Goal: Information Seeking & Learning: Check status

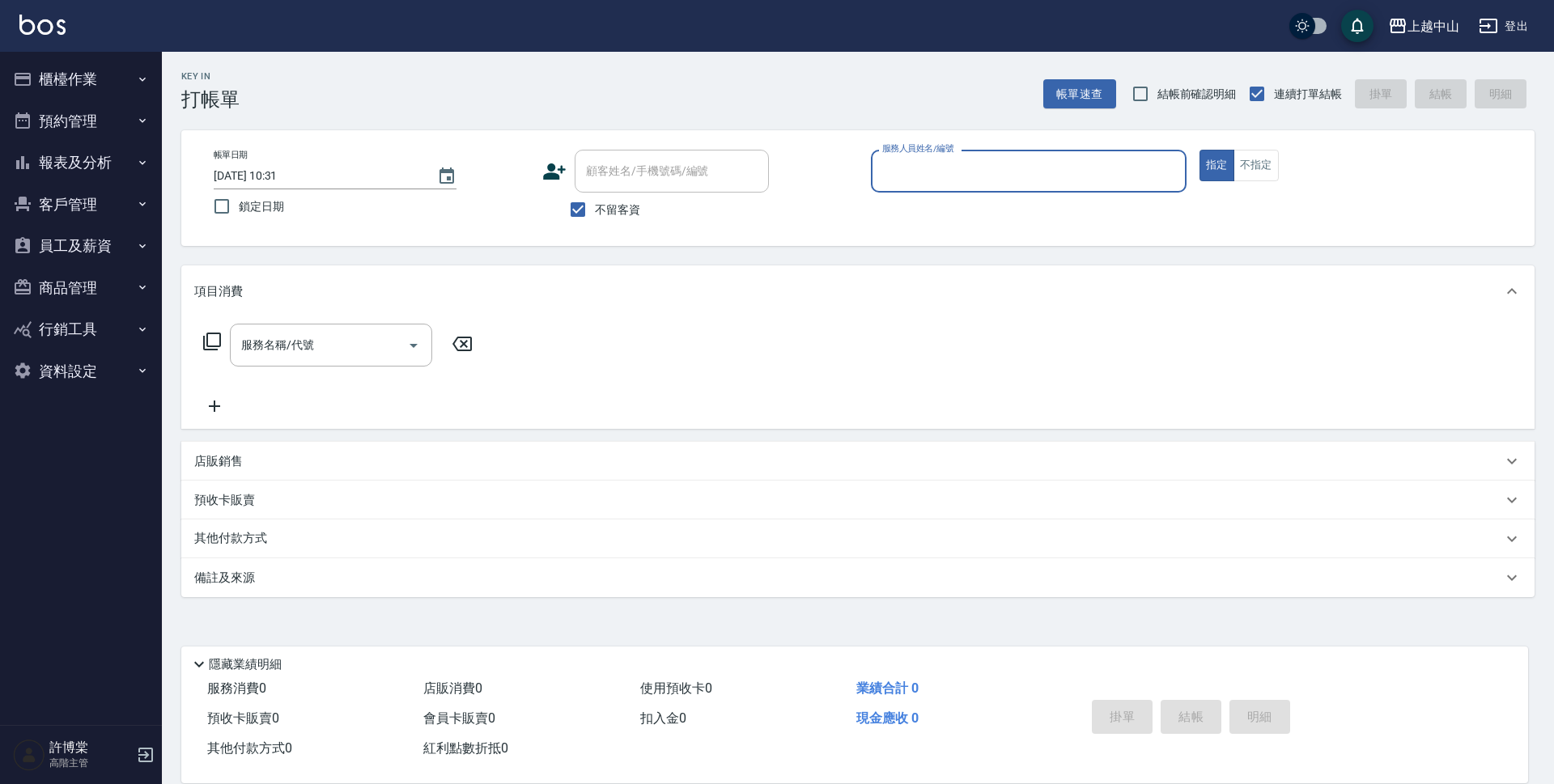
click at [103, 78] on button "櫃檯作業" at bounding box center [80, 79] width 148 height 42
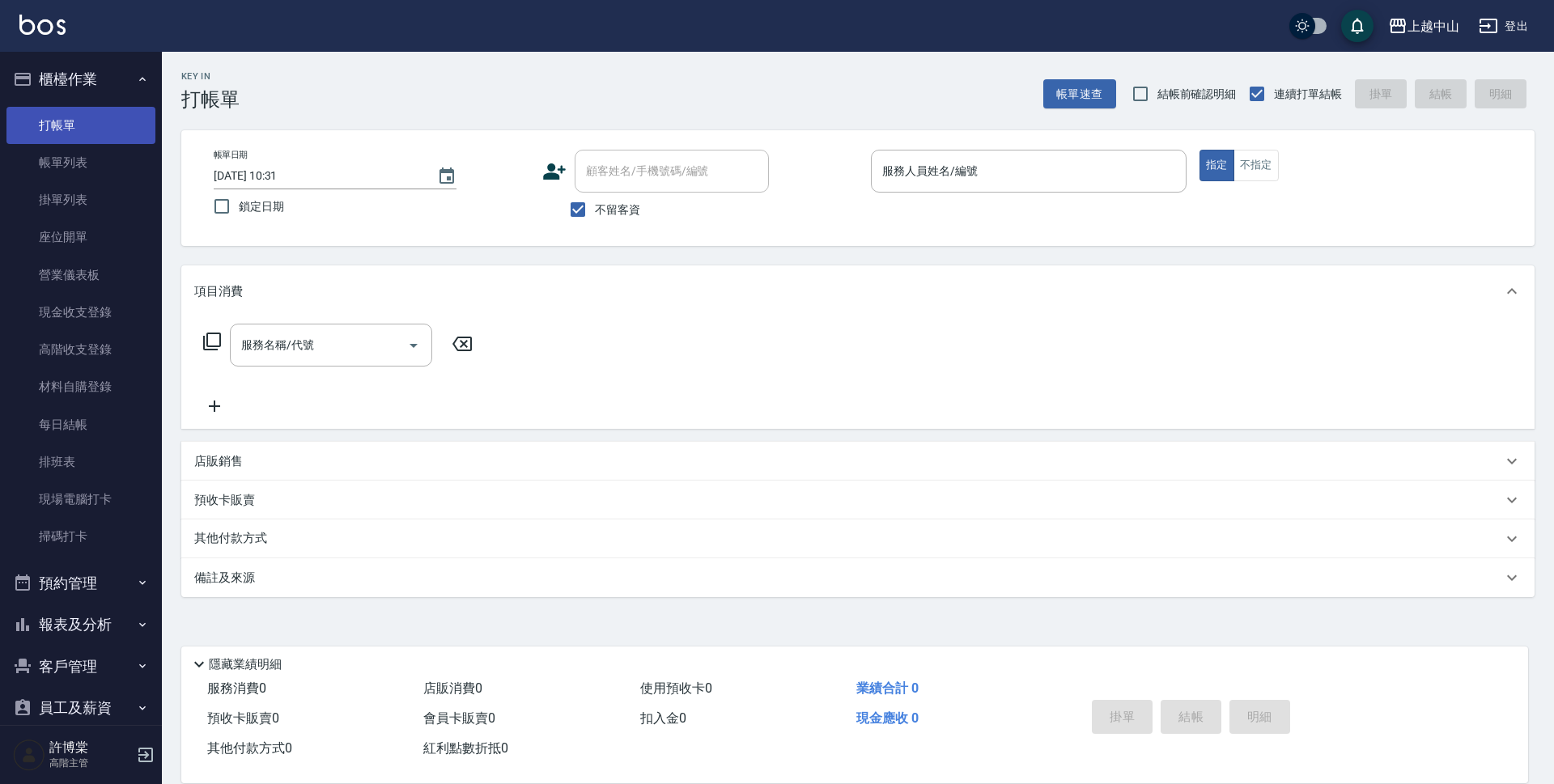
click at [60, 115] on link "打帳單" at bounding box center [80, 125] width 148 height 38
click at [73, 169] on link "帳單列表" at bounding box center [80, 162] width 148 height 38
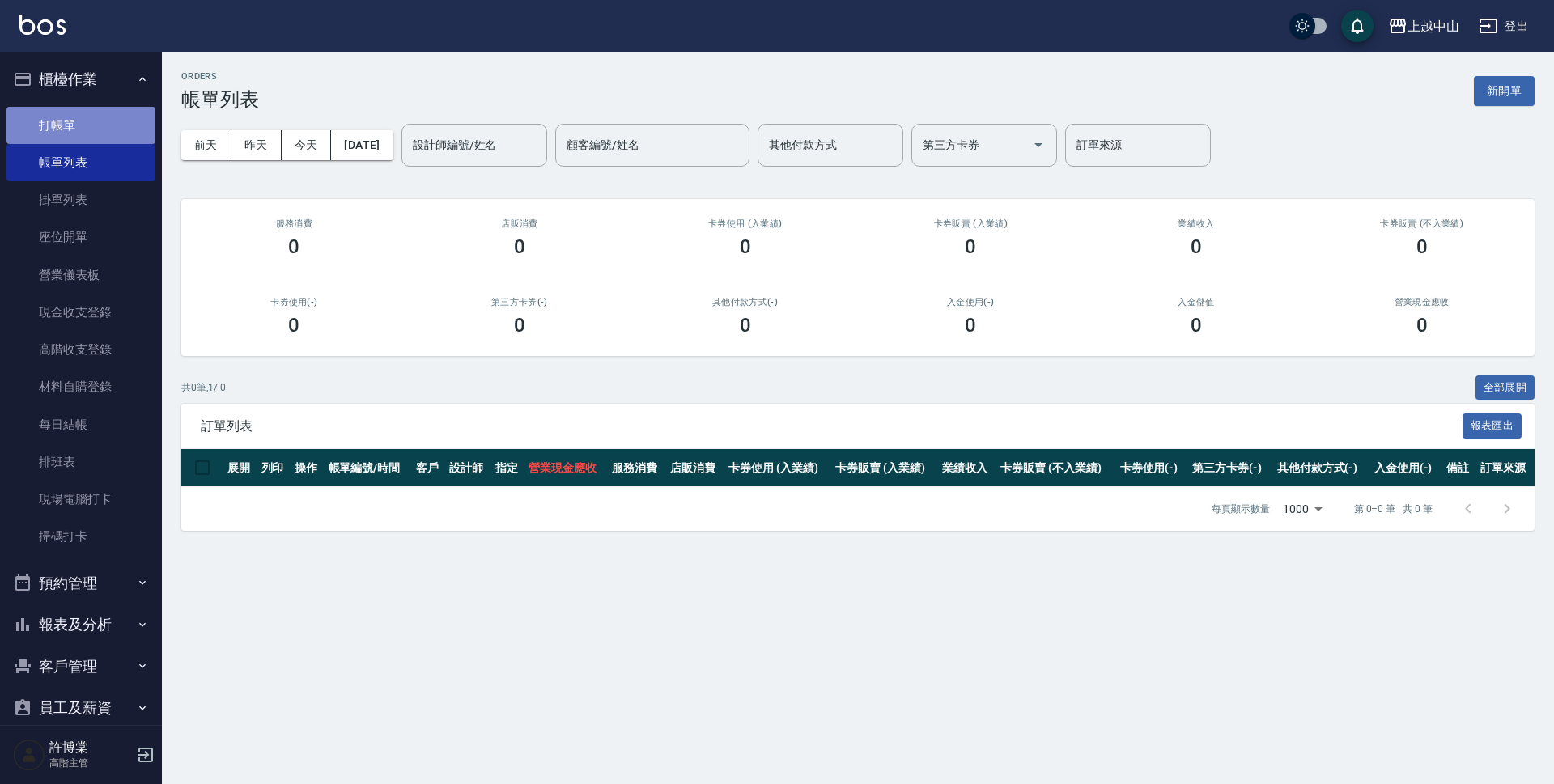
click at [93, 124] on link "打帳單" at bounding box center [80, 125] width 148 height 38
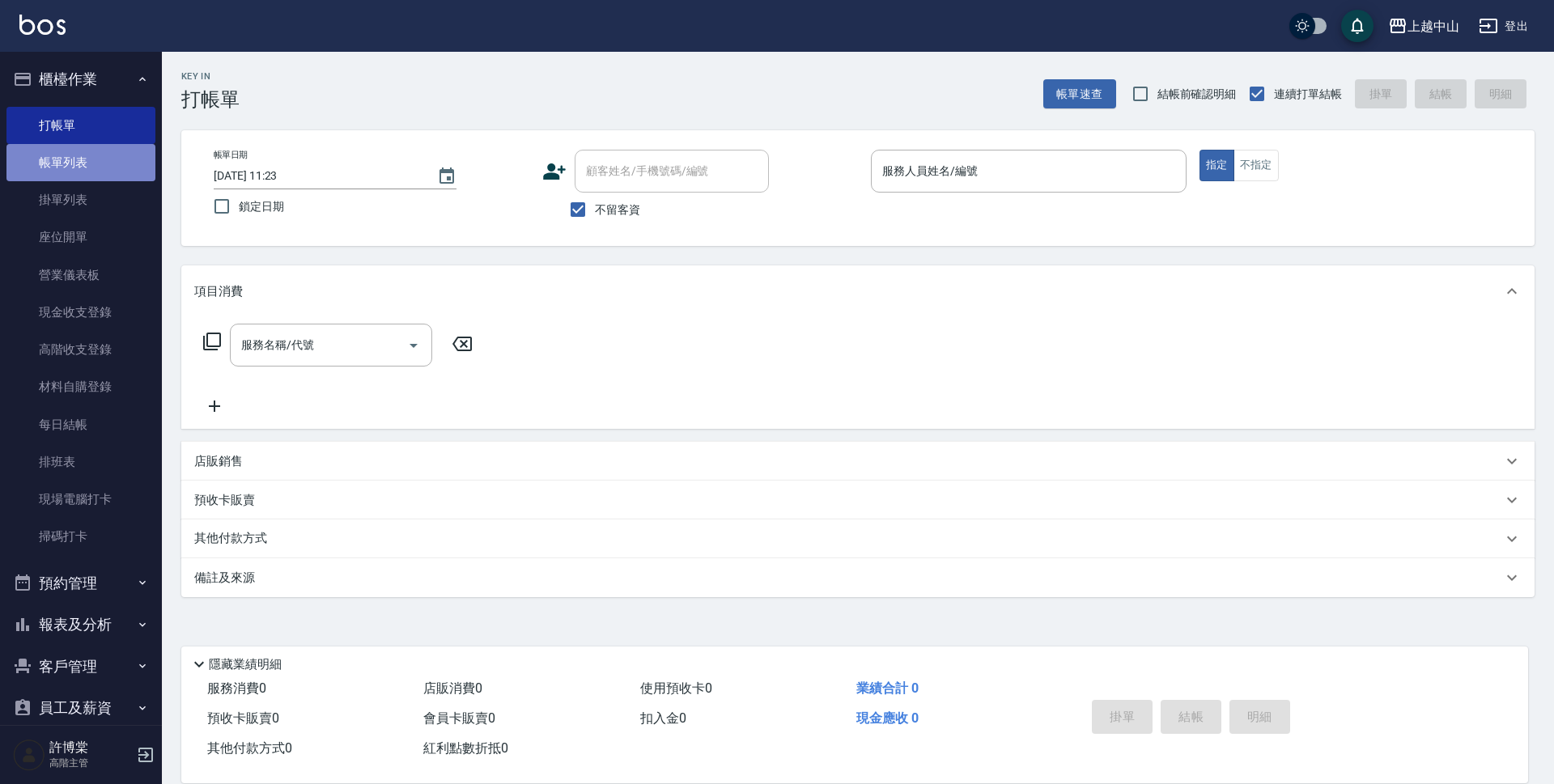
click at [91, 149] on link "帳單列表" at bounding box center [80, 162] width 148 height 38
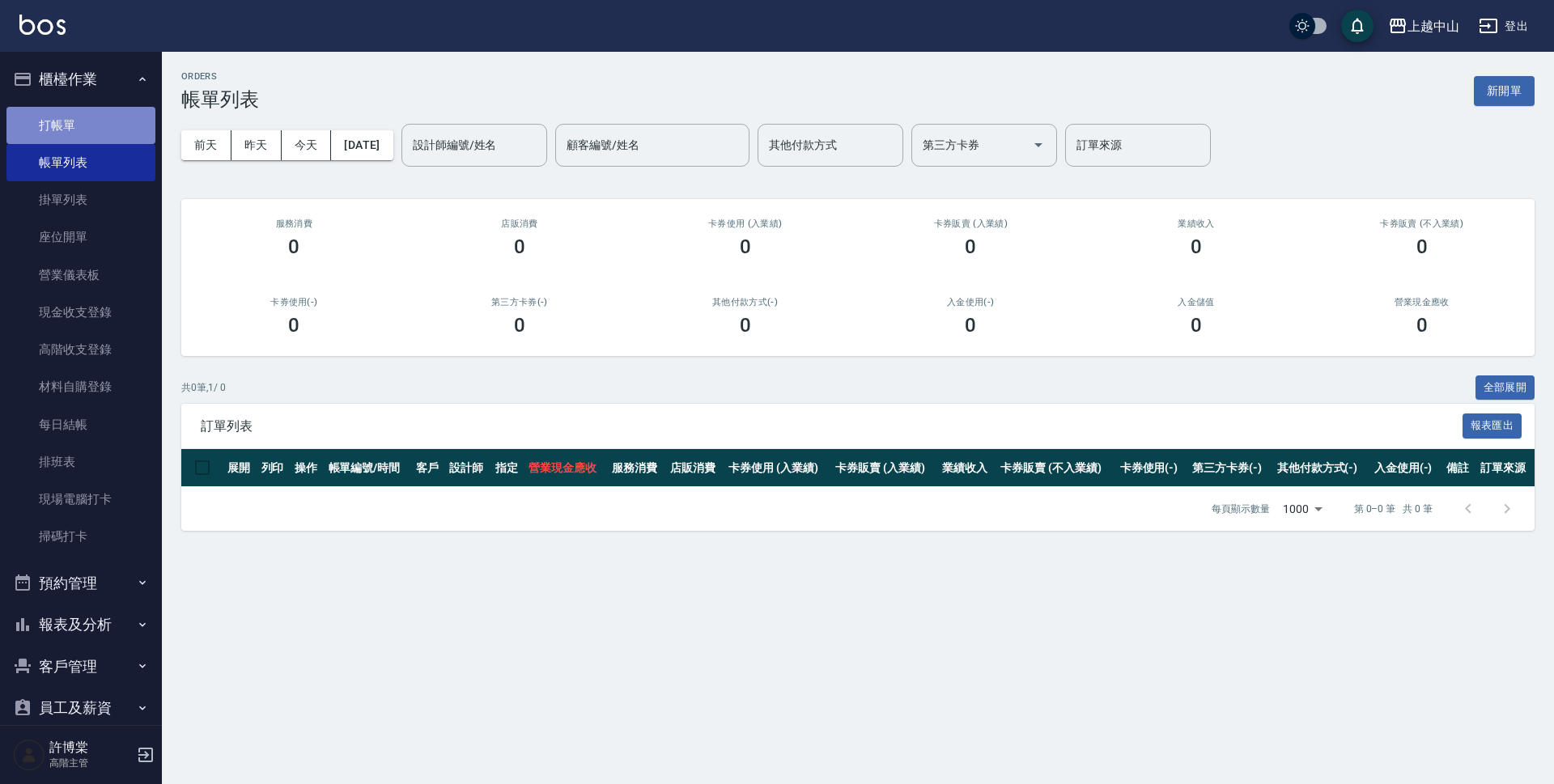
click at [82, 120] on link "打帳單" at bounding box center [80, 125] width 148 height 38
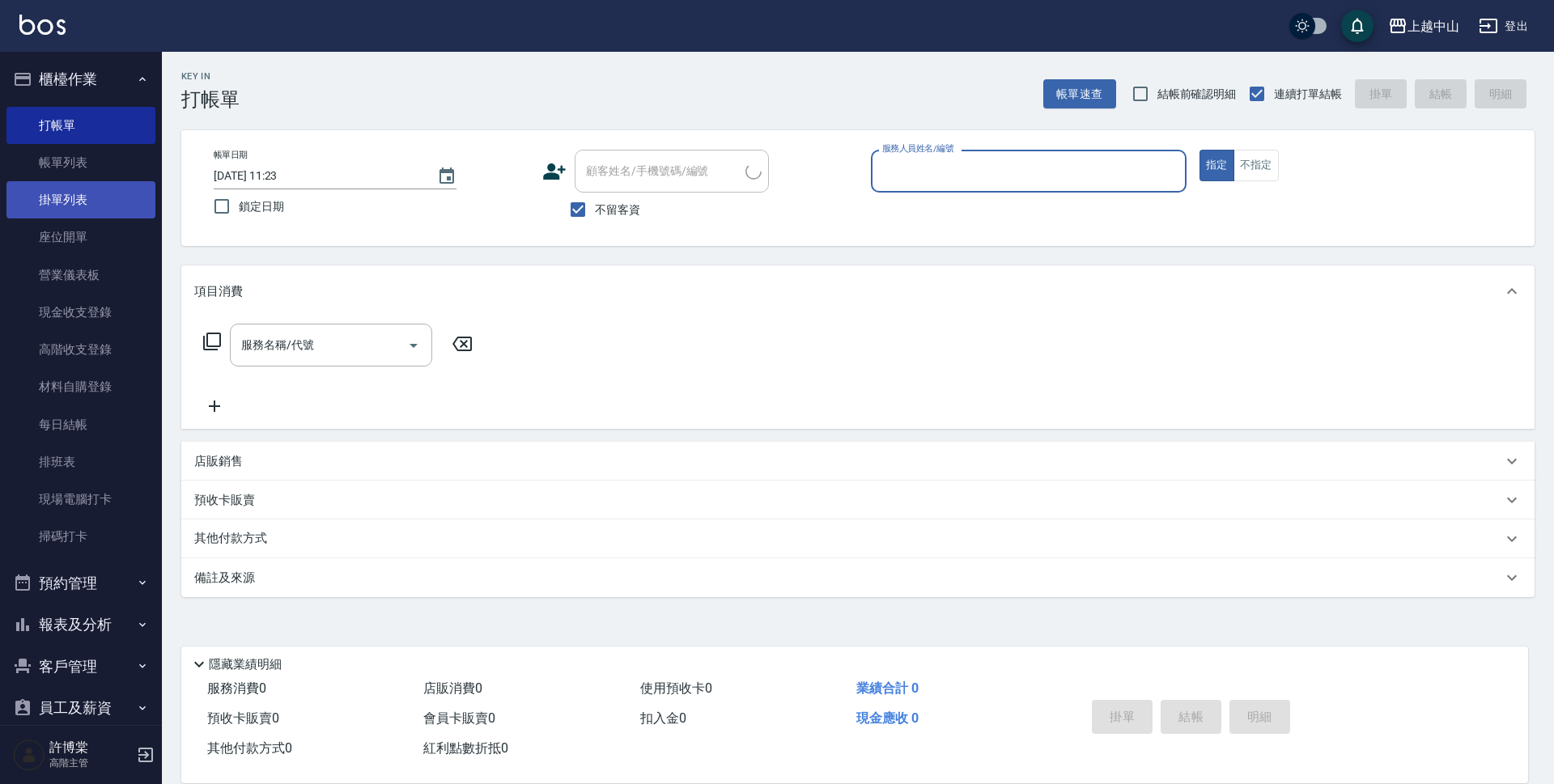
click at [82, 205] on link "掛單列表" at bounding box center [80, 200] width 148 height 38
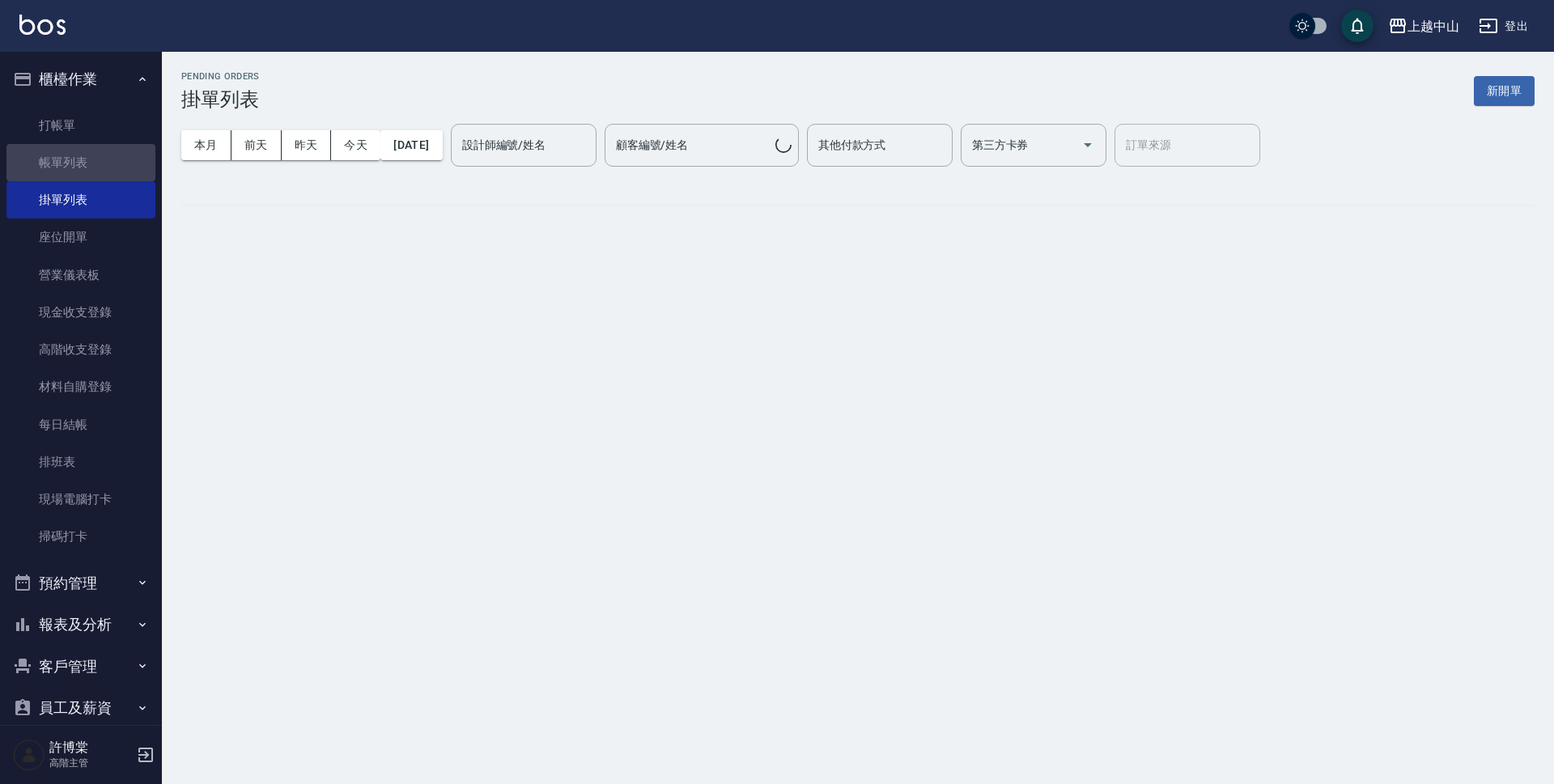
drag, startPoint x: 86, startPoint y: 146, endPoint x: 423, endPoint y: 0, distance: 367.3
click at [86, 146] on link "帳單列表" at bounding box center [80, 162] width 148 height 38
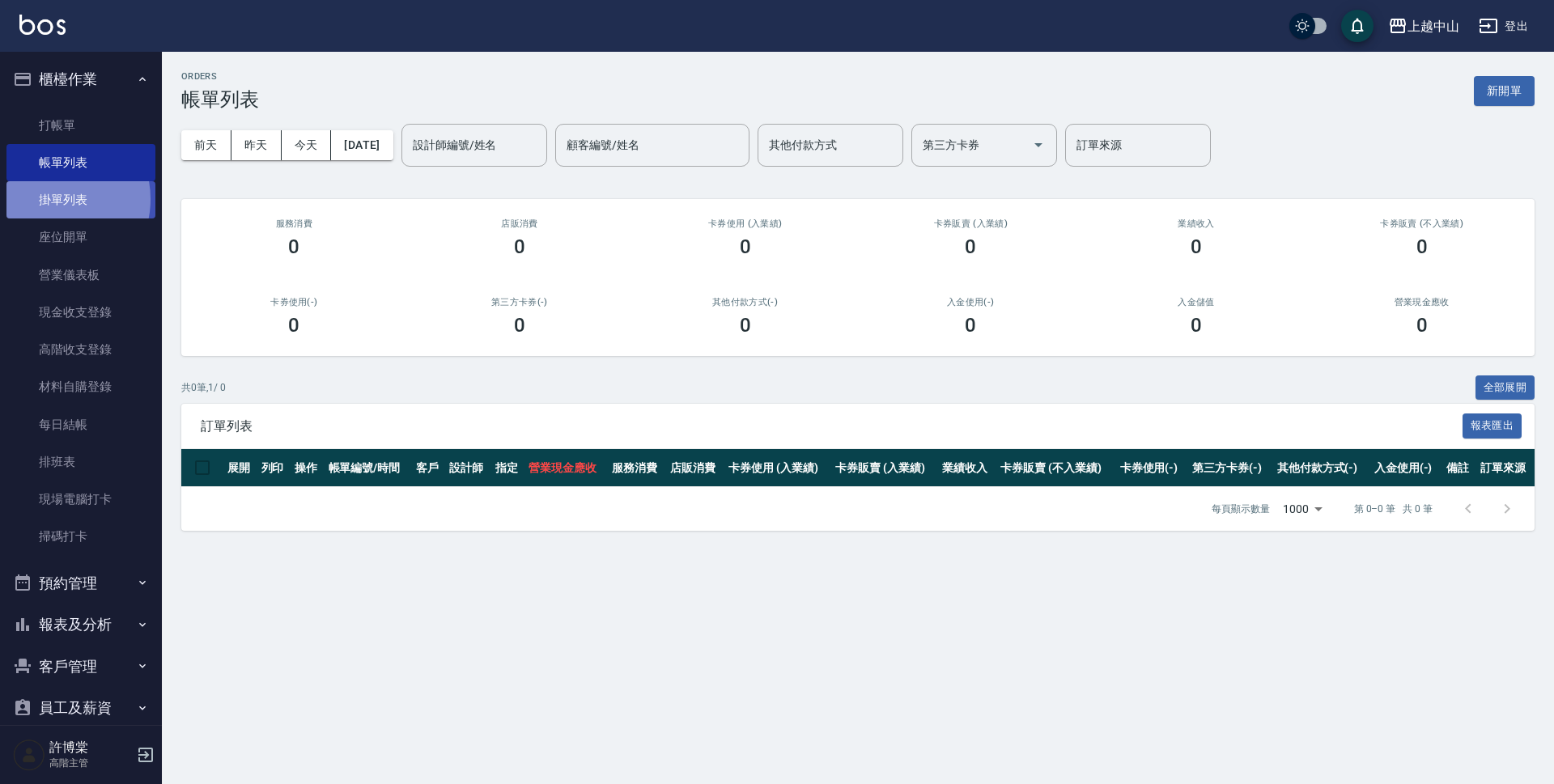
click at [52, 199] on link "掛單列表" at bounding box center [80, 200] width 148 height 38
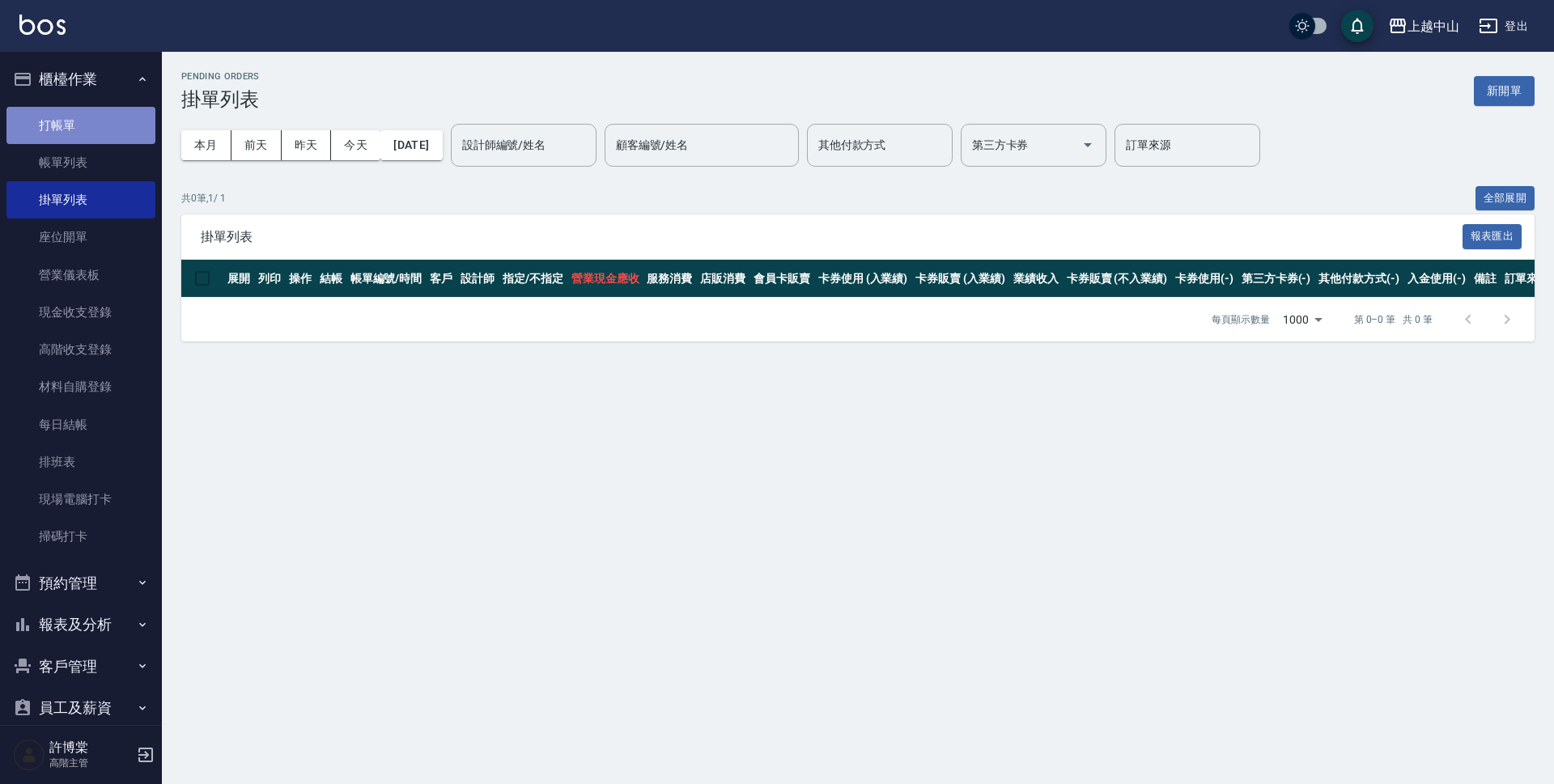
click at [86, 129] on link "打帳單" at bounding box center [80, 125] width 148 height 38
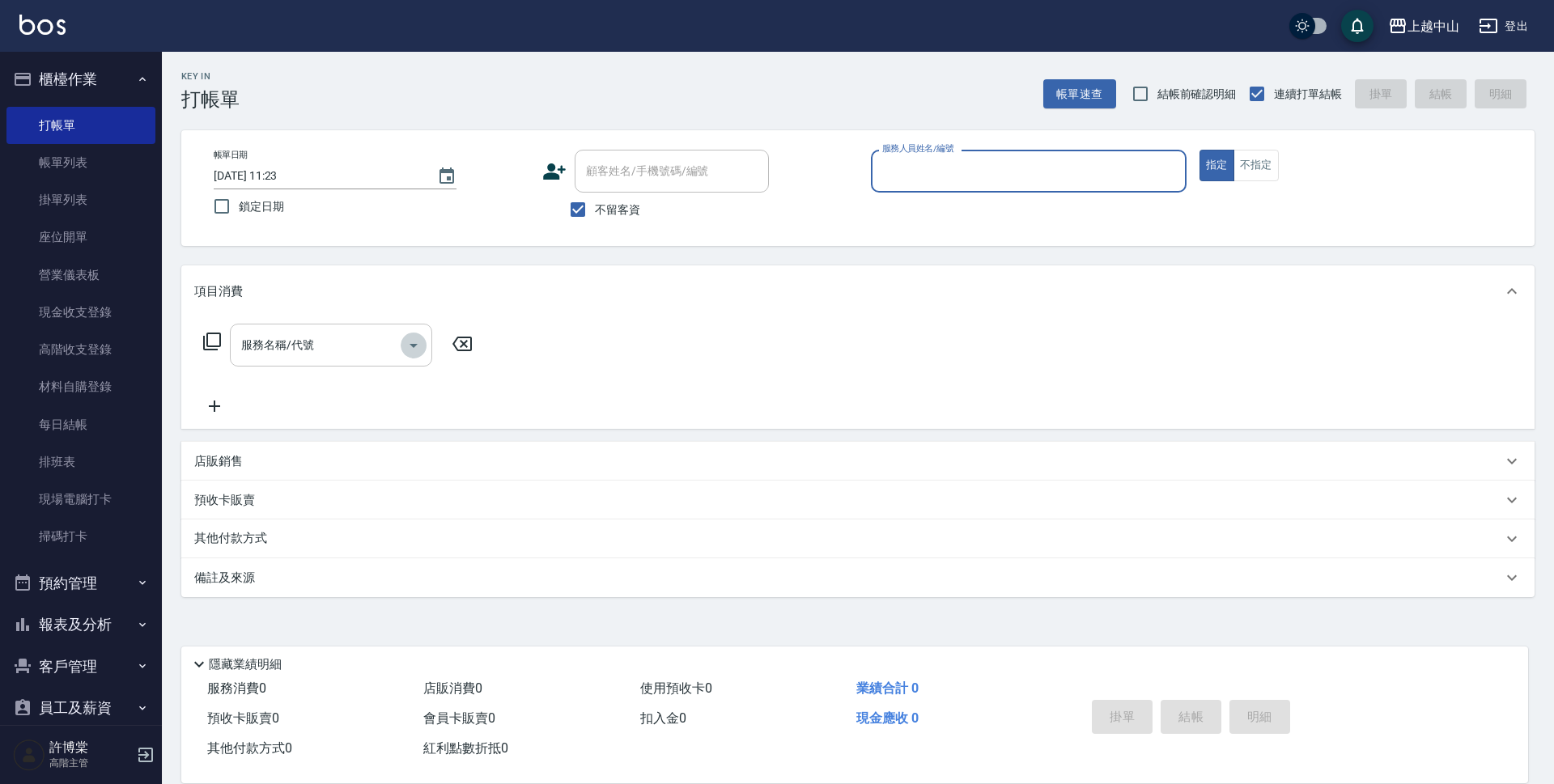
click at [418, 348] on icon "Open" at bounding box center [413, 345] width 19 height 19
click at [231, 291] on p "項目消費" at bounding box center [218, 291] width 49 height 17
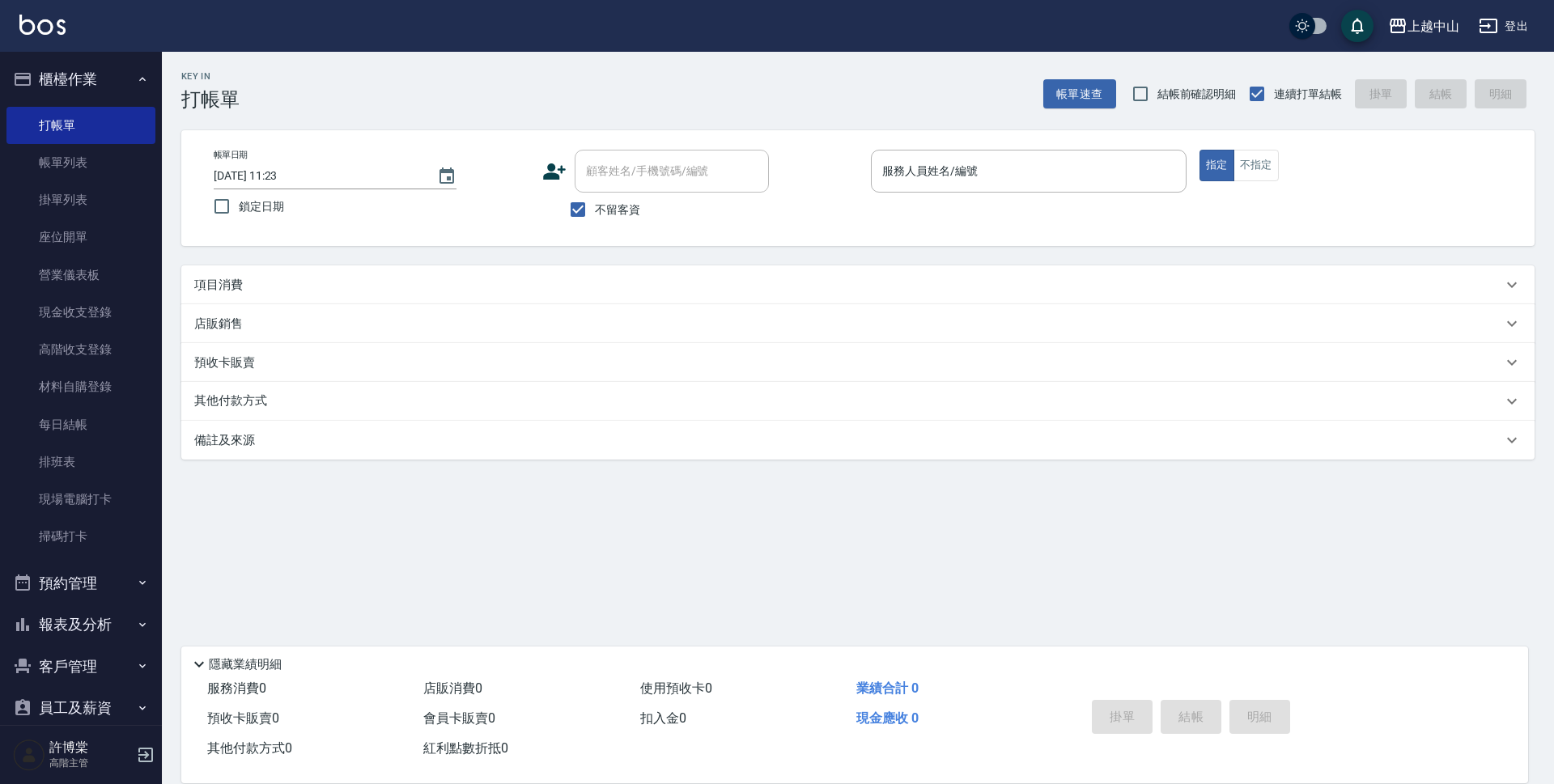
click at [233, 285] on p "項目消費" at bounding box center [218, 285] width 49 height 17
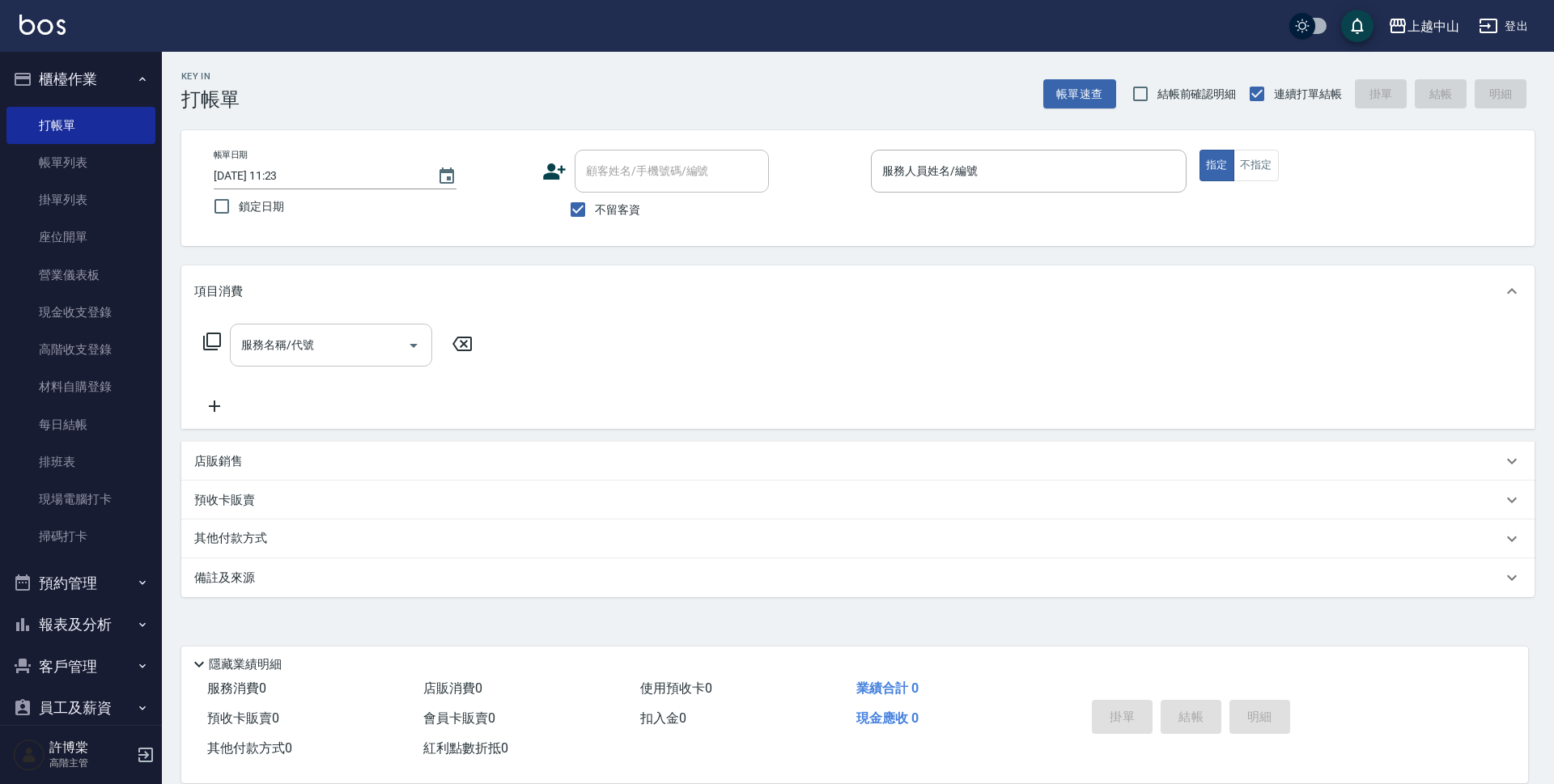
click at [274, 351] on input "服務名稱/代號" at bounding box center [318, 345] width 163 height 28
click at [206, 285] on p "項目消費" at bounding box center [218, 291] width 49 height 17
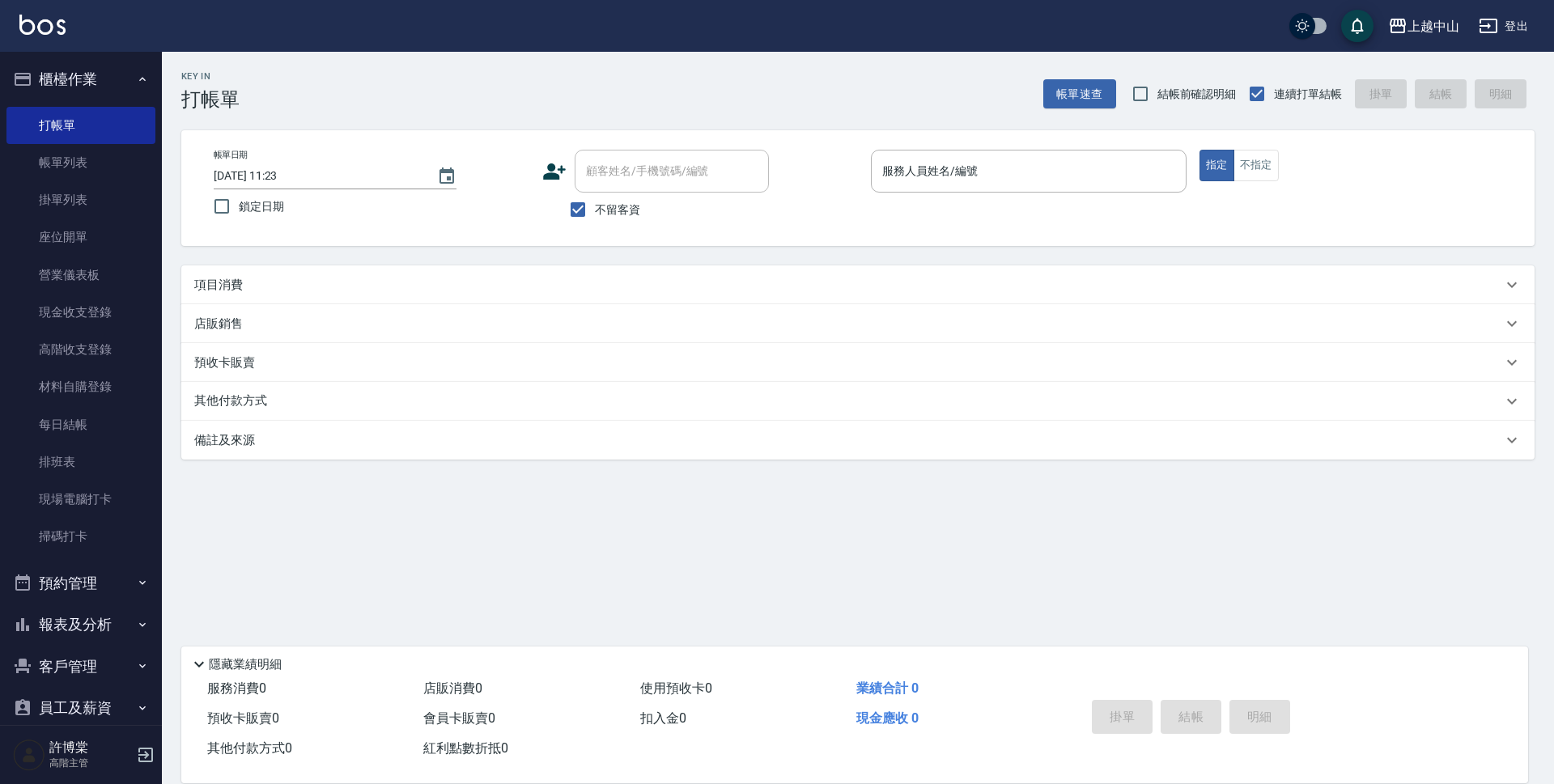
click at [212, 279] on p "項目消費" at bounding box center [218, 285] width 49 height 17
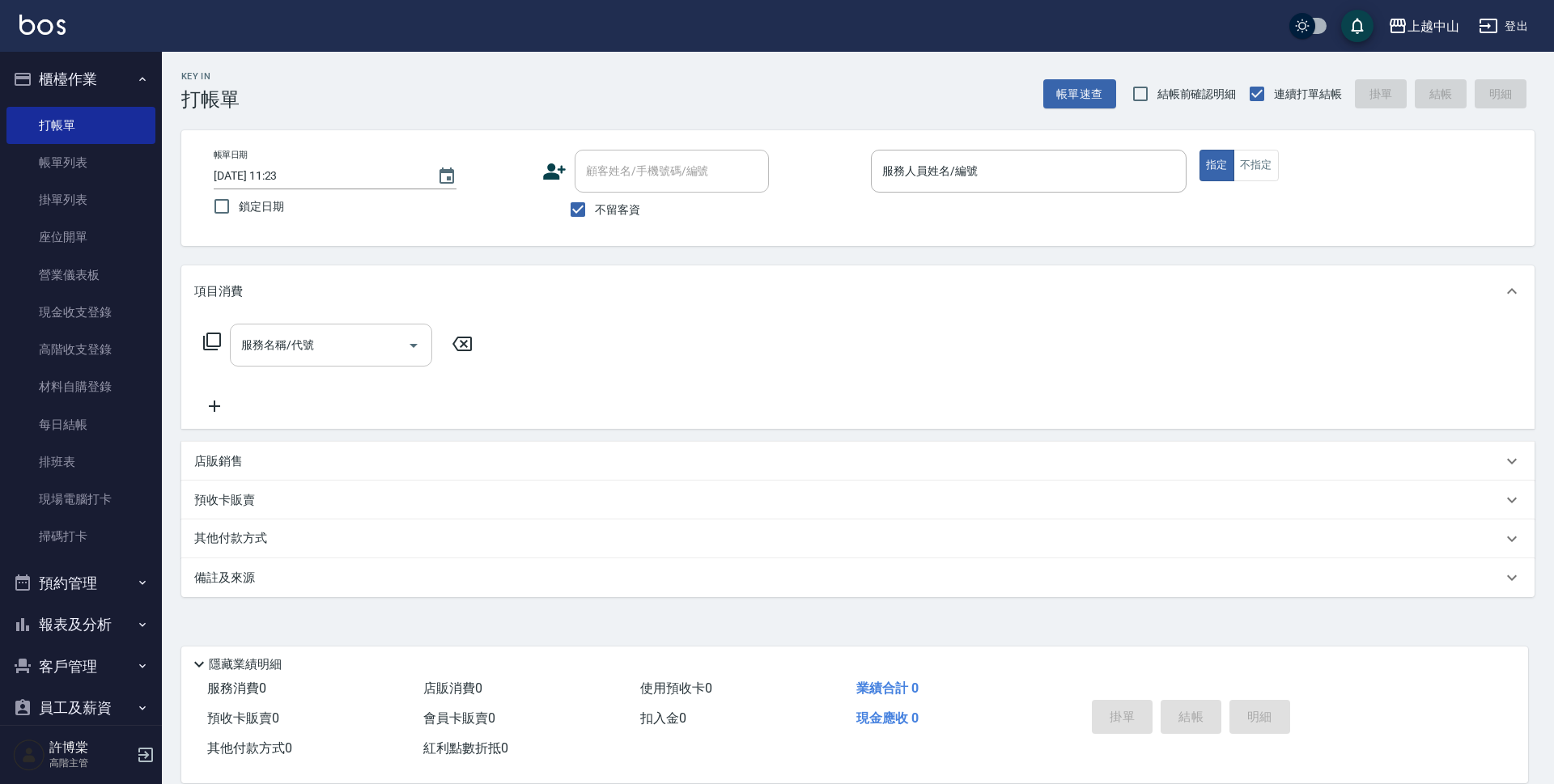
click at [297, 346] on input "服務名稱/代號" at bounding box center [318, 345] width 163 height 28
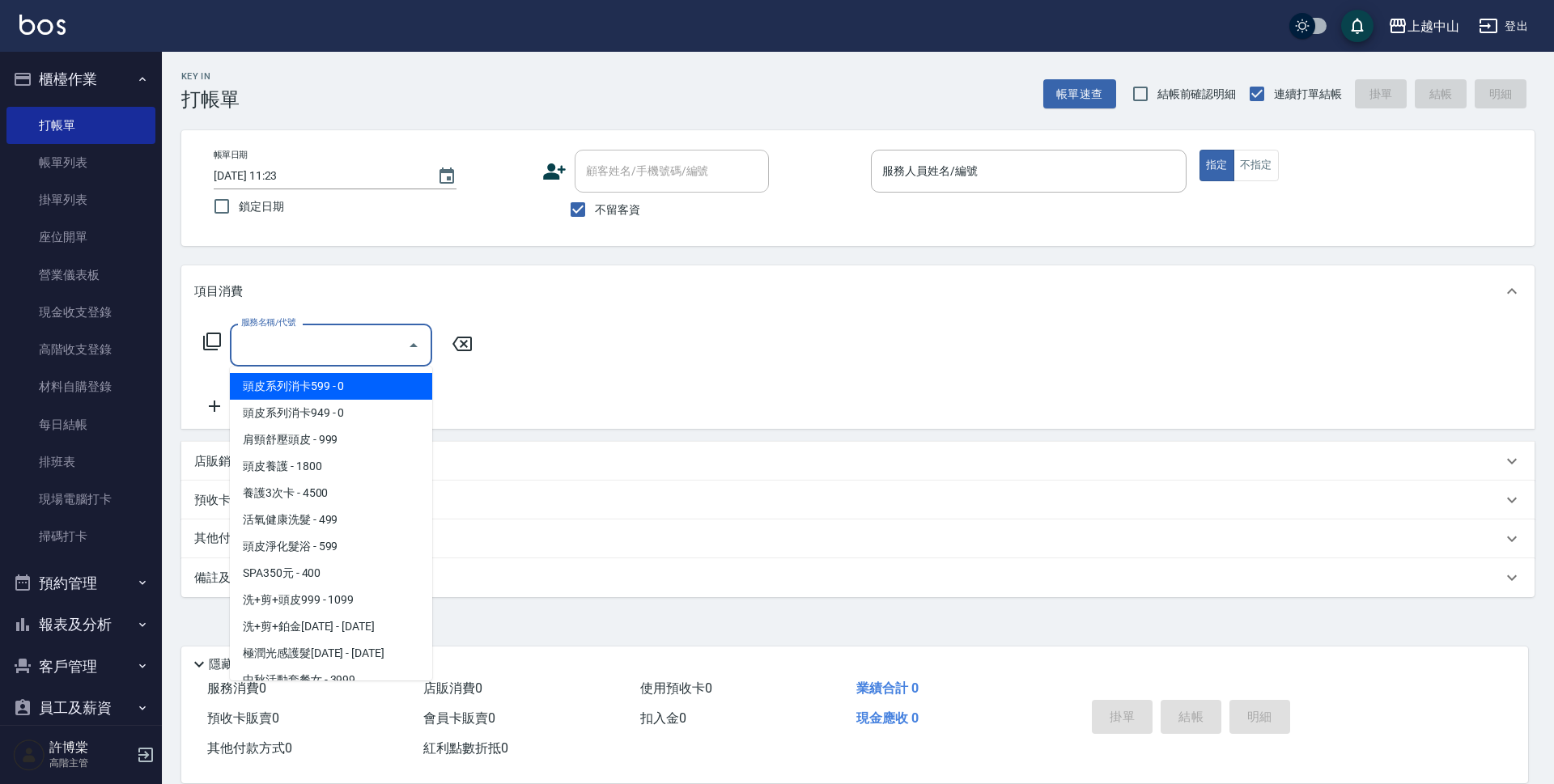
click at [297, 346] on input "服務名稱/代號" at bounding box center [318, 345] width 163 height 28
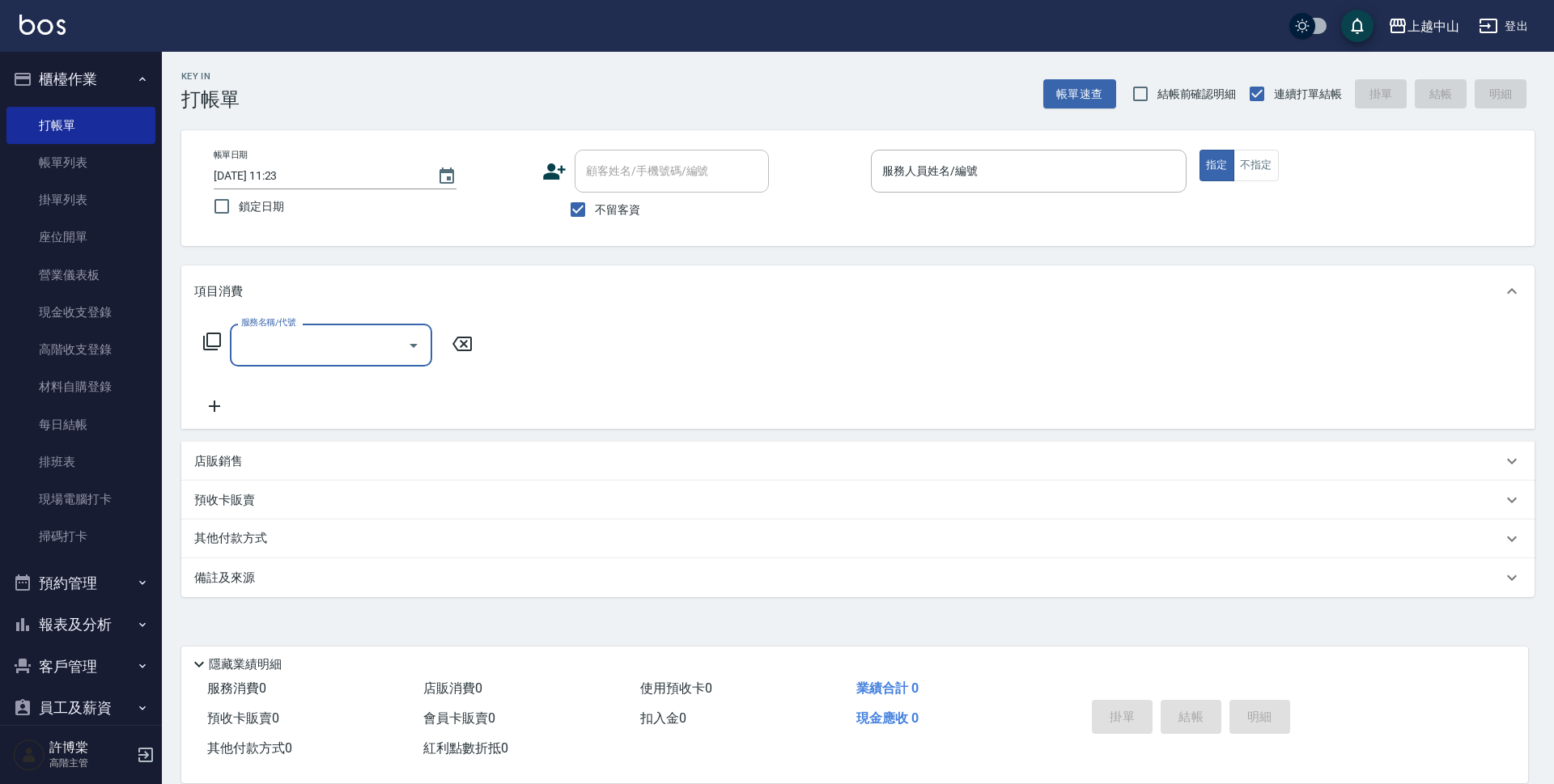
click at [297, 346] on input "服務名稱/代號" at bounding box center [318, 345] width 163 height 28
click at [298, 346] on input "服務名稱/代號" at bounding box center [318, 345] width 163 height 28
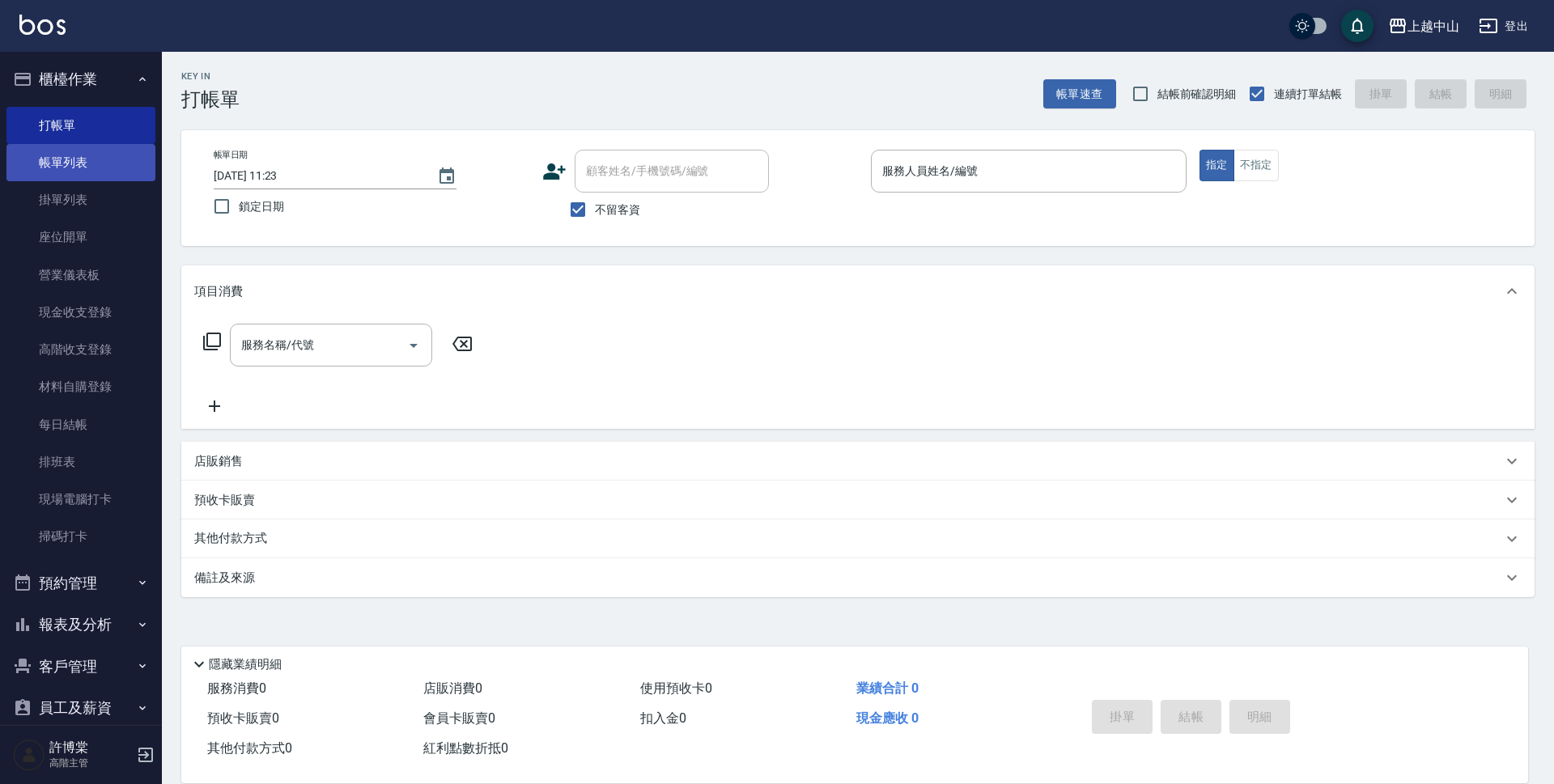
click at [87, 162] on link "帳單列表" at bounding box center [80, 162] width 148 height 38
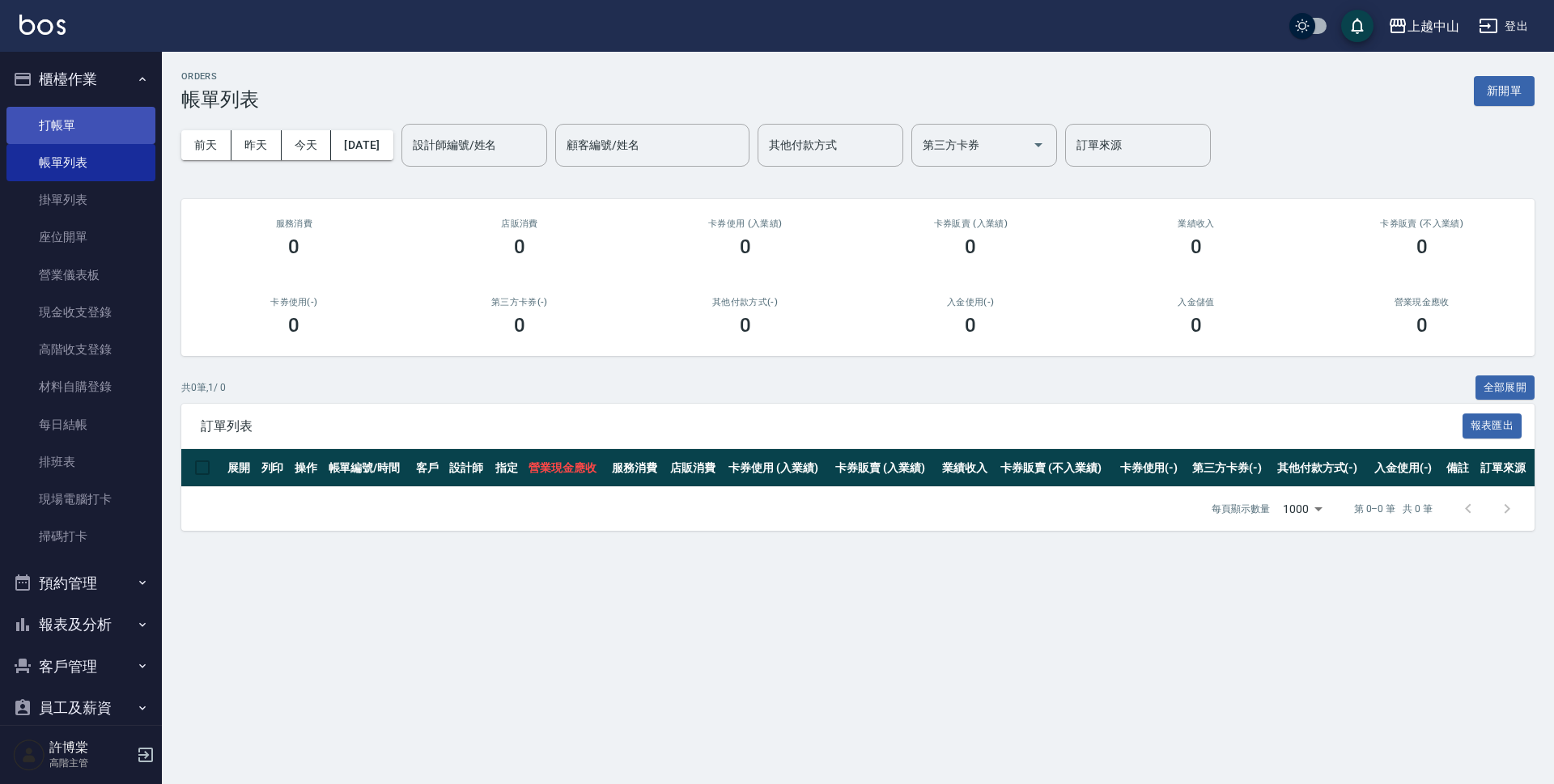
click at [86, 116] on link "打帳單" at bounding box center [80, 125] width 148 height 38
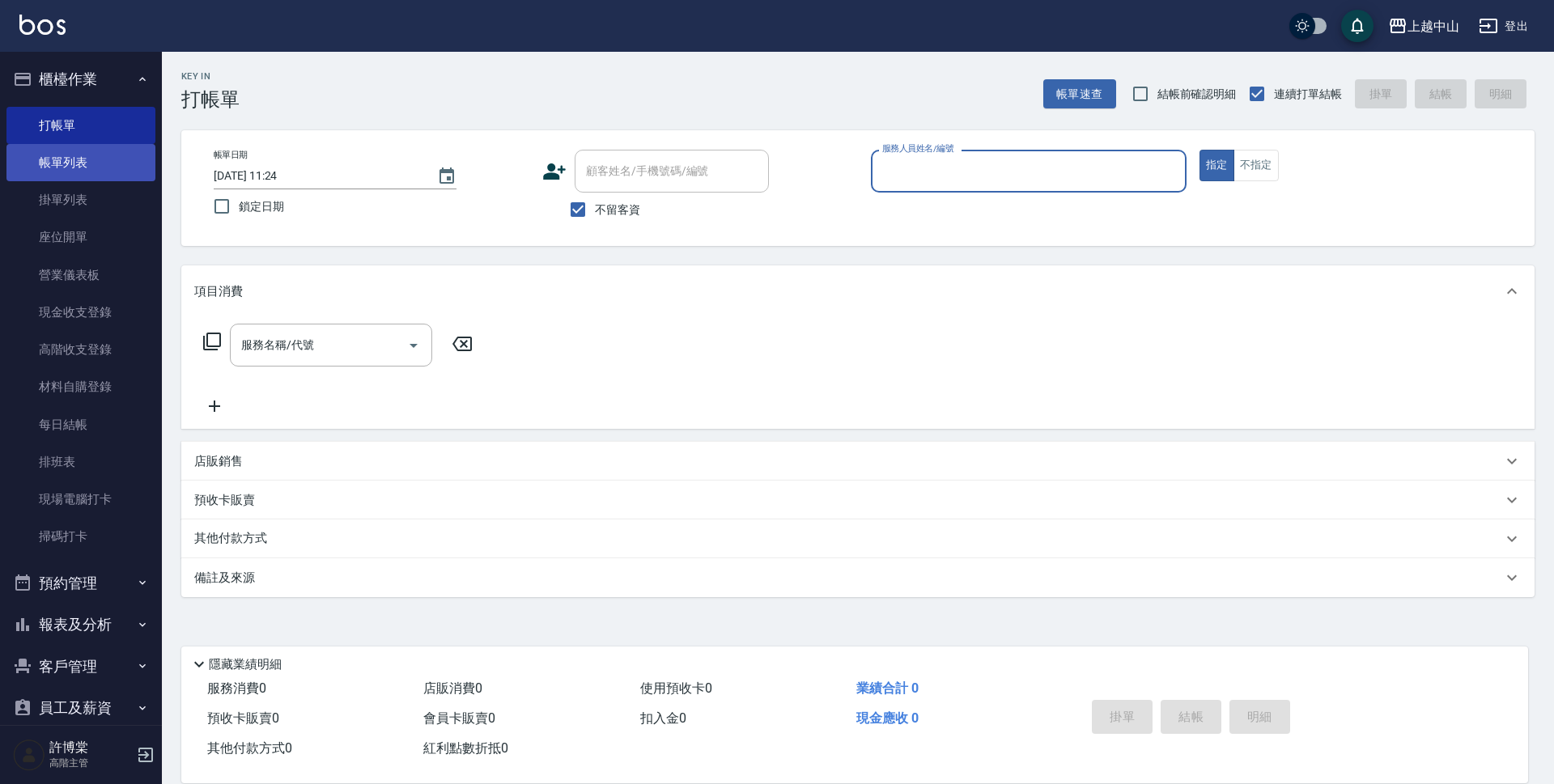
click at [100, 156] on link "帳單列表" at bounding box center [80, 162] width 148 height 38
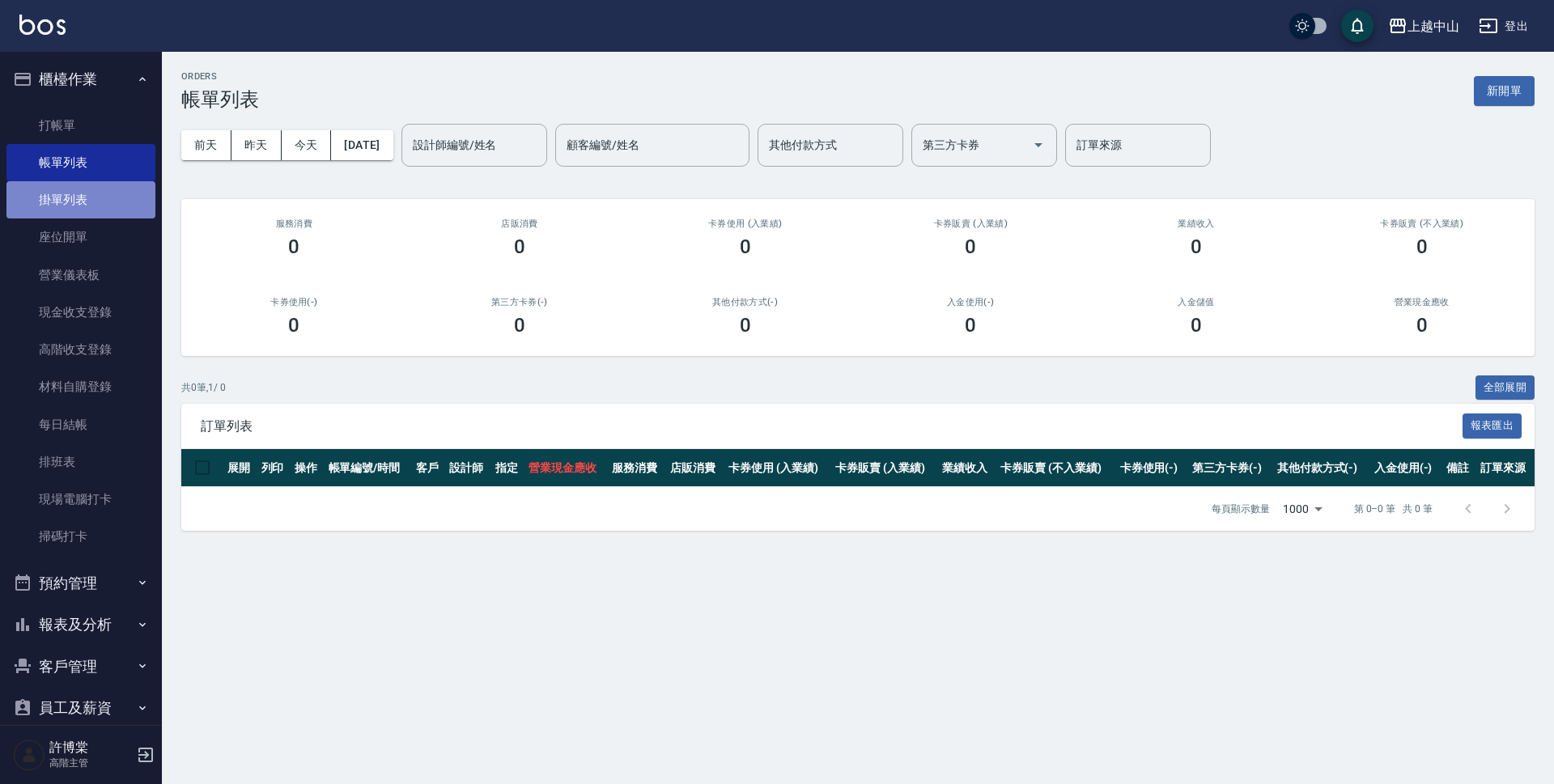
click at [95, 186] on link "掛單列表" at bounding box center [80, 200] width 148 height 38
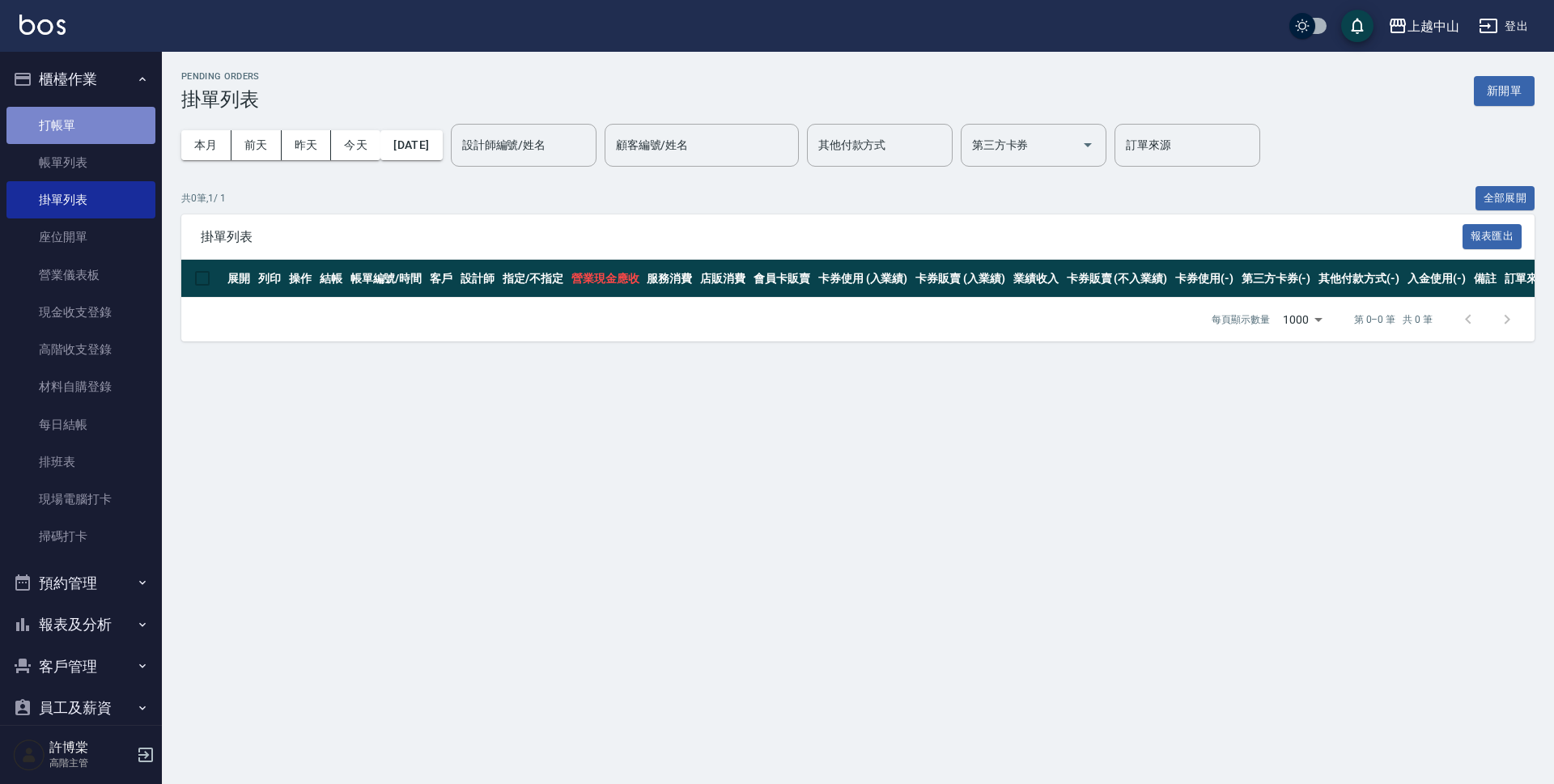
click at [96, 116] on link "打帳單" at bounding box center [80, 125] width 148 height 38
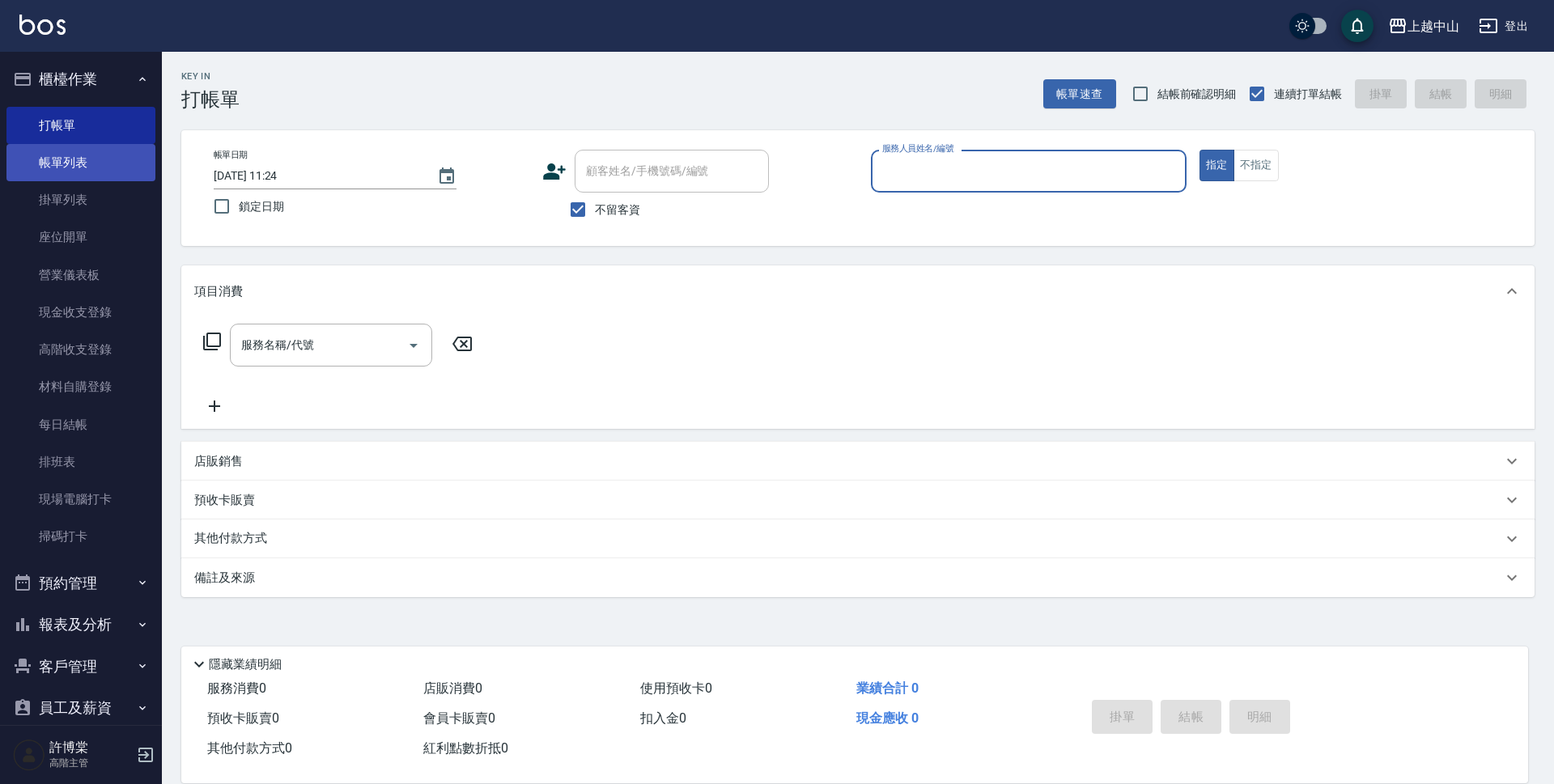
click at [86, 170] on link "帳單列表" at bounding box center [80, 162] width 148 height 38
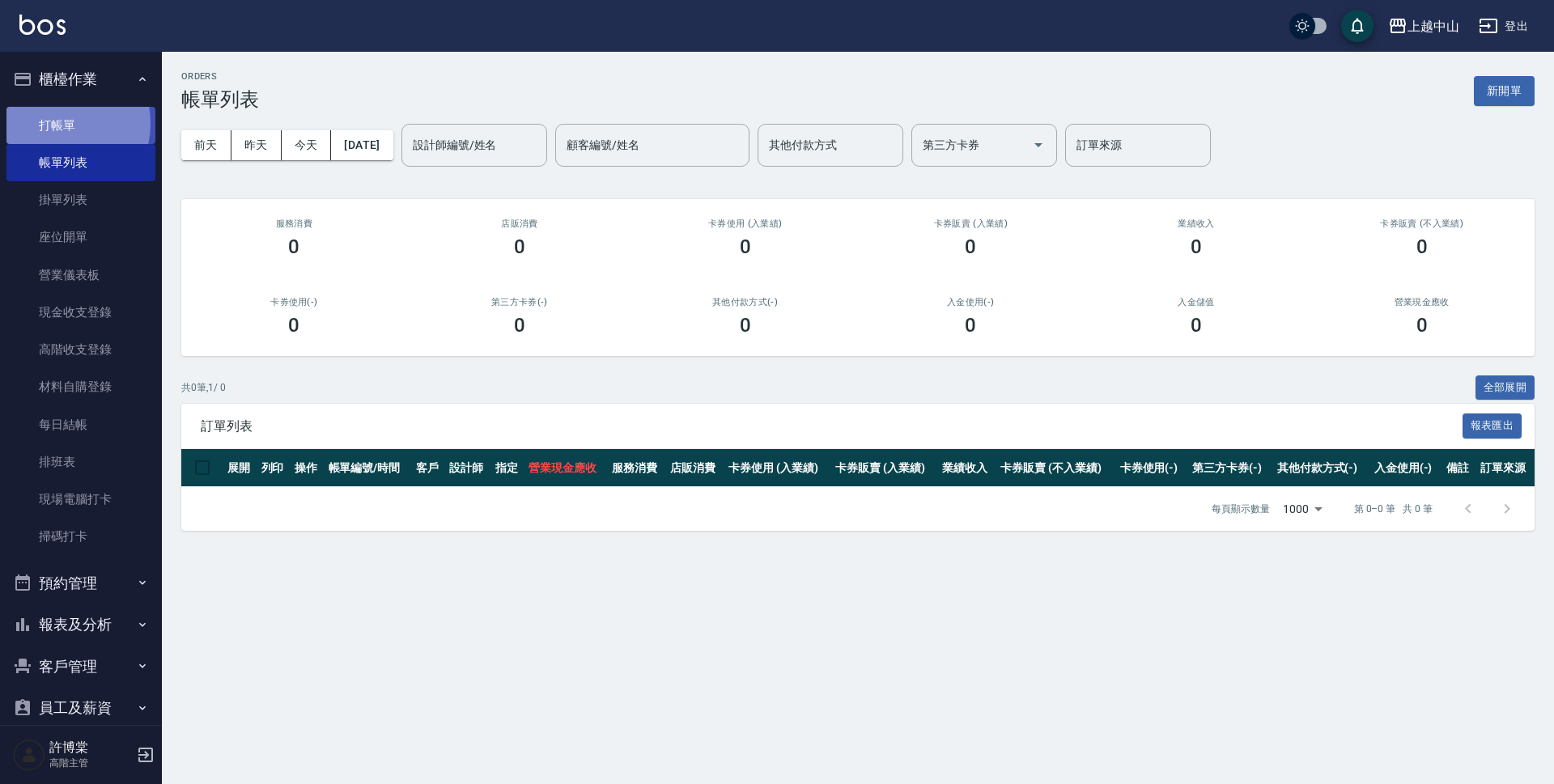
click at [50, 123] on link "打帳單" at bounding box center [80, 125] width 148 height 38
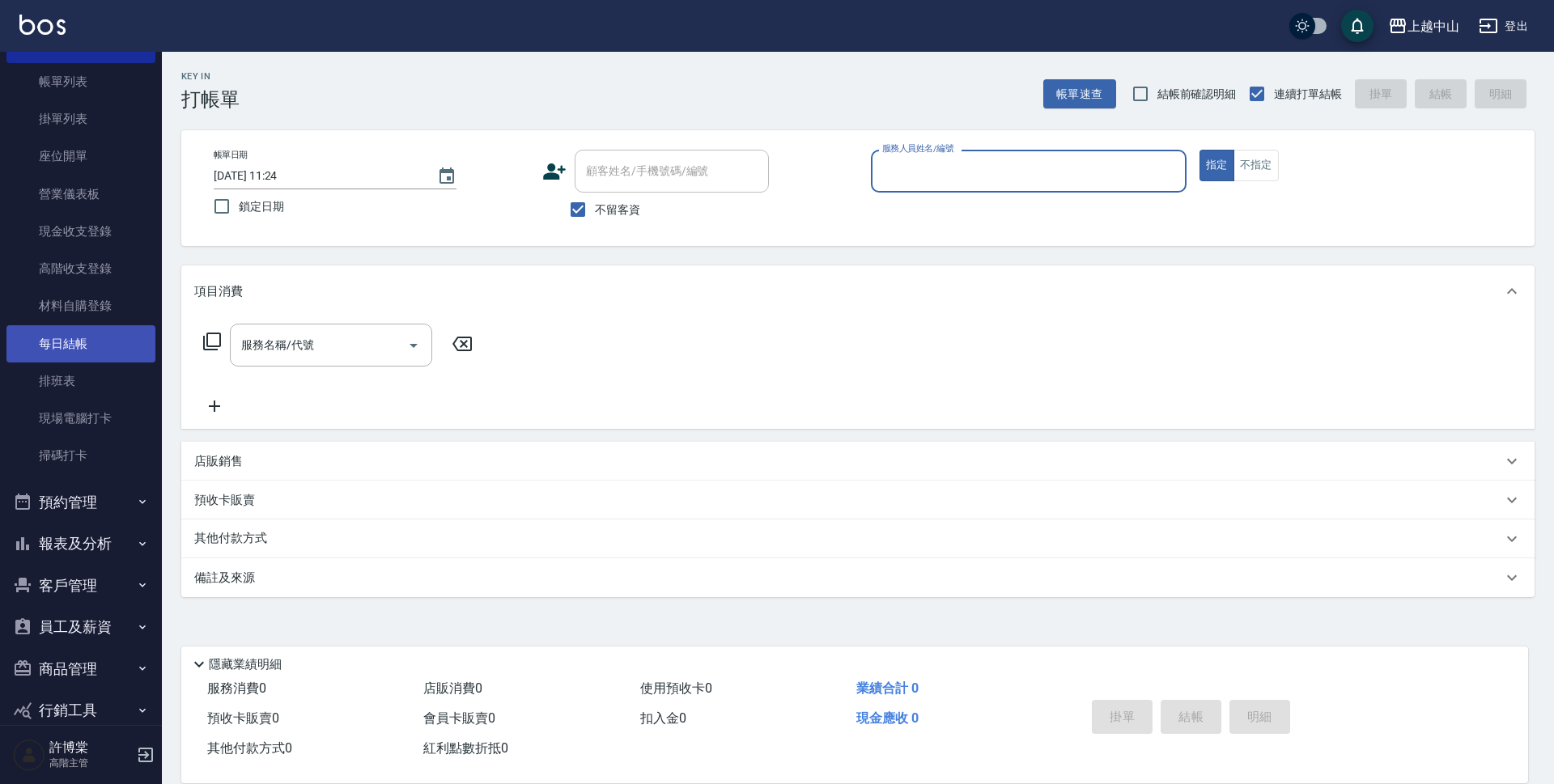
scroll to position [148, 0]
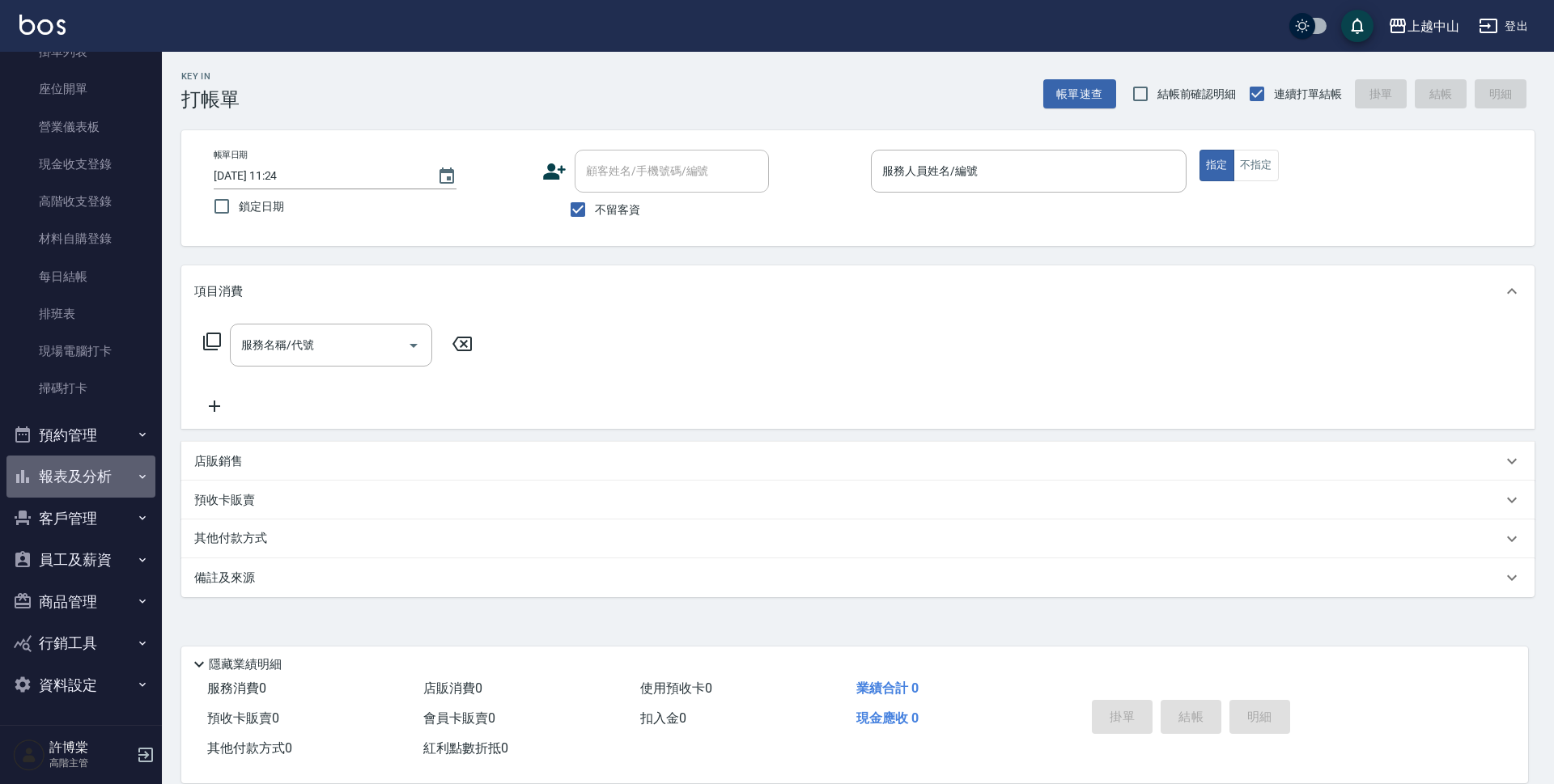
click at [99, 470] on button "報表及分析" at bounding box center [80, 477] width 148 height 42
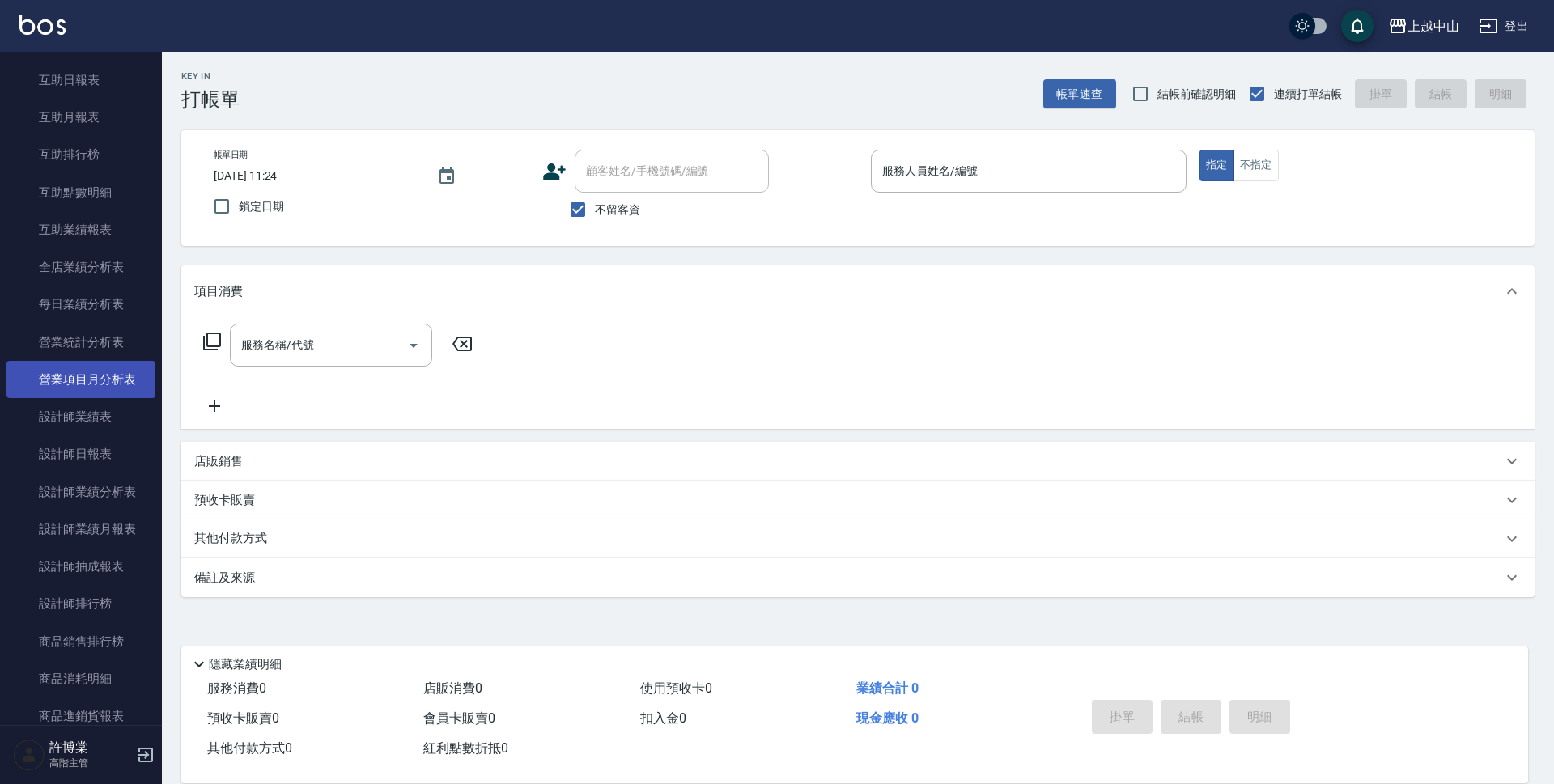
scroll to position [876, 0]
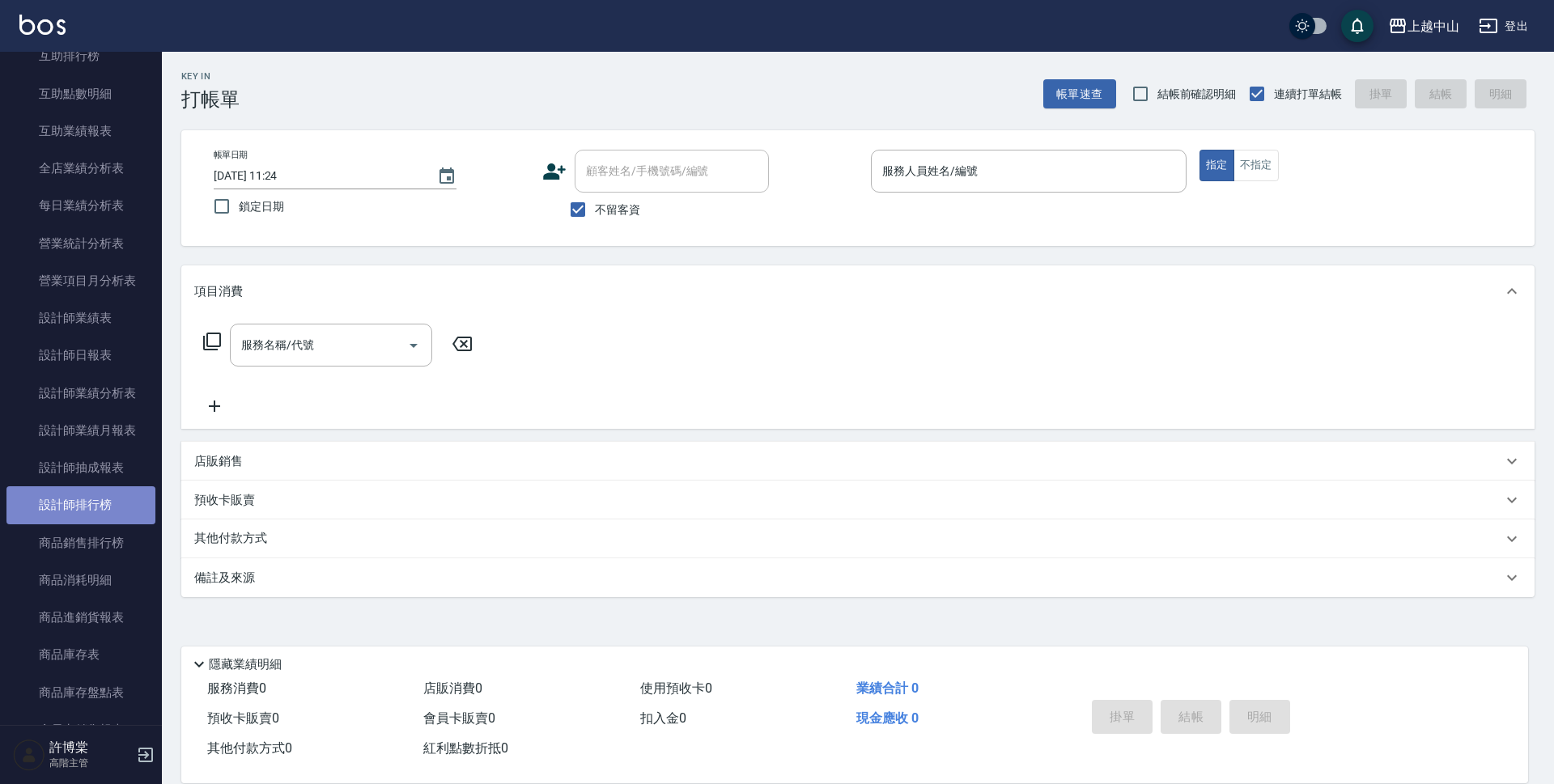
click at [108, 496] on link "設計師排行榜" at bounding box center [80, 505] width 148 height 38
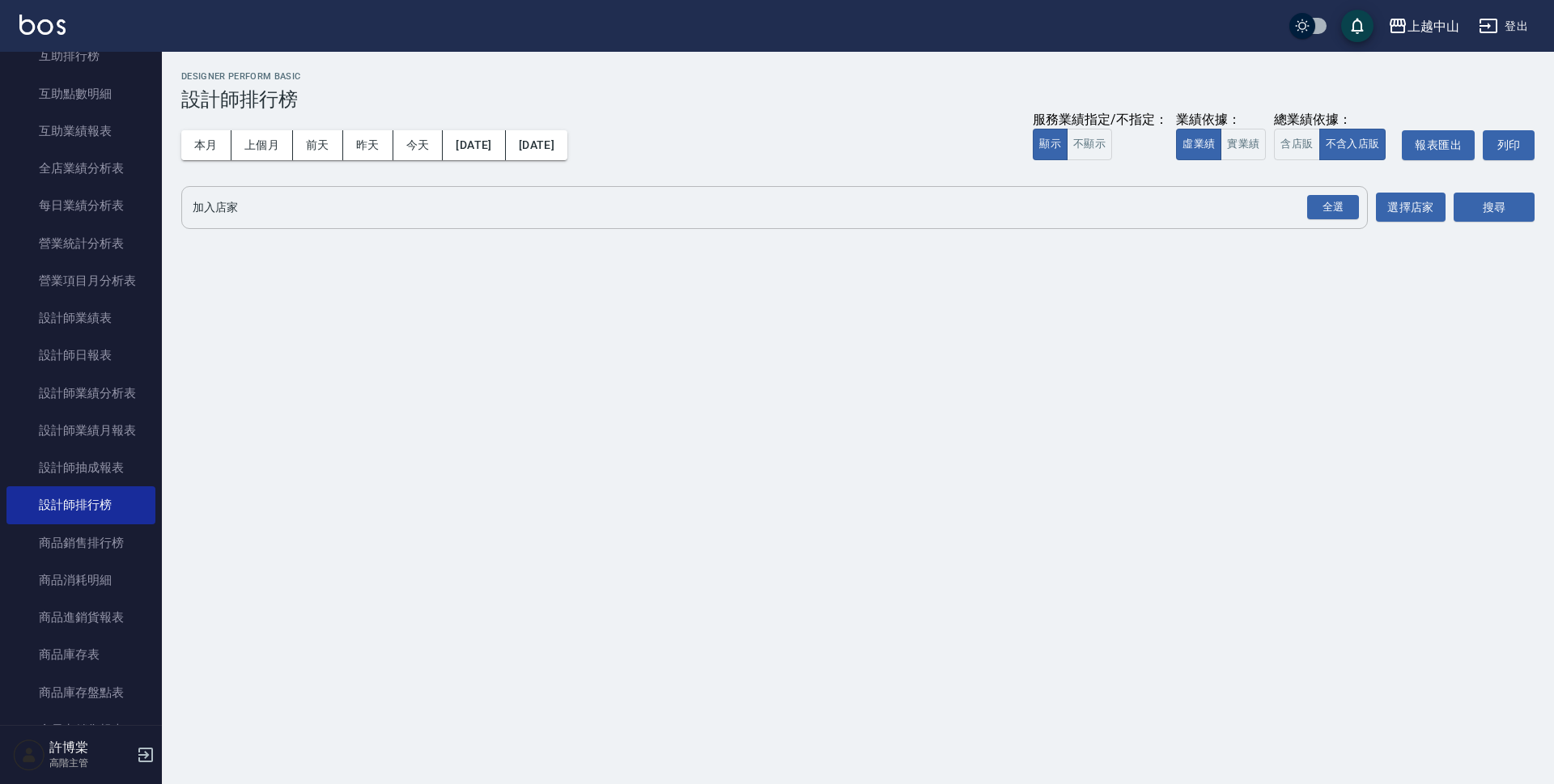
click at [249, 213] on input "加入店家" at bounding box center [763, 207] width 1148 height 28
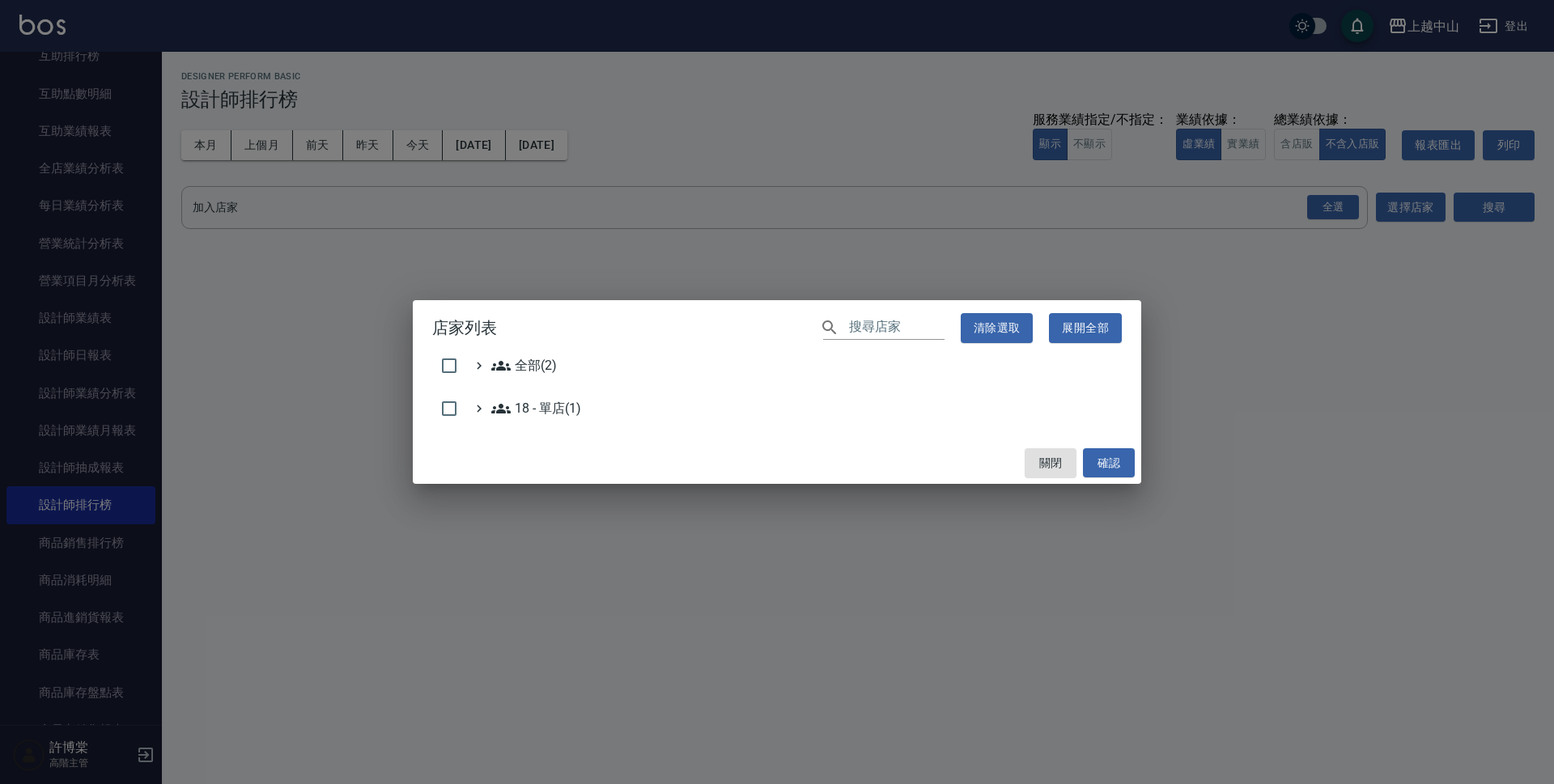
click at [514, 354] on h2 "店家列表 ​ 清除選取 展開全部" at bounding box center [777, 328] width 729 height 56
click at [514, 361] on span "全部(2)" at bounding box center [523, 366] width 66 height 19
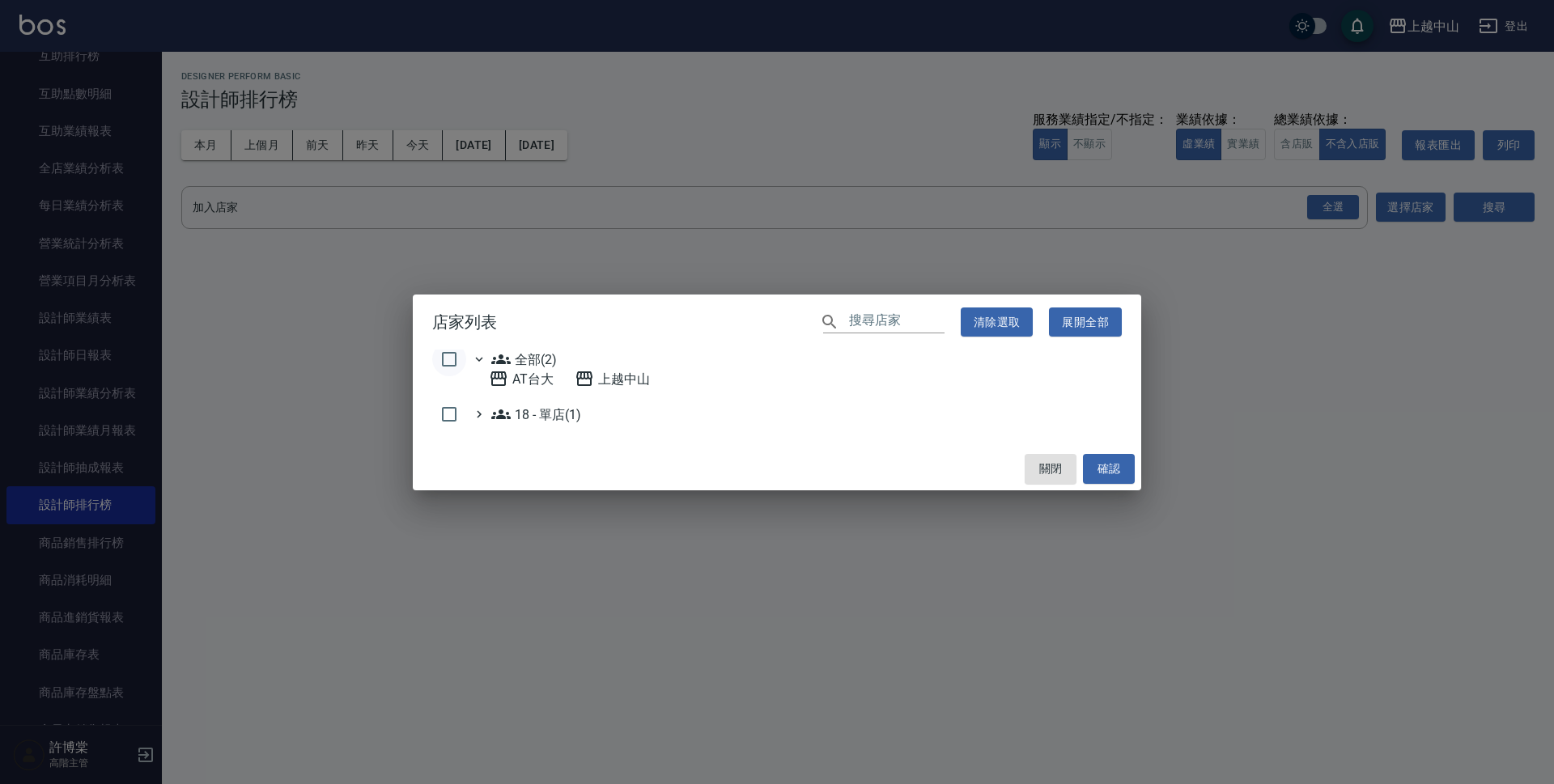
click at [460, 358] on input "checkbox" at bounding box center [449, 359] width 34 height 34
checkbox input "true"
click at [1111, 471] on button "確認" at bounding box center [1109, 469] width 52 height 30
checkbox input "false"
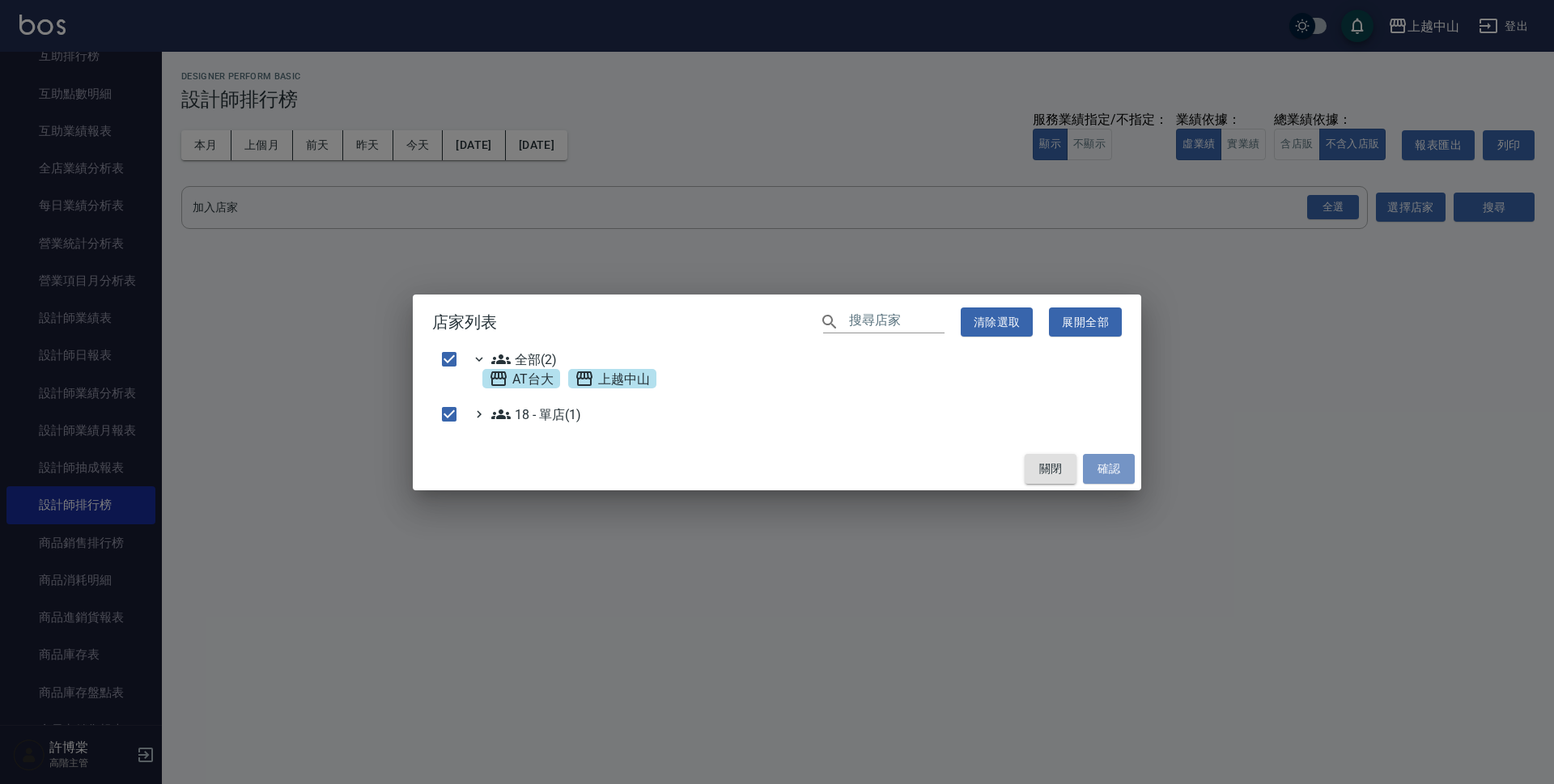
checkbox input "false"
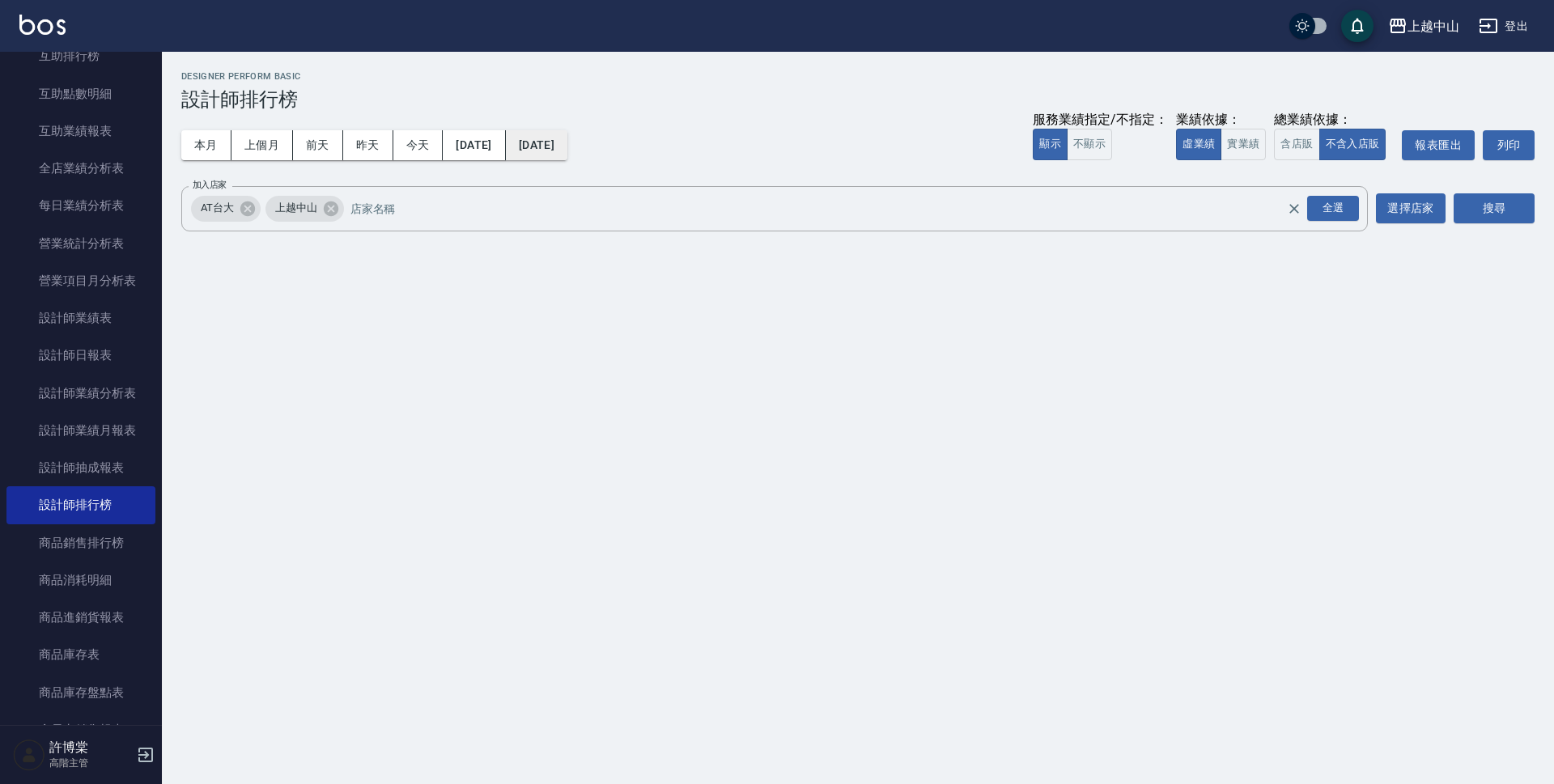
click at [567, 146] on button "[DATE]" at bounding box center [536, 145] width 61 height 30
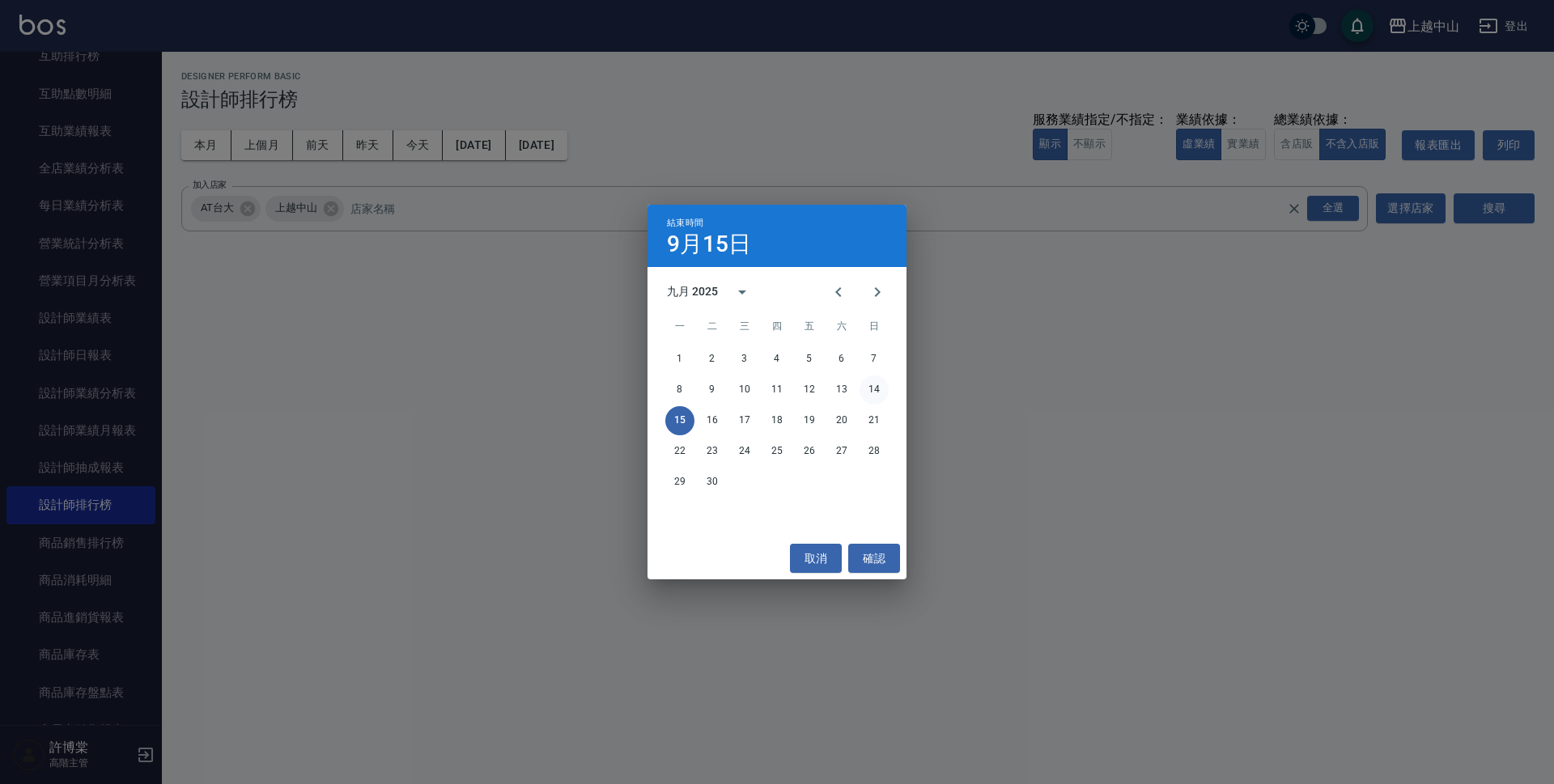
click at [870, 387] on button "14" at bounding box center [874, 389] width 29 height 29
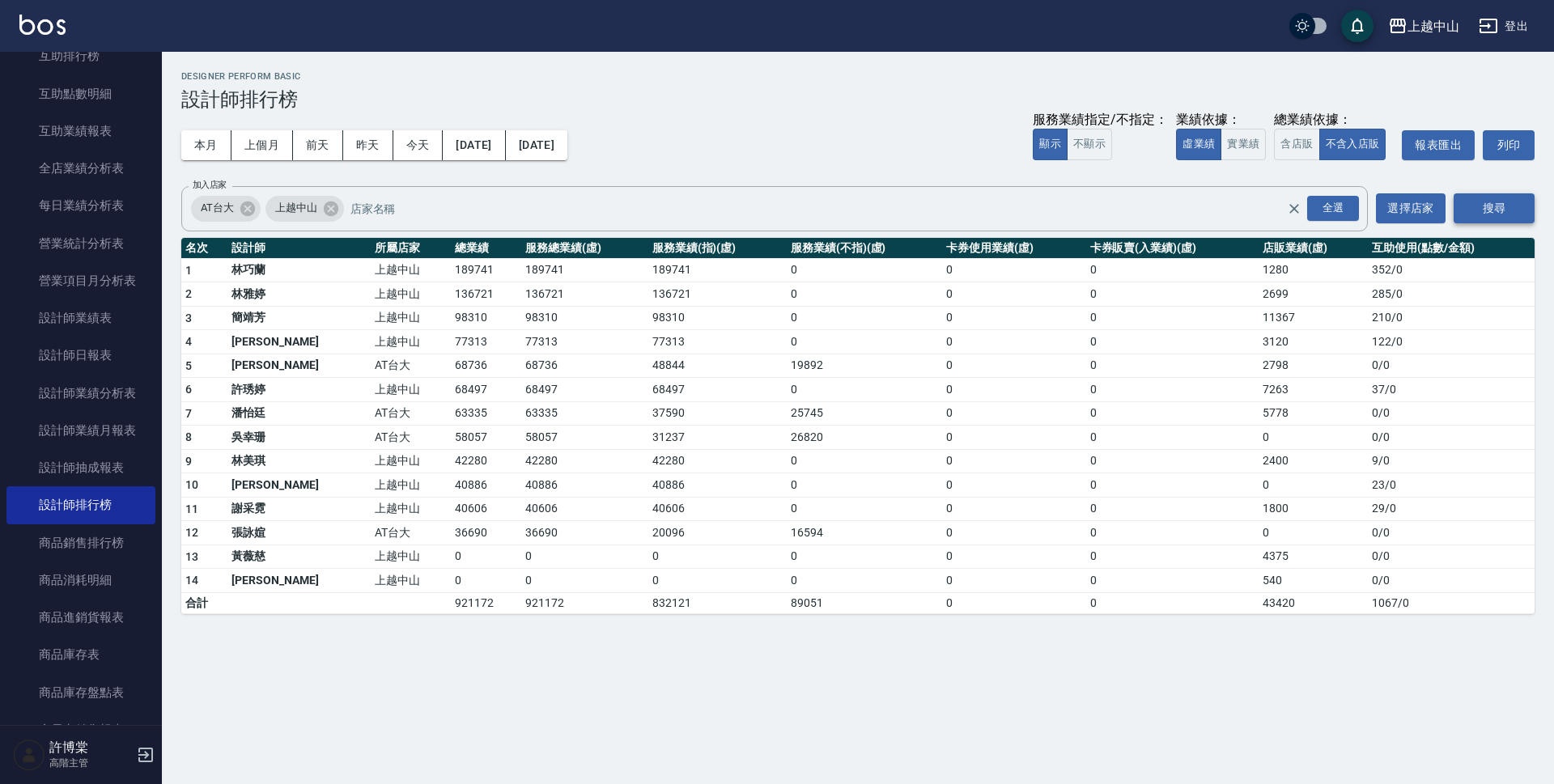
click at [1491, 214] on button "搜尋" at bounding box center [1494, 208] width 81 height 30
click at [1285, 142] on button "含店販" at bounding box center [1296, 144] width 45 height 31
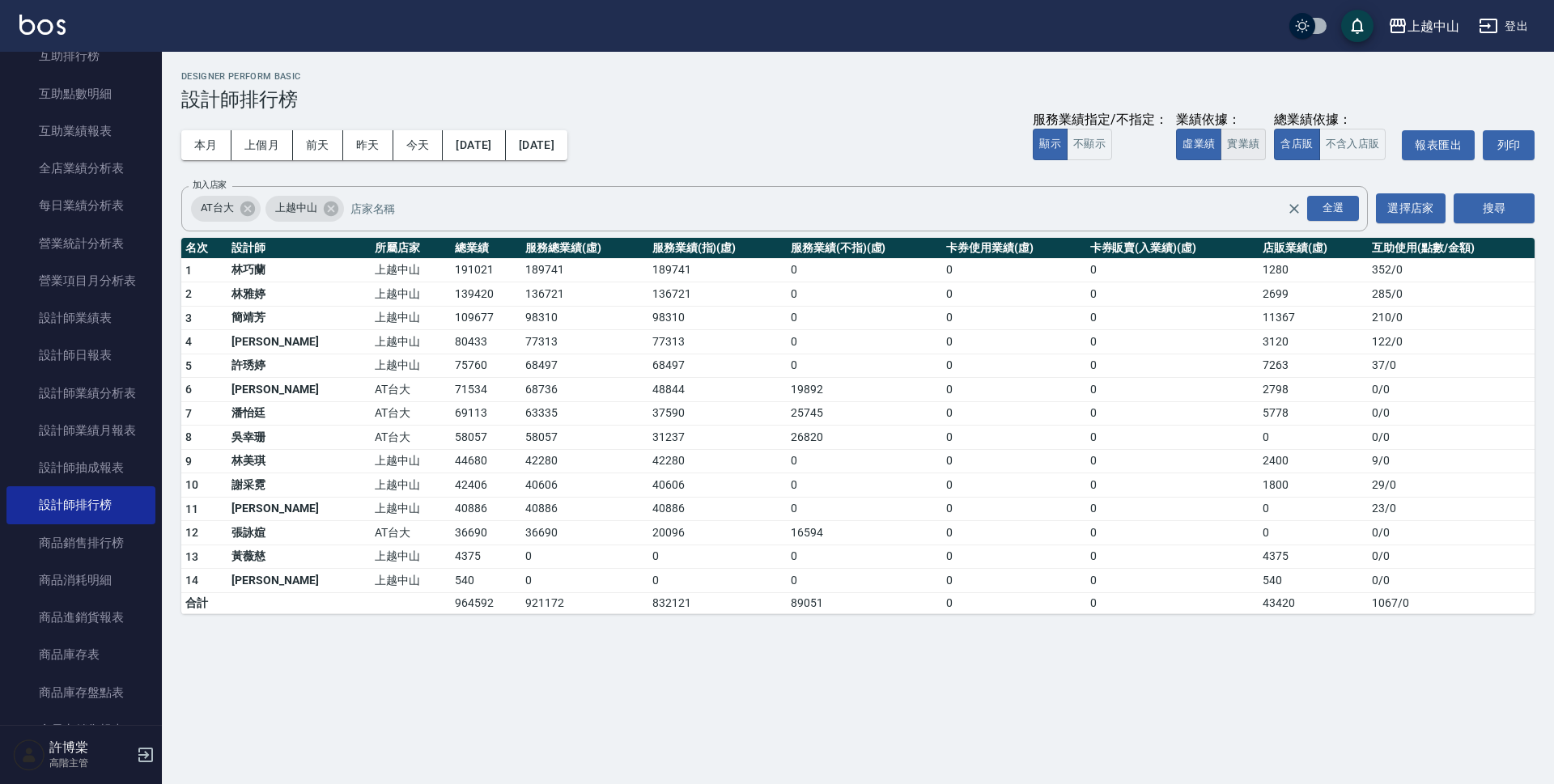
click at [1260, 147] on button "實業績" at bounding box center [1243, 144] width 45 height 31
click at [451, 268] on td "168282" at bounding box center [486, 271] width 71 height 24
copy td "168282"
click at [521, 268] on td "167002" at bounding box center [584, 271] width 127 height 24
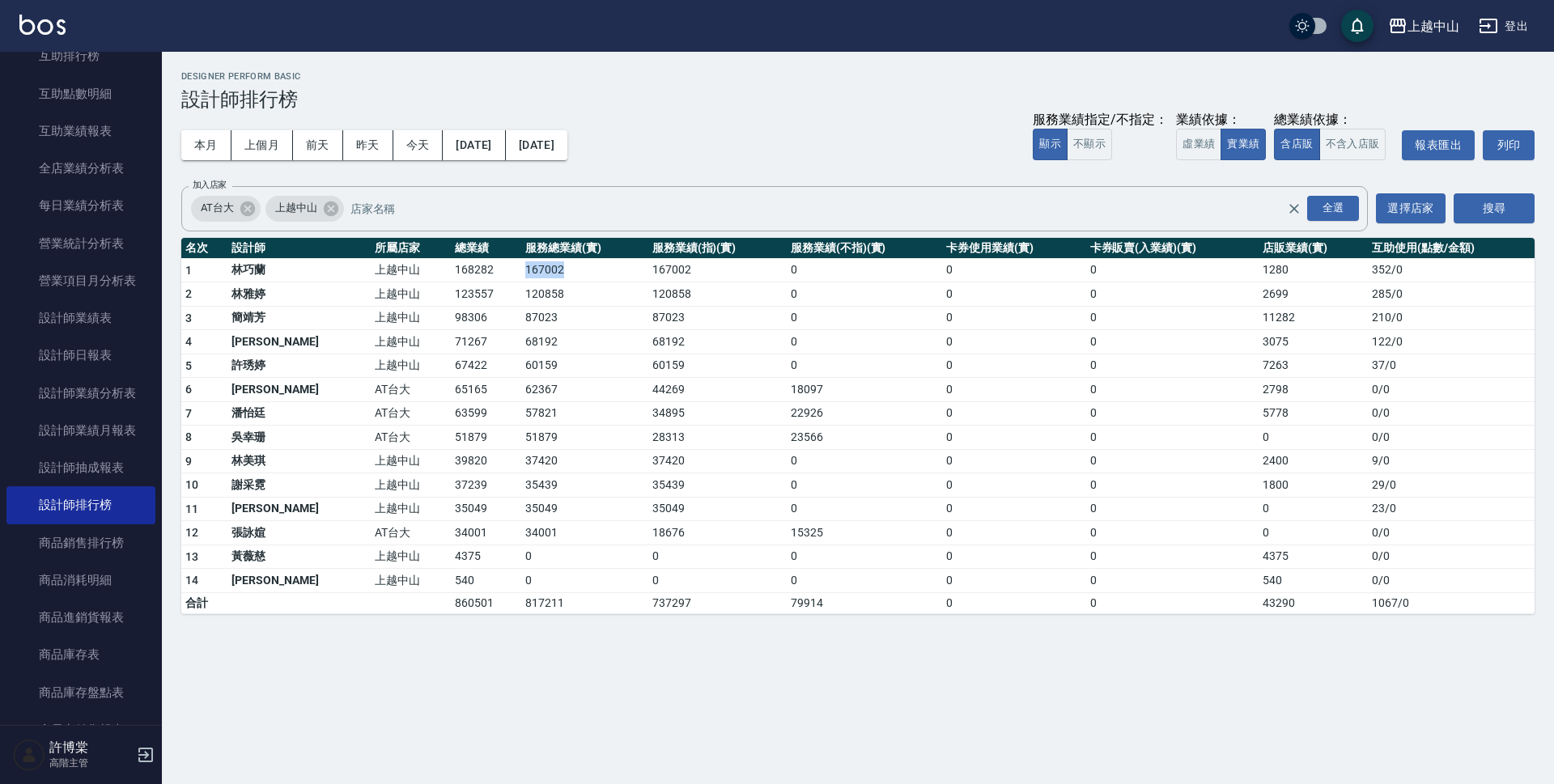
click at [521, 268] on td "167002" at bounding box center [584, 271] width 127 height 24
copy td "167002"
click at [1259, 264] on td "1280" at bounding box center [1313, 271] width 109 height 24
copy td "1280"
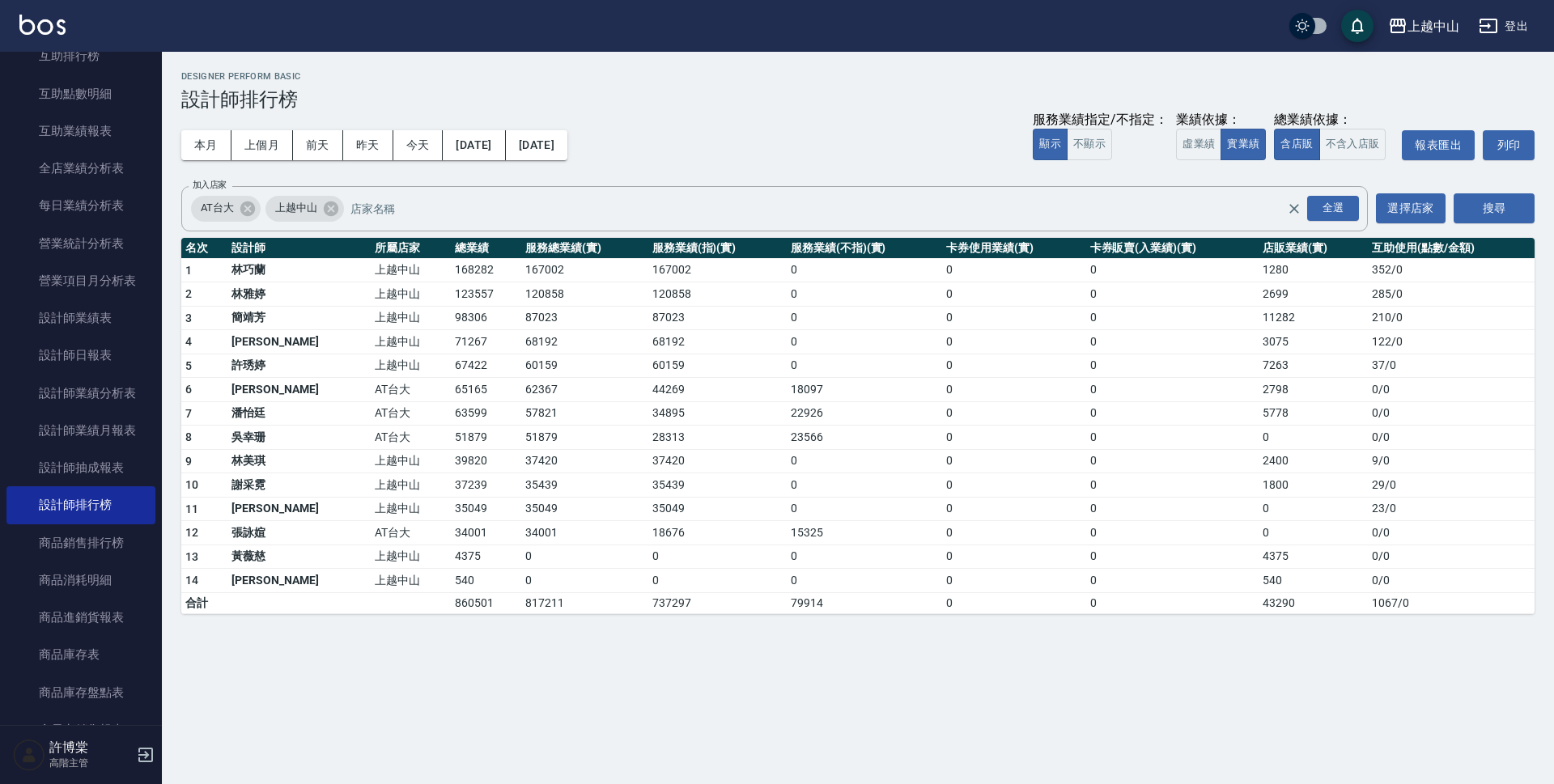
click at [451, 298] on td "123557" at bounding box center [486, 294] width 71 height 24
click at [451, 299] on td "123557" at bounding box center [486, 294] width 71 height 24
copy td "123557"
click at [521, 294] on td "120858" at bounding box center [584, 294] width 127 height 24
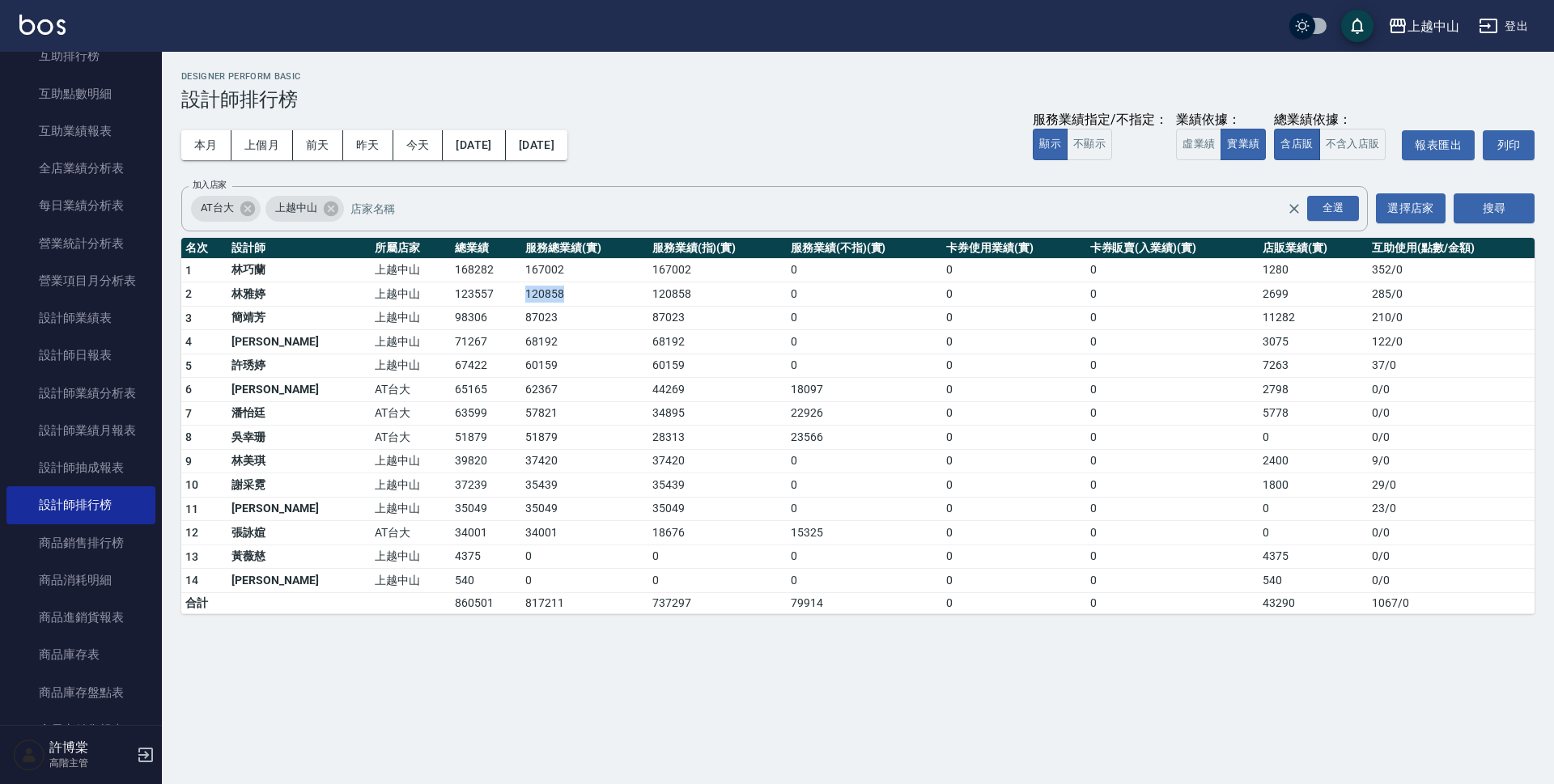
copy td "120858"
click at [1259, 292] on td "2699" at bounding box center [1313, 294] width 109 height 24
copy td "2699"
click at [451, 318] on td "98306" at bounding box center [486, 318] width 71 height 24
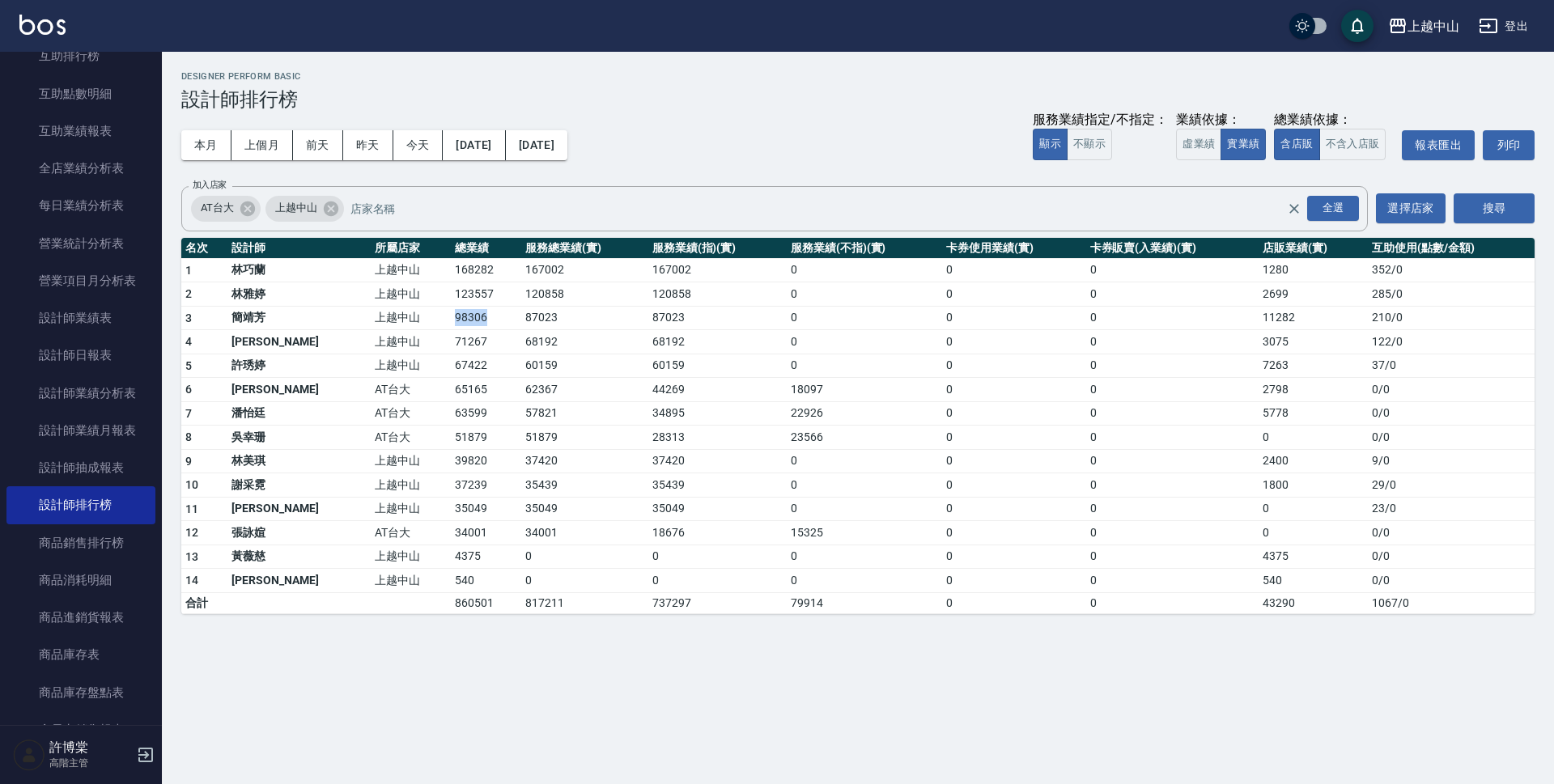
click at [451, 318] on td "98306" at bounding box center [486, 318] width 71 height 24
copy td "98306"
click at [521, 315] on td "87023" at bounding box center [584, 318] width 127 height 24
copy td "87023"
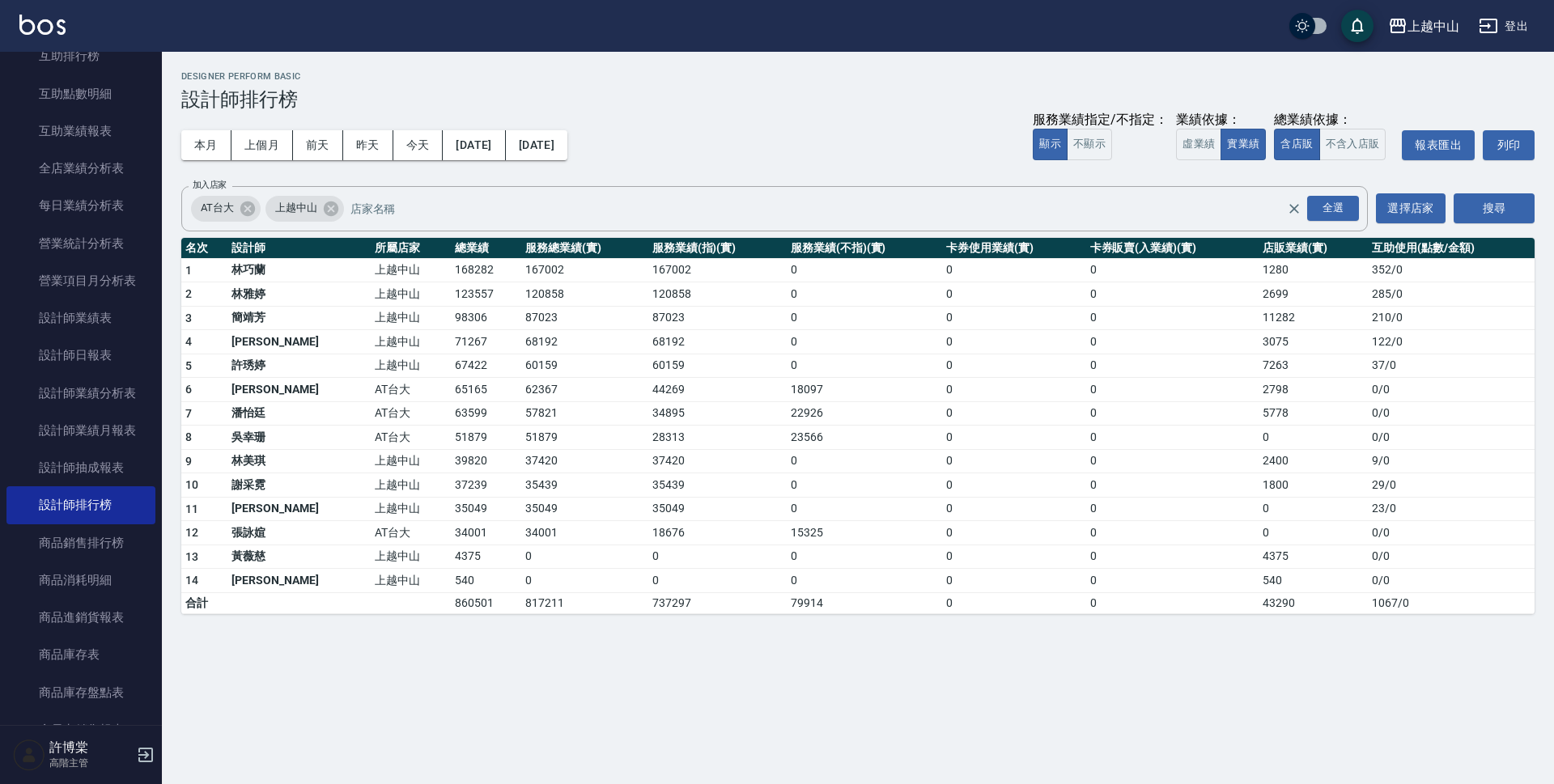
click at [1268, 314] on td "11282" at bounding box center [1313, 318] width 109 height 24
copy td "11282"
click at [451, 342] on td "71267" at bounding box center [486, 342] width 71 height 24
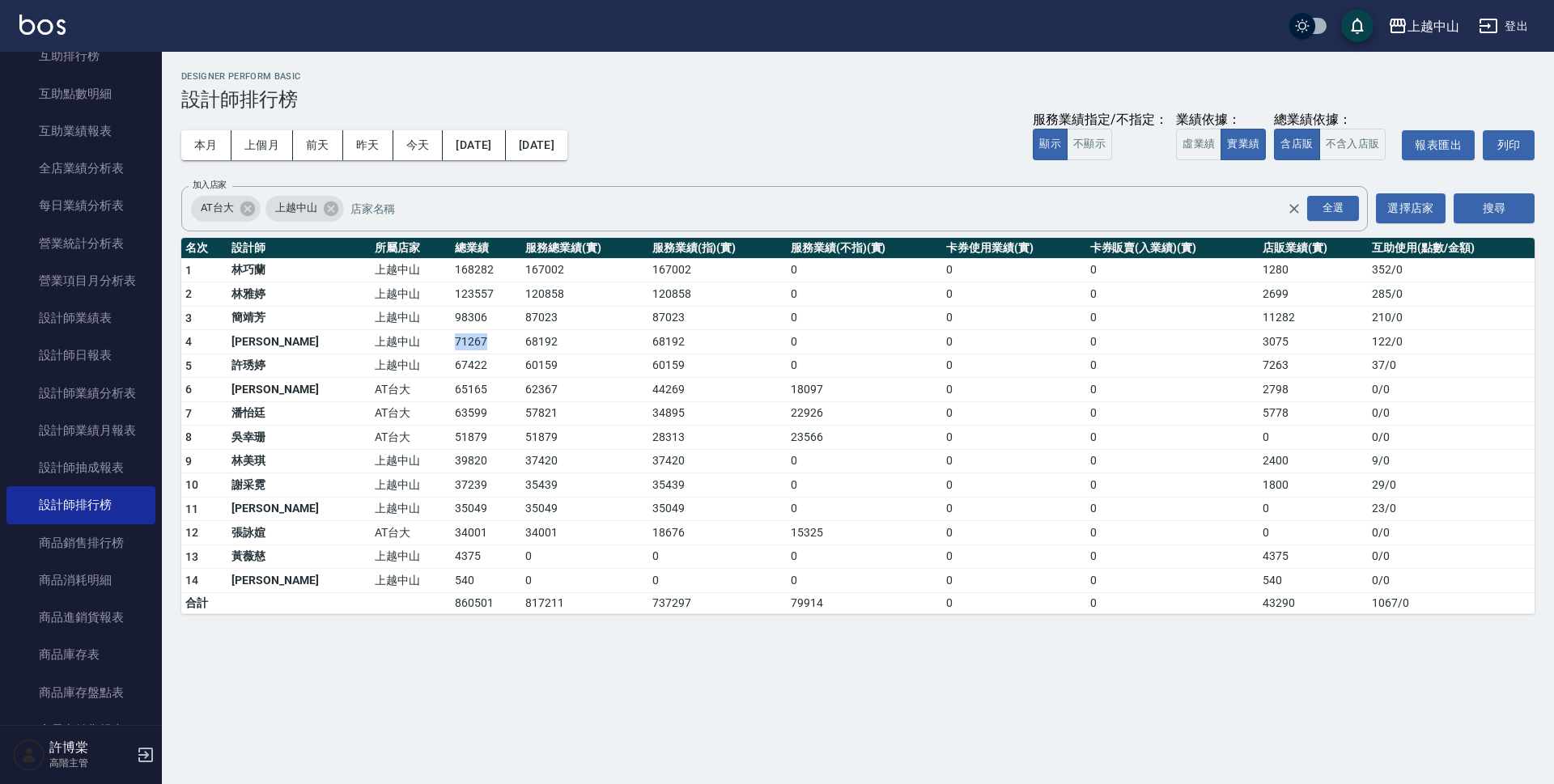
copy td "71267"
click at [521, 341] on td "68192" at bounding box center [584, 342] width 127 height 24
click at [1259, 339] on td "3075" at bounding box center [1313, 342] width 109 height 24
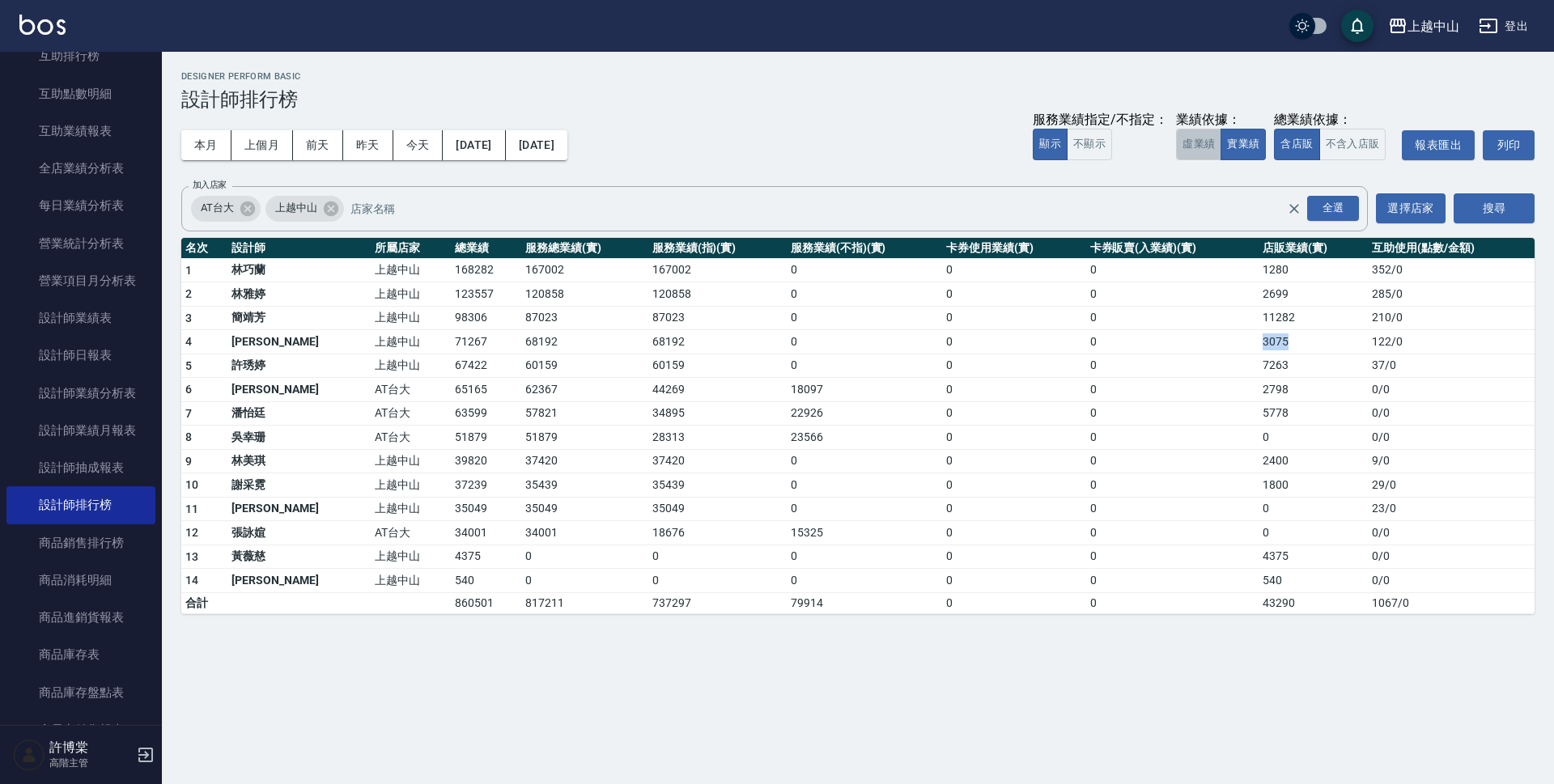
click at [1184, 145] on button "虛業績" at bounding box center [1198, 144] width 45 height 31
click at [451, 363] on td "75760" at bounding box center [486, 366] width 71 height 24
click at [659, 370] on td "68497" at bounding box center [717, 366] width 138 height 24
click at [521, 369] on td "68497" at bounding box center [584, 366] width 127 height 24
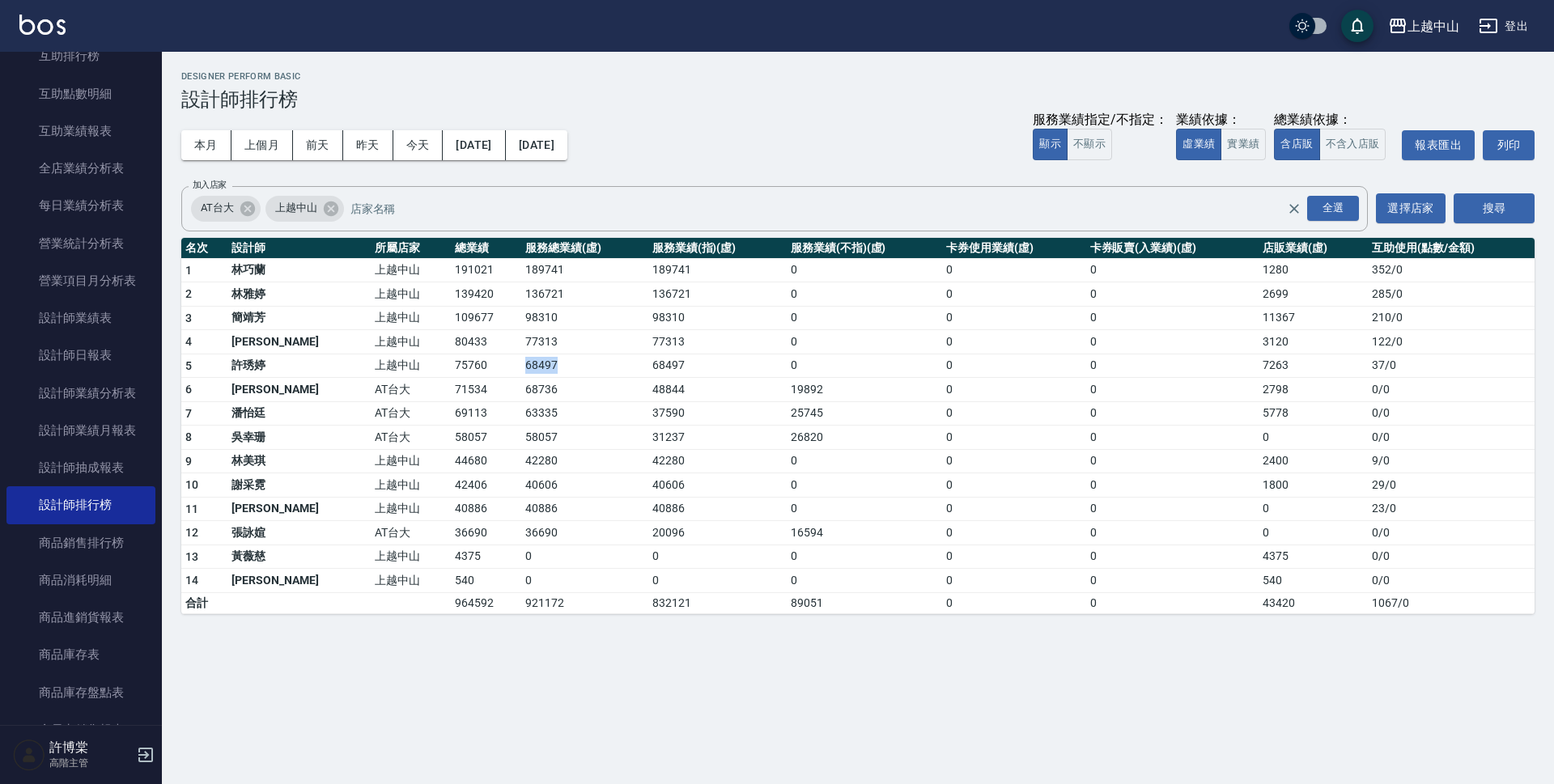
click at [521, 369] on td "68497" at bounding box center [584, 366] width 127 height 24
click at [1259, 366] on td "7263" at bounding box center [1313, 366] width 109 height 24
click at [451, 409] on td "69113" at bounding box center [486, 414] width 71 height 24
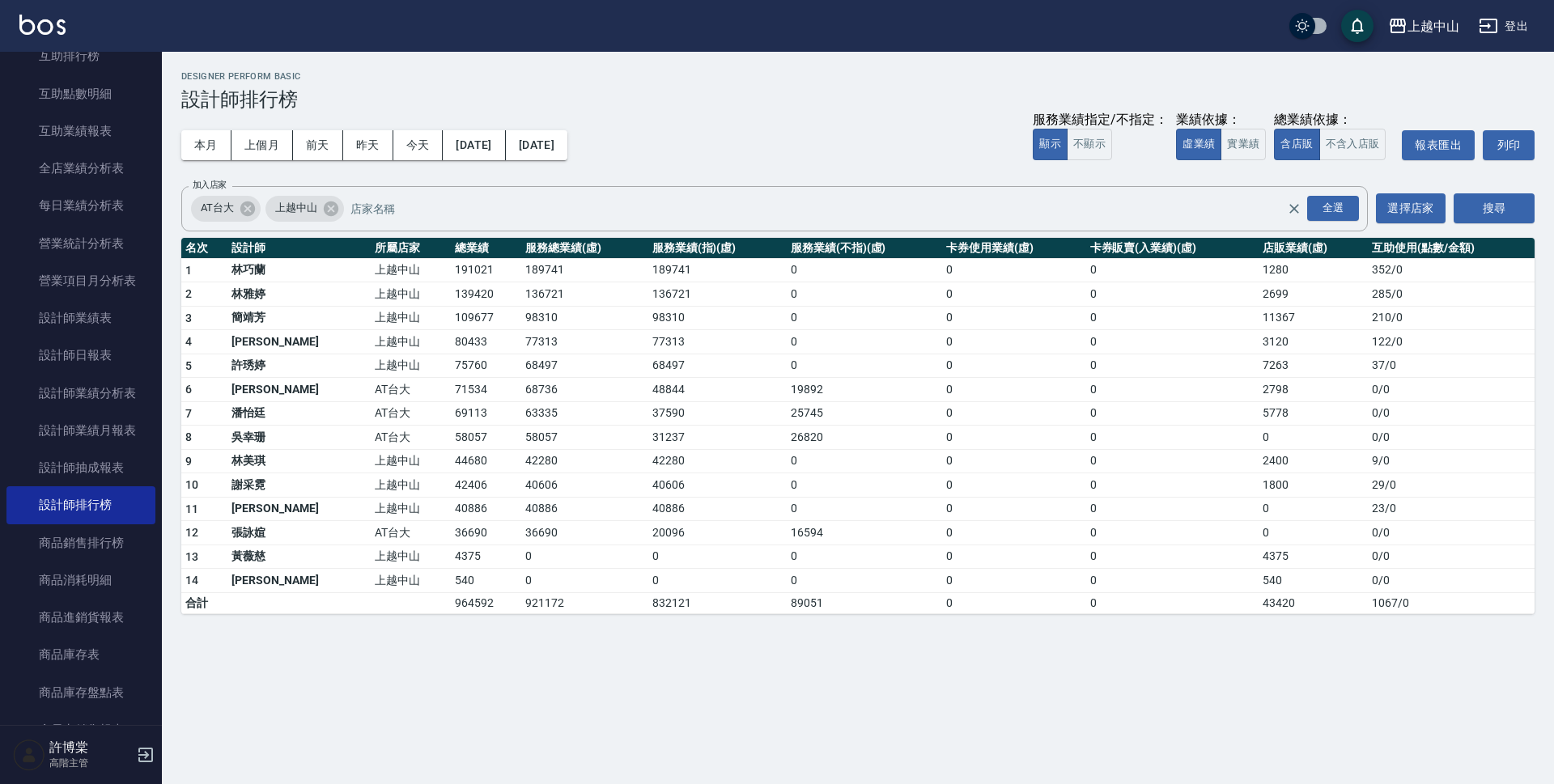
click at [521, 416] on td "63335" at bounding box center [584, 414] width 127 height 24
click at [521, 415] on td "63335" at bounding box center [584, 414] width 127 height 24
click at [521, 414] on td "63335" at bounding box center [584, 414] width 127 height 24
click at [521, 411] on td "63335" at bounding box center [584, 414] width 127 height 24
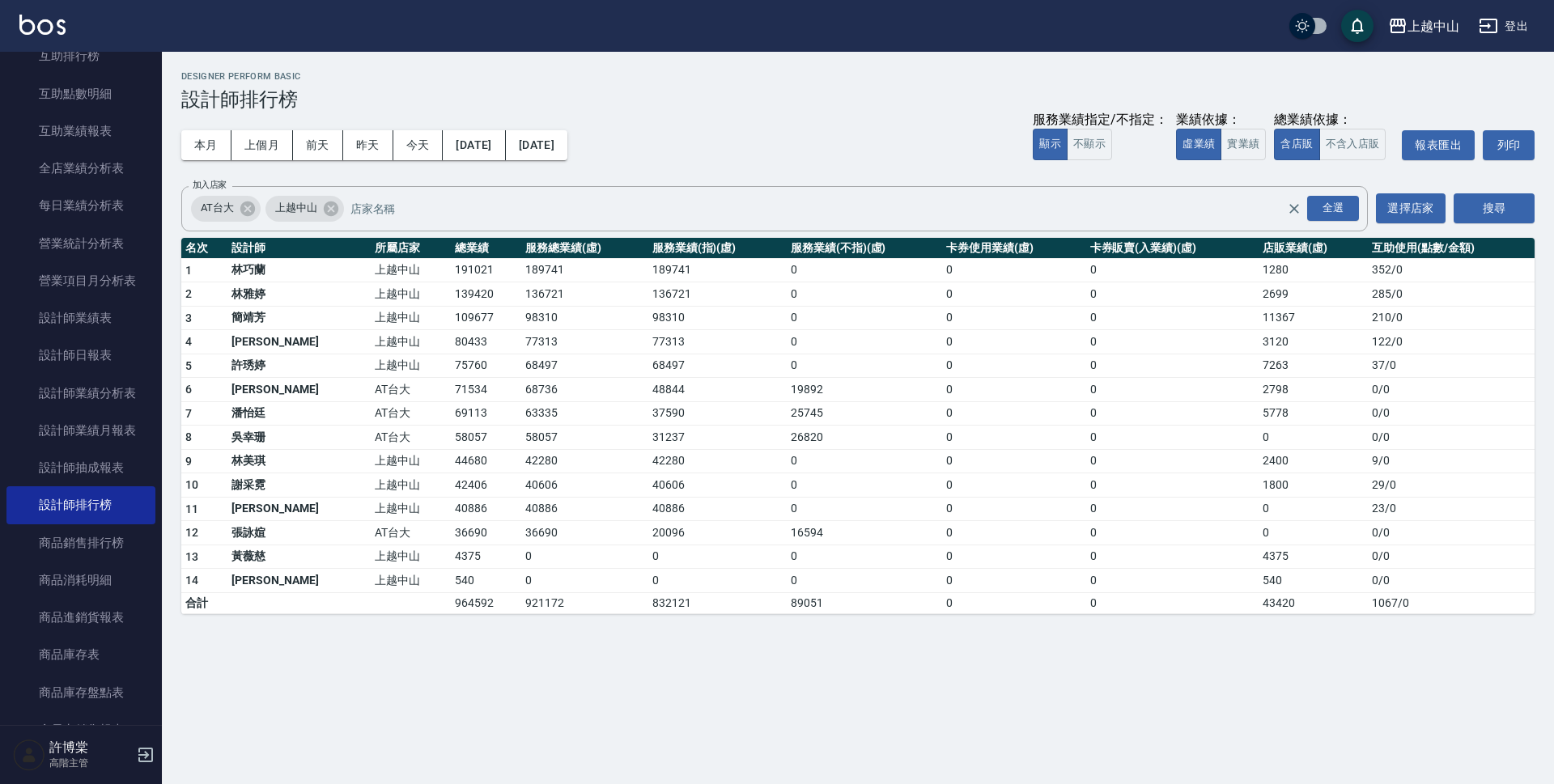
click at [1259, 414] on td "5778" at bounding box center [1313, 414] width 109 height 24
click at [451, 441] on td "58057" at bounding box center [486, 437] width 71 height 24
click at [521, 436] on td "58057" at bounding box center [584, 437] width 127 height 24
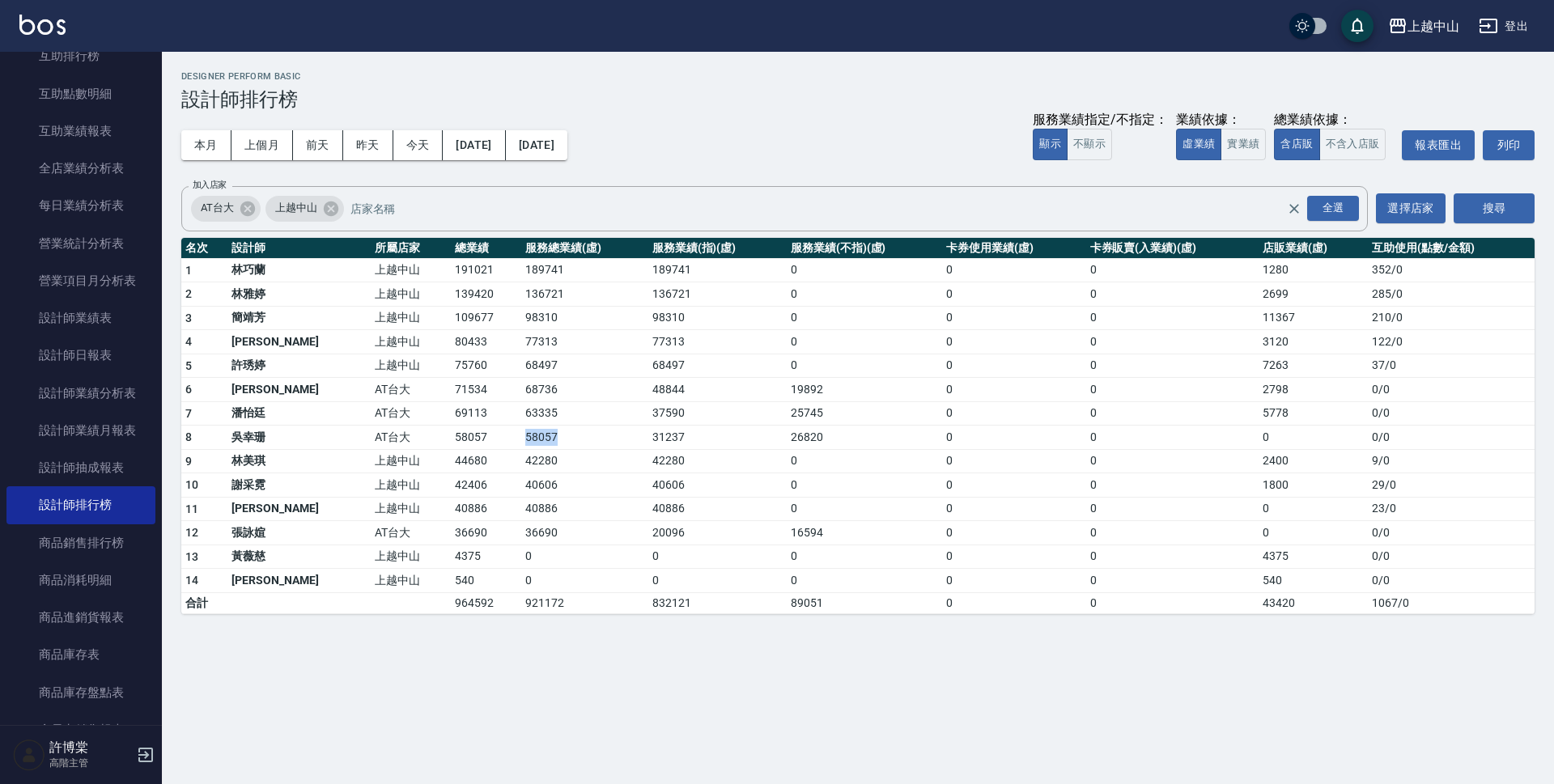
click at [521, 436] on td "58057" at bounding box center [584, 437] width 127 height 24
click at [451, 462] on td "44680" at bounding box center [486, 461] width 71 height 24
click at [521, 451] on td "42280" at bounding box center [584, 461] width 127 height 24
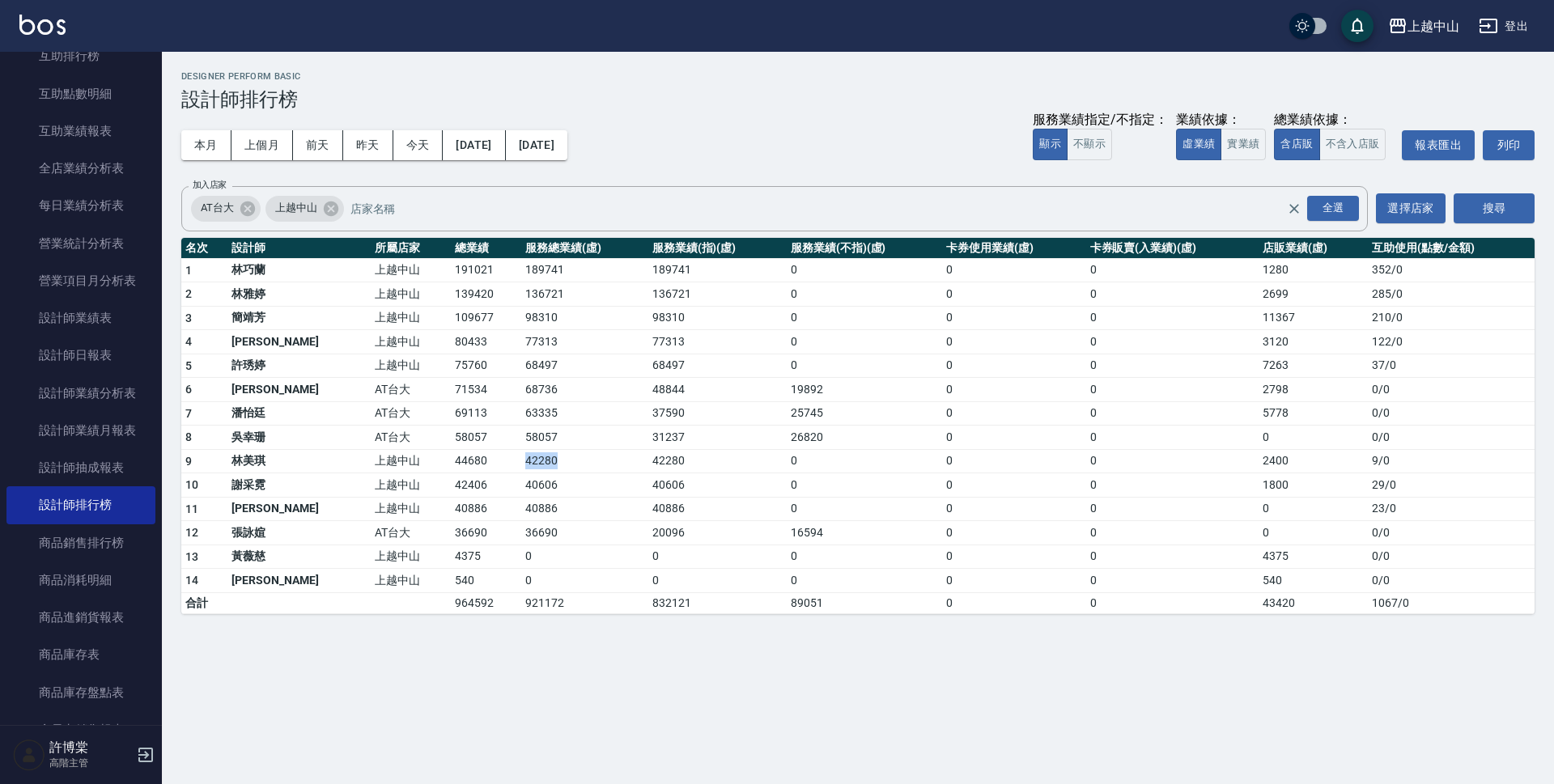
click at [521, 453] on td "42280" at bounding box center [584, 461] width 127 height 24
click at [521, 466] on td "42280" at bounding box center [584, 461] width 127 height 24
click at [451, 381] on td "71534" at bounding box center [486, 390] width 71 height 24
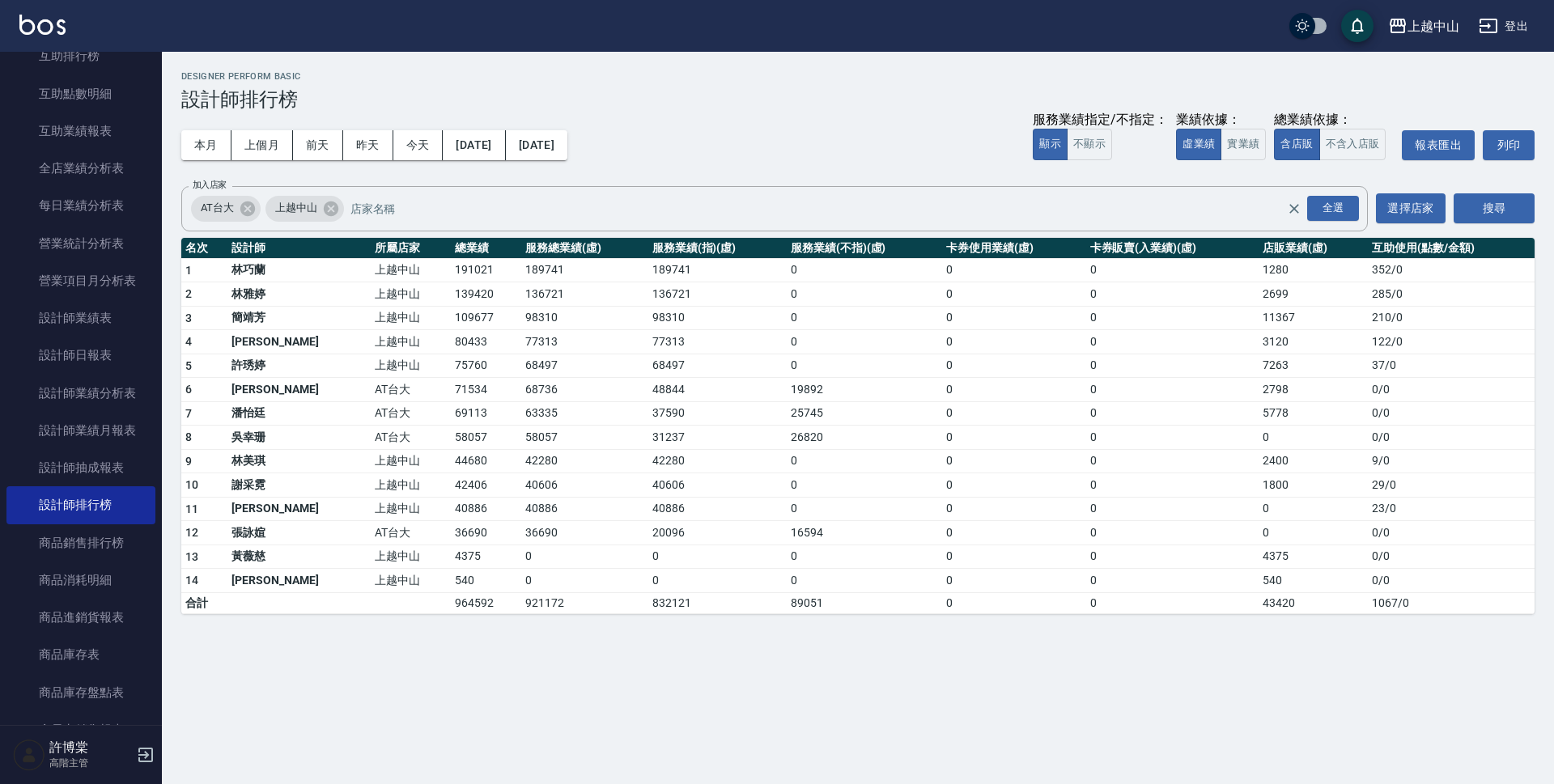
click at [521, 386] on td "68736" at bounding box center [584, 390] width 127 height 24
click at [1260, 382] on td "2798" at bounding box center [1313, 390] width 109 height 24
click at [451, 478] on td "42406" at bounding box center [486, 485] width 71 height 24
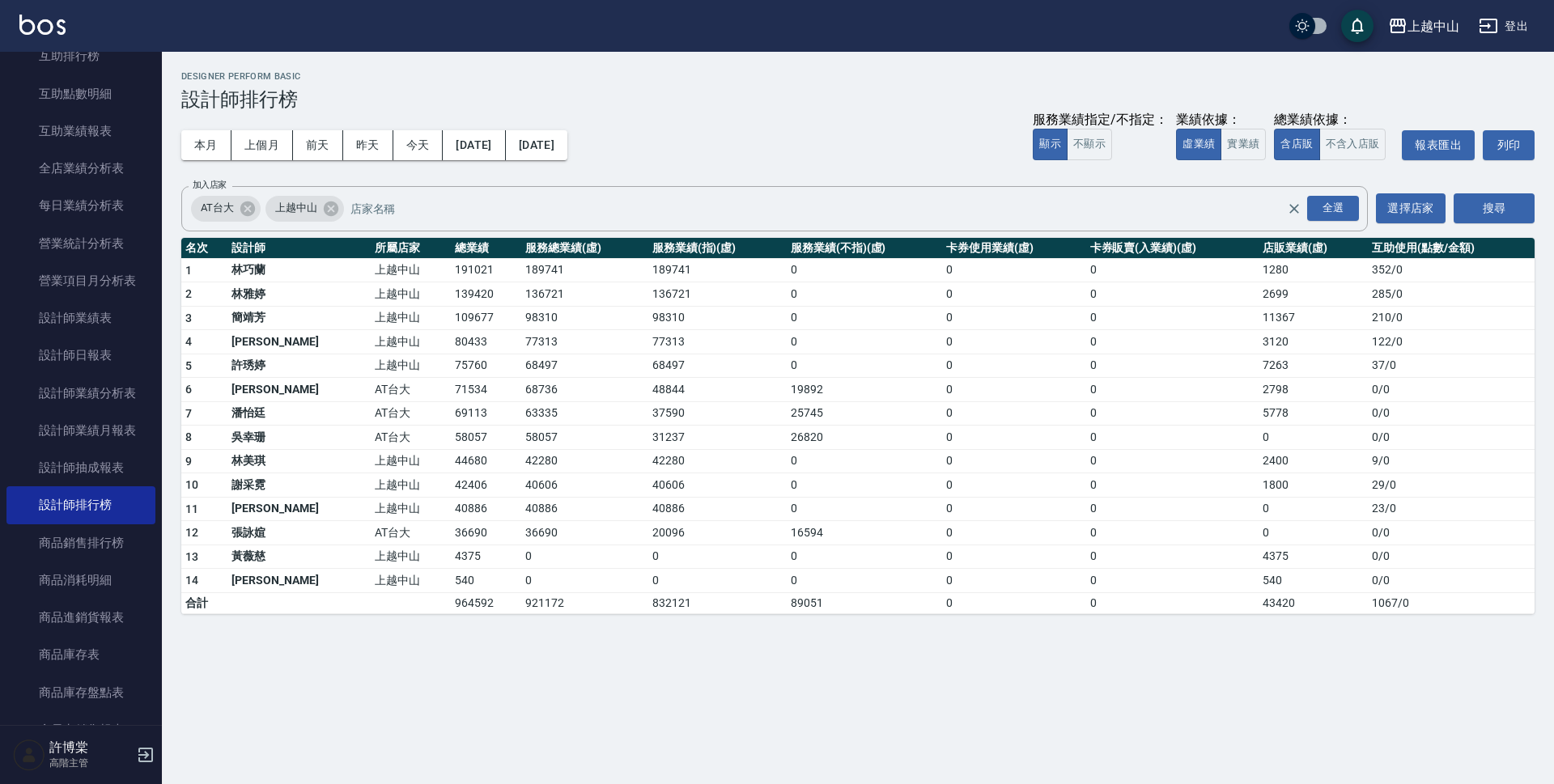
click at [451, 478] on td "42406" at bounding box center [486, 485] width 71 height 24
click at [521, 481] on td "40606" at bounding box center [584, 485] width 127 height 24
click at [451, 531] on td "36690" at bounding box center [486, 533] width 71 height 24
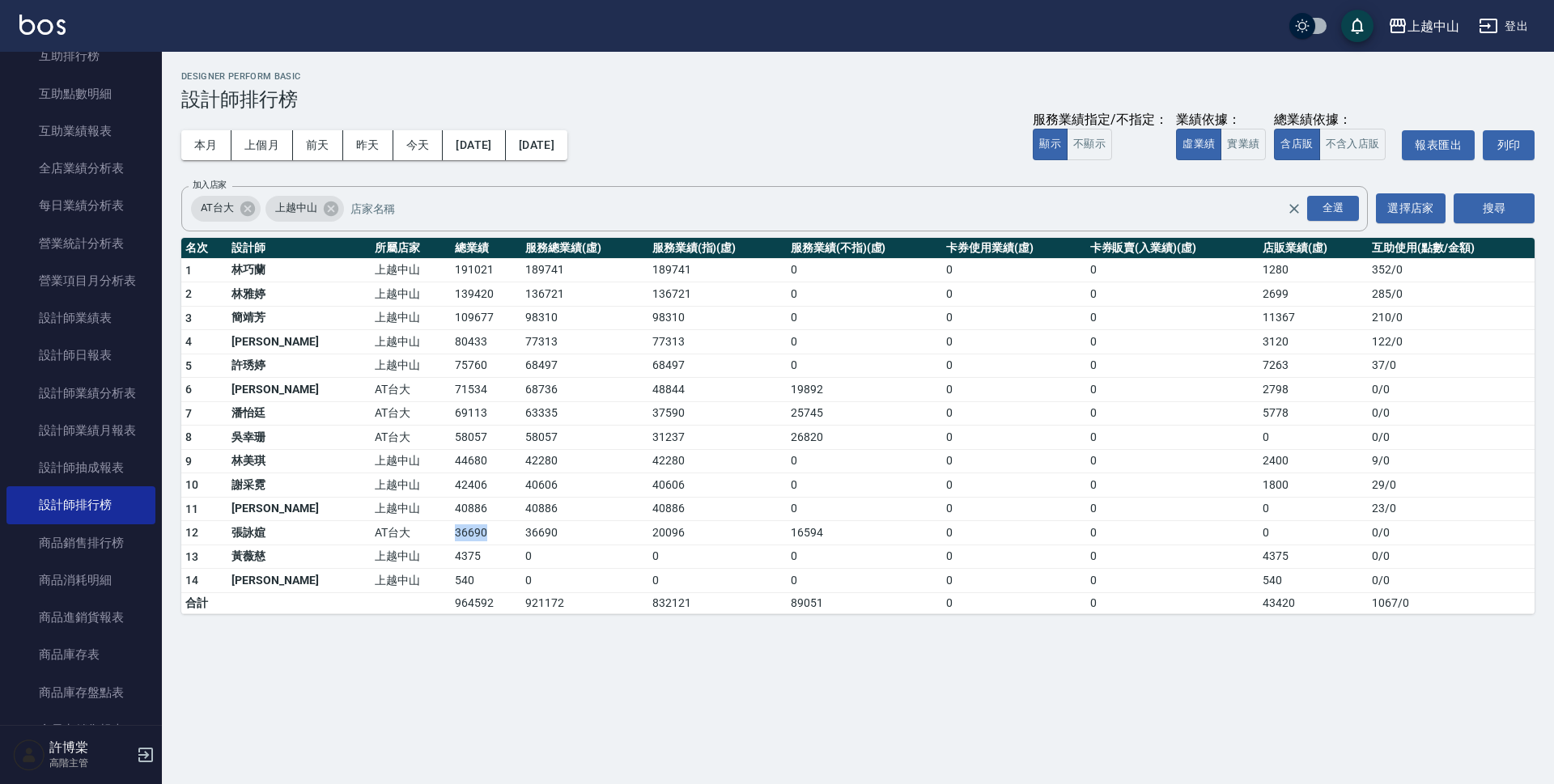
click at [451, 531] on td "36690" at bounding box center [486, 533] width 71 height 24
click at [521, 530] on td "36690" at bounding box center [584, 533] width 127 height 24
click at [451, 505] on td "40886" at bounding box center [486, 509] width 71 height 24
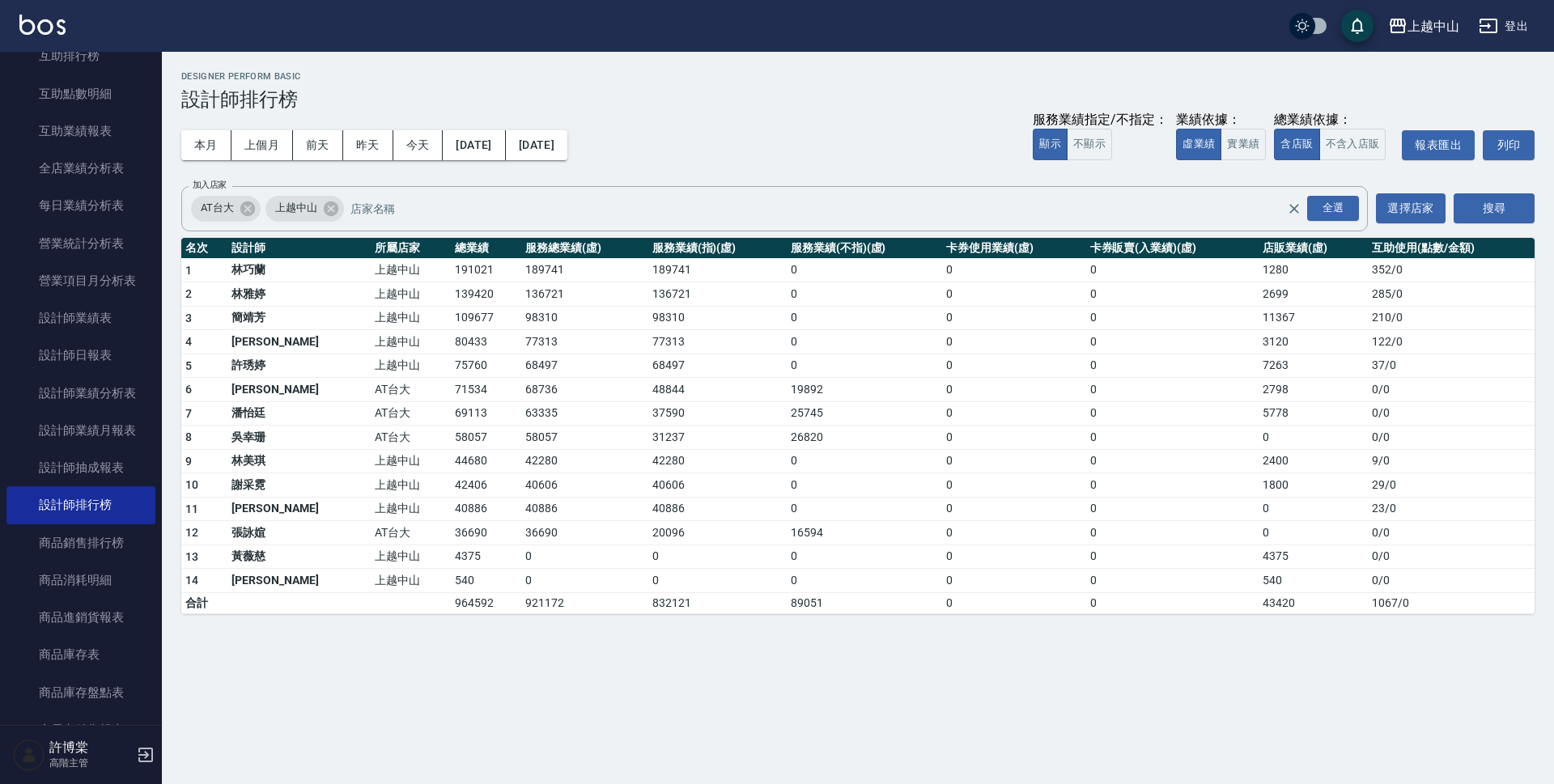
click at [839, 299] on td "0" at bounding box center [865, 294] width 155 height 24
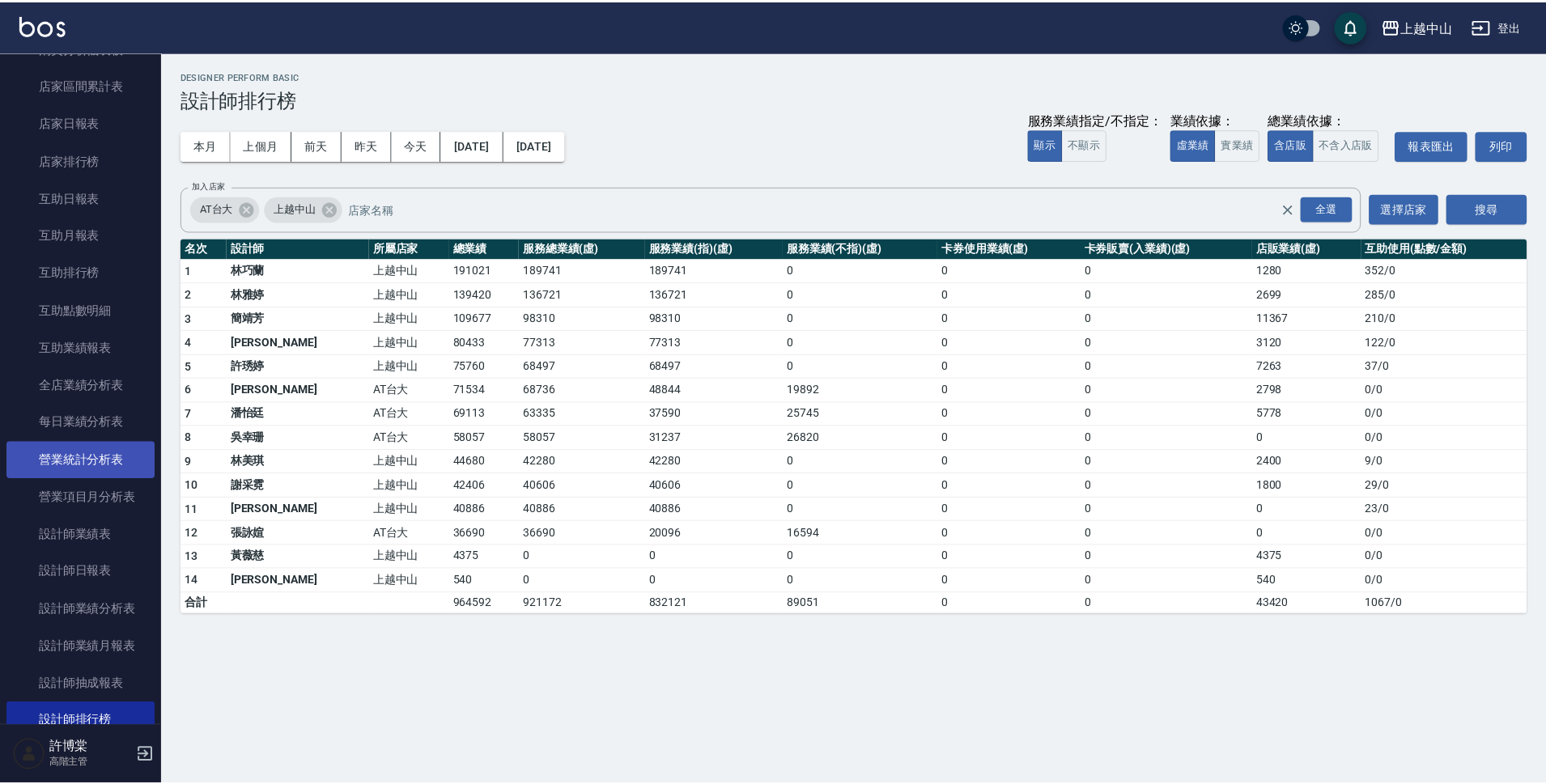
scroll to position [633, 0]
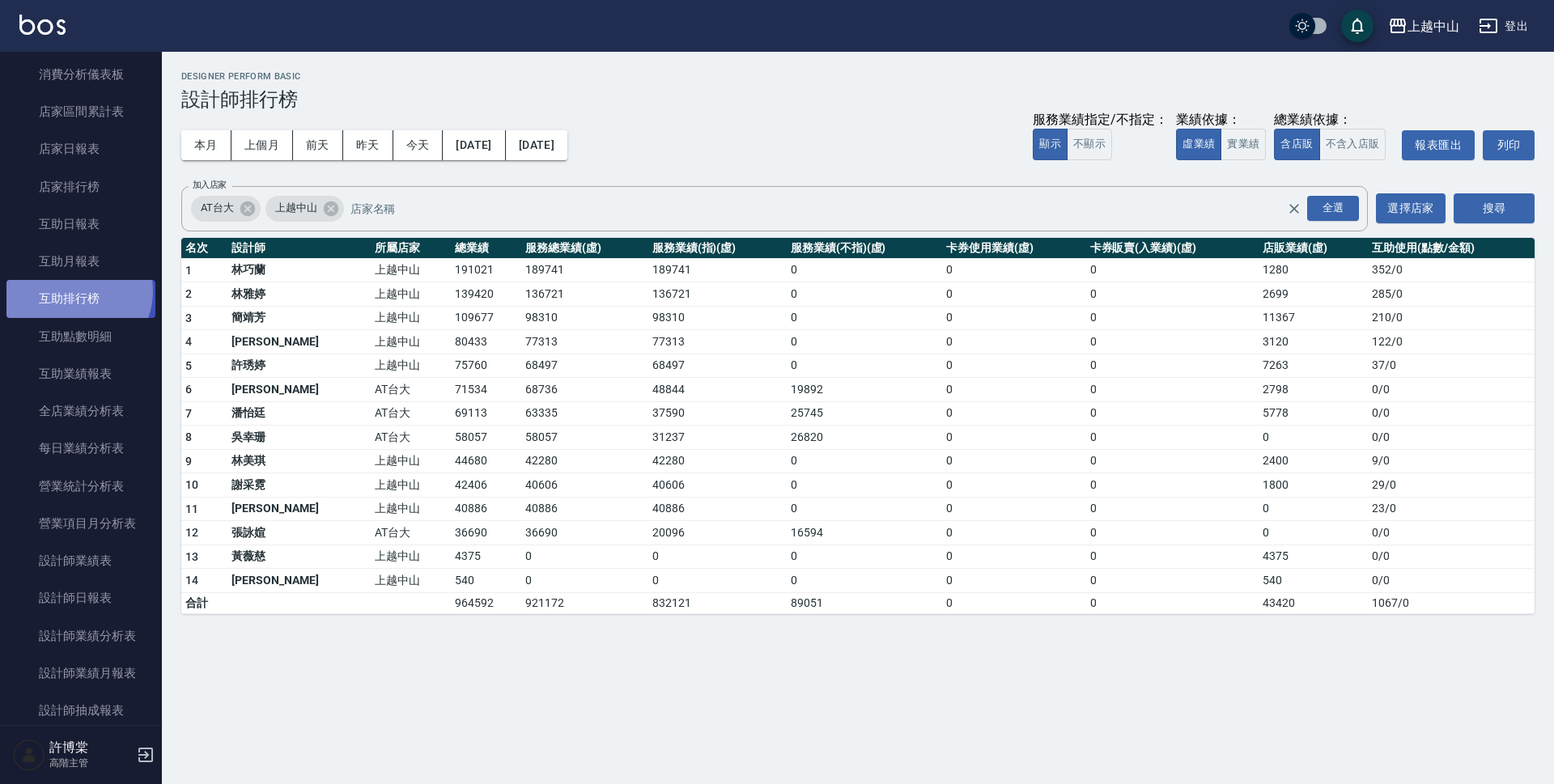
click at [76, 291] on link "互助排行榜" at bounding box center [80, 299] width 148 height 38
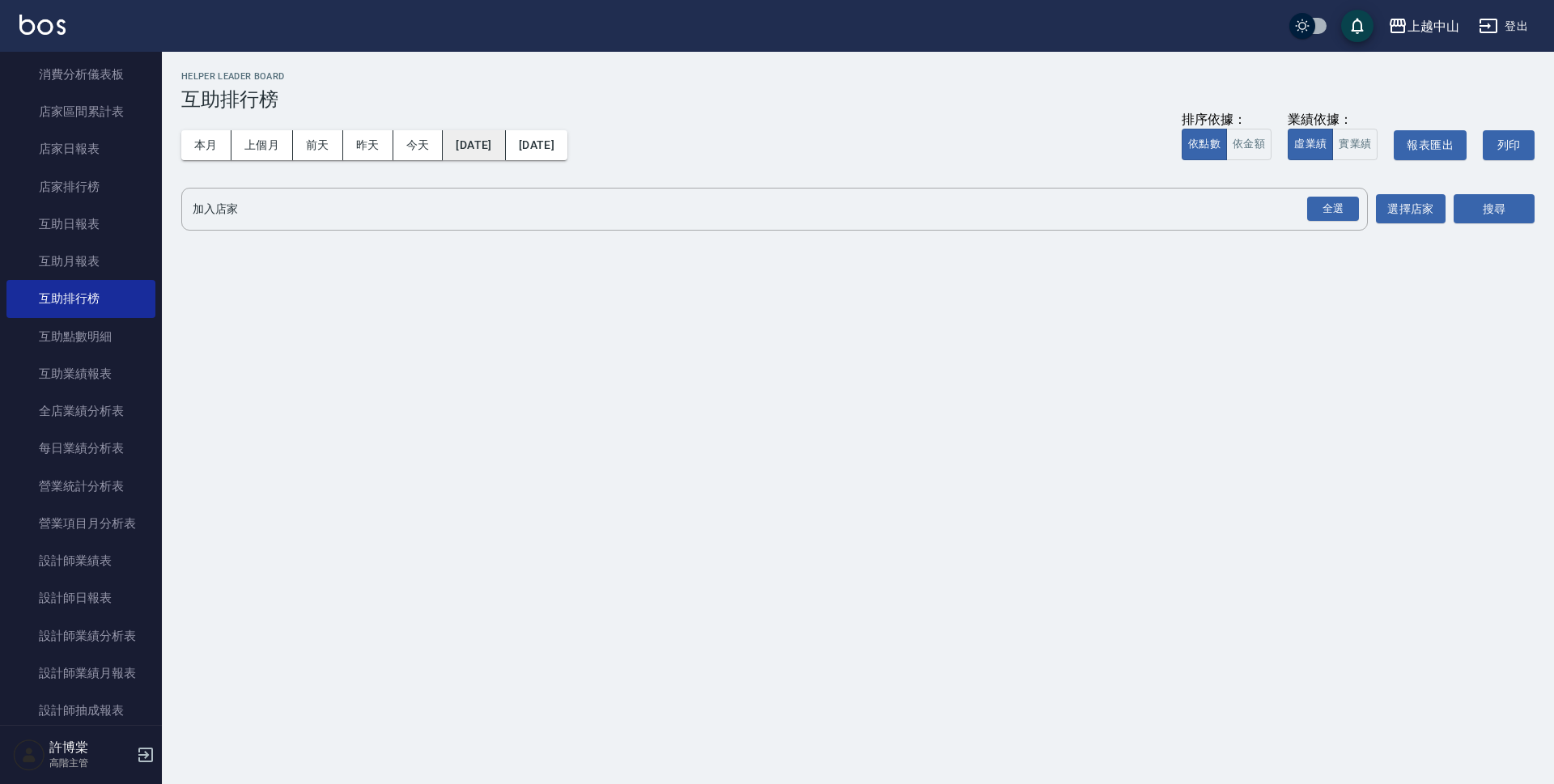
click at [501, 155] on button "[DATE]" at bounding box center [473, 145] width 62 height 30
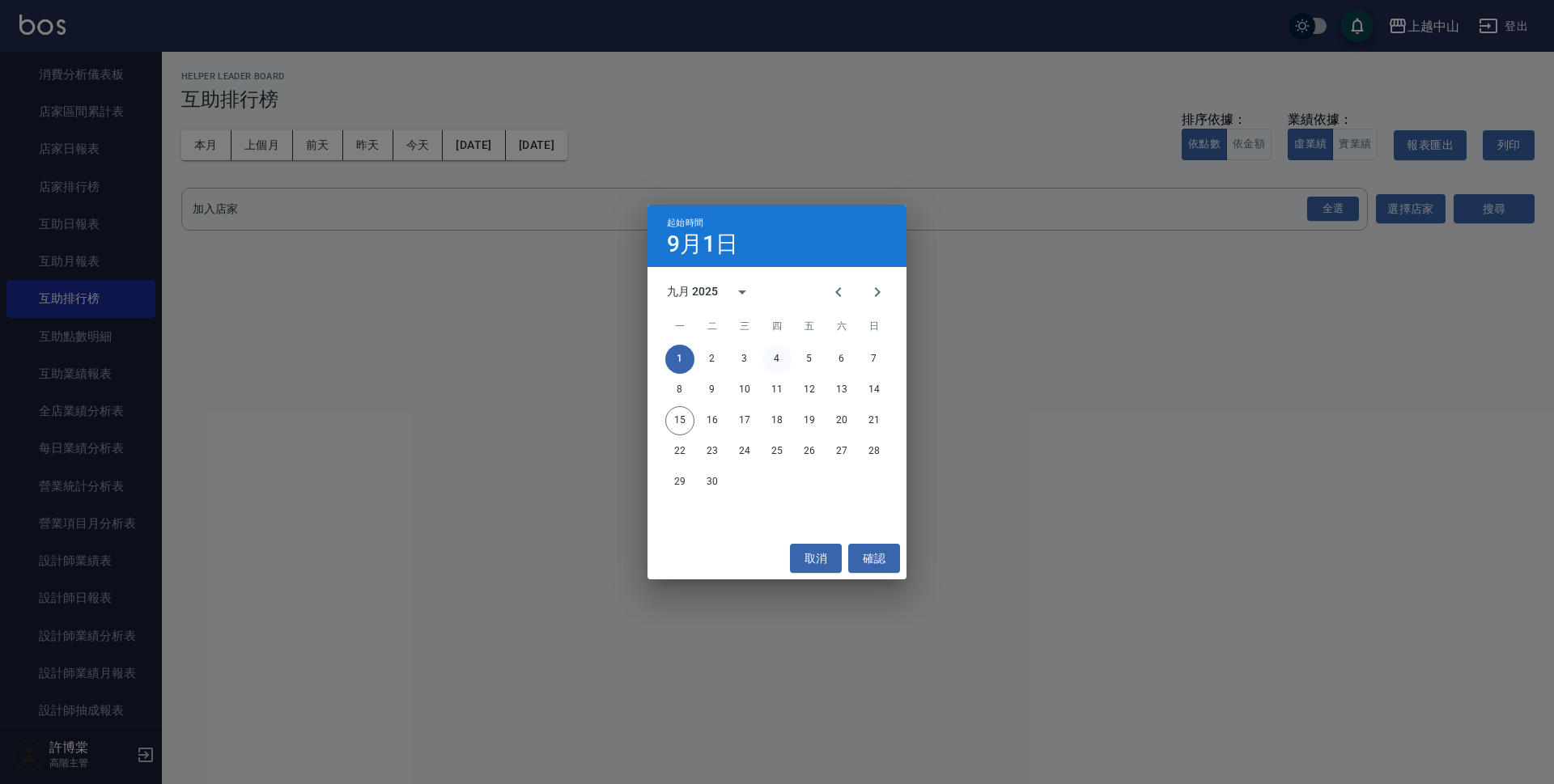
click at [772, 354] on button "4" at bounding box center [777, 359] width 29 height 29
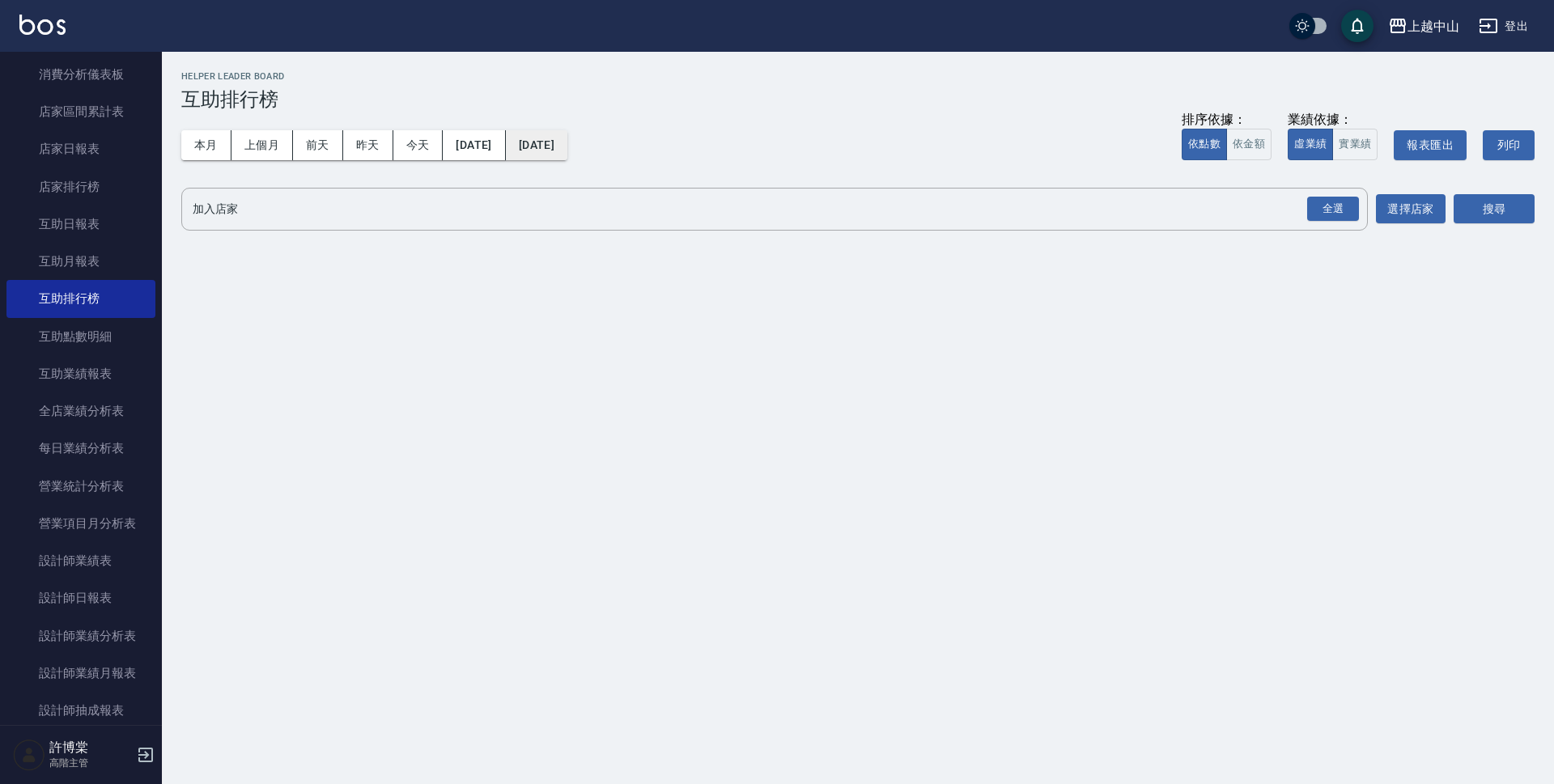
click at [567, 155] on button "[DATE]" at bounding box center [536, 145] width 61 height 30
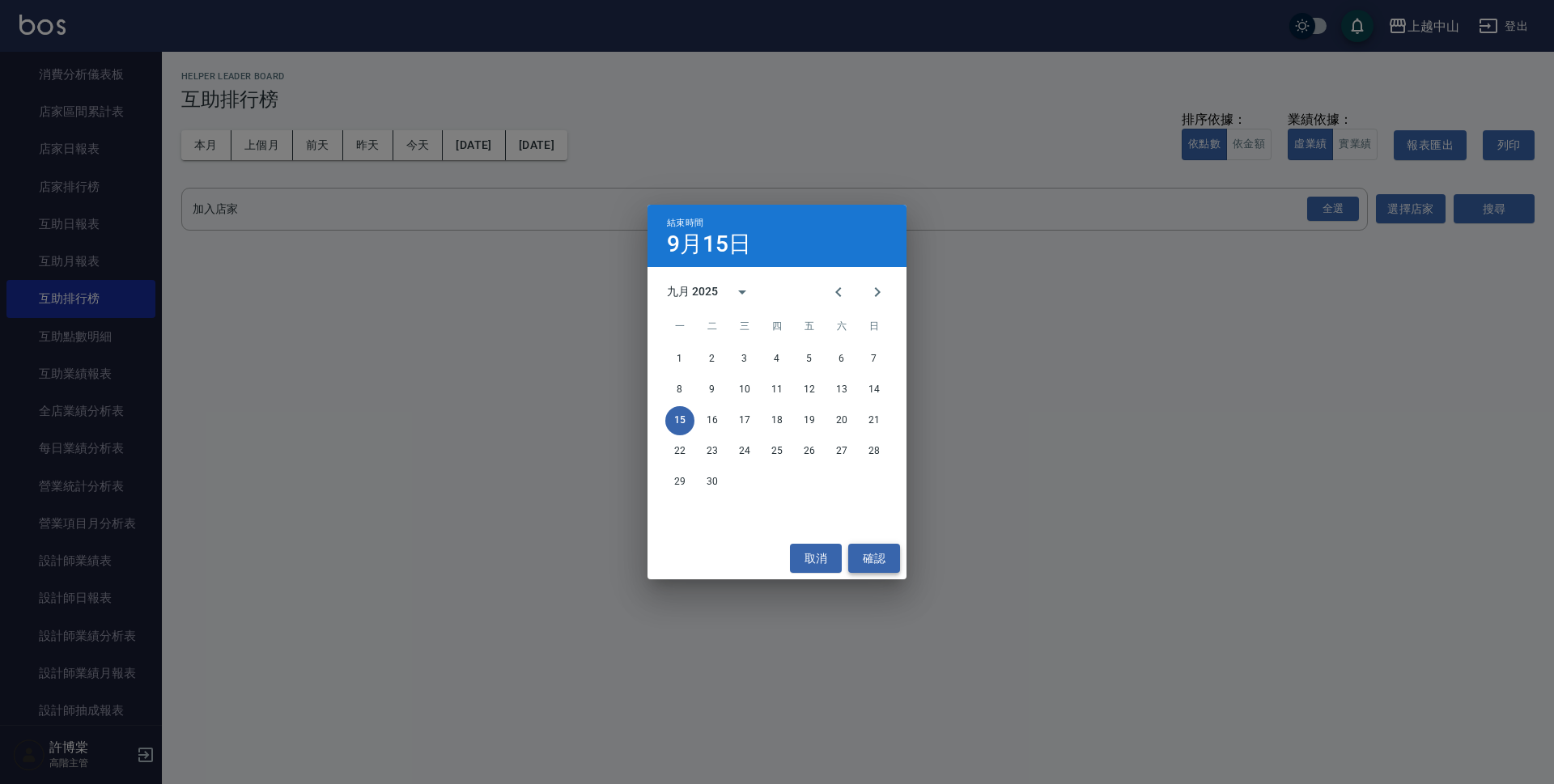
click at [885, 563] on button "確認" at bounding box center [874, 559] width 52 height 30
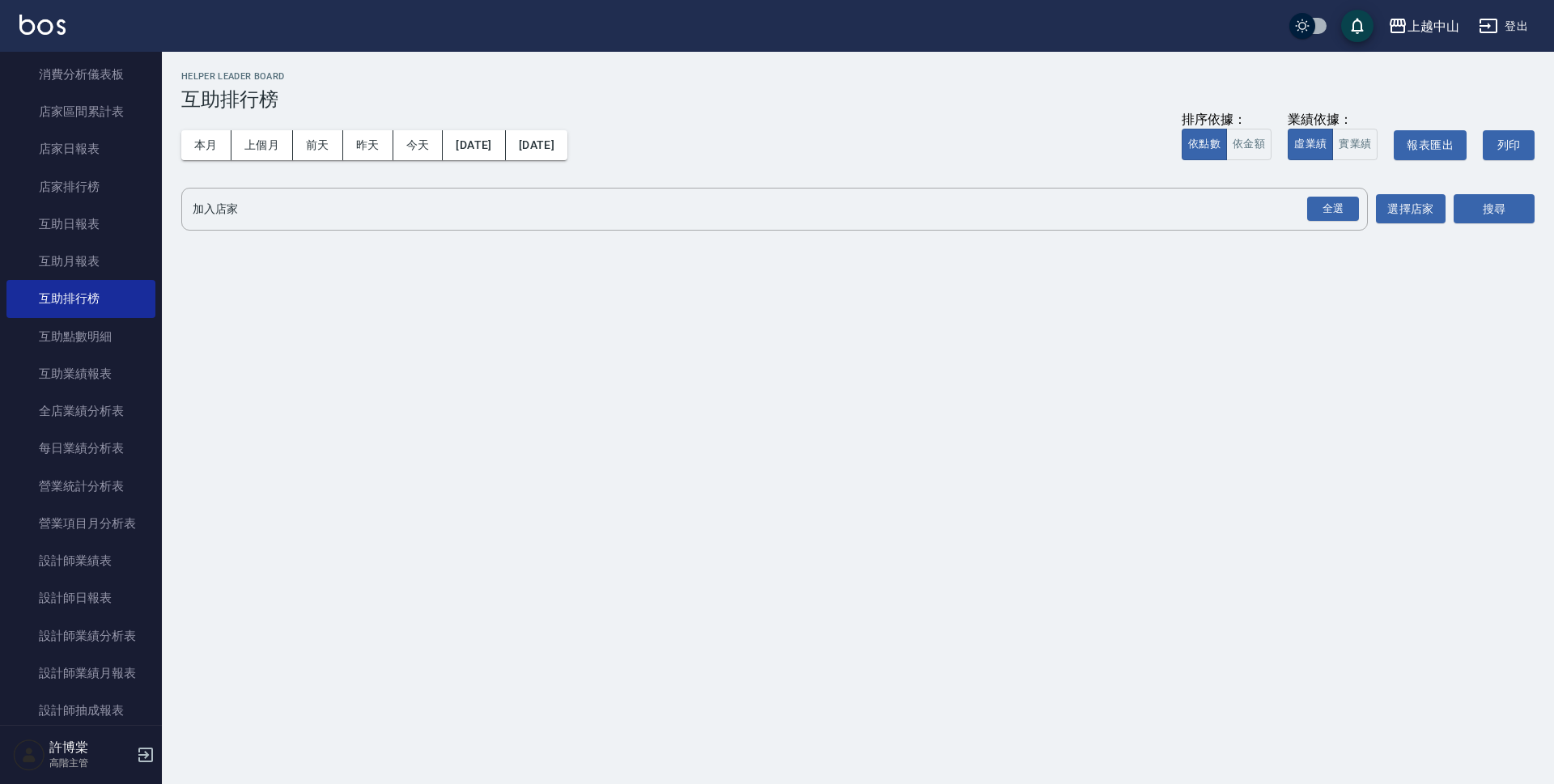
click at [1453, 203] on div "加入店家 全選 加入店家 選擇店家 搜尋" at bounding box center [858, 209] width 1353 height 43
click at [985, 230] on div "上越中山 [DATE] - [DATE] 互助排行榜 列印時間： [DATE][PHONE_NUMBER]:41 Helper Leader Board 互助…" at bounding box center [858, 155] width 1392 height 206
click at [970, 207] on input "加入店家" at bounding box center [763, 209] width 1148 height 28
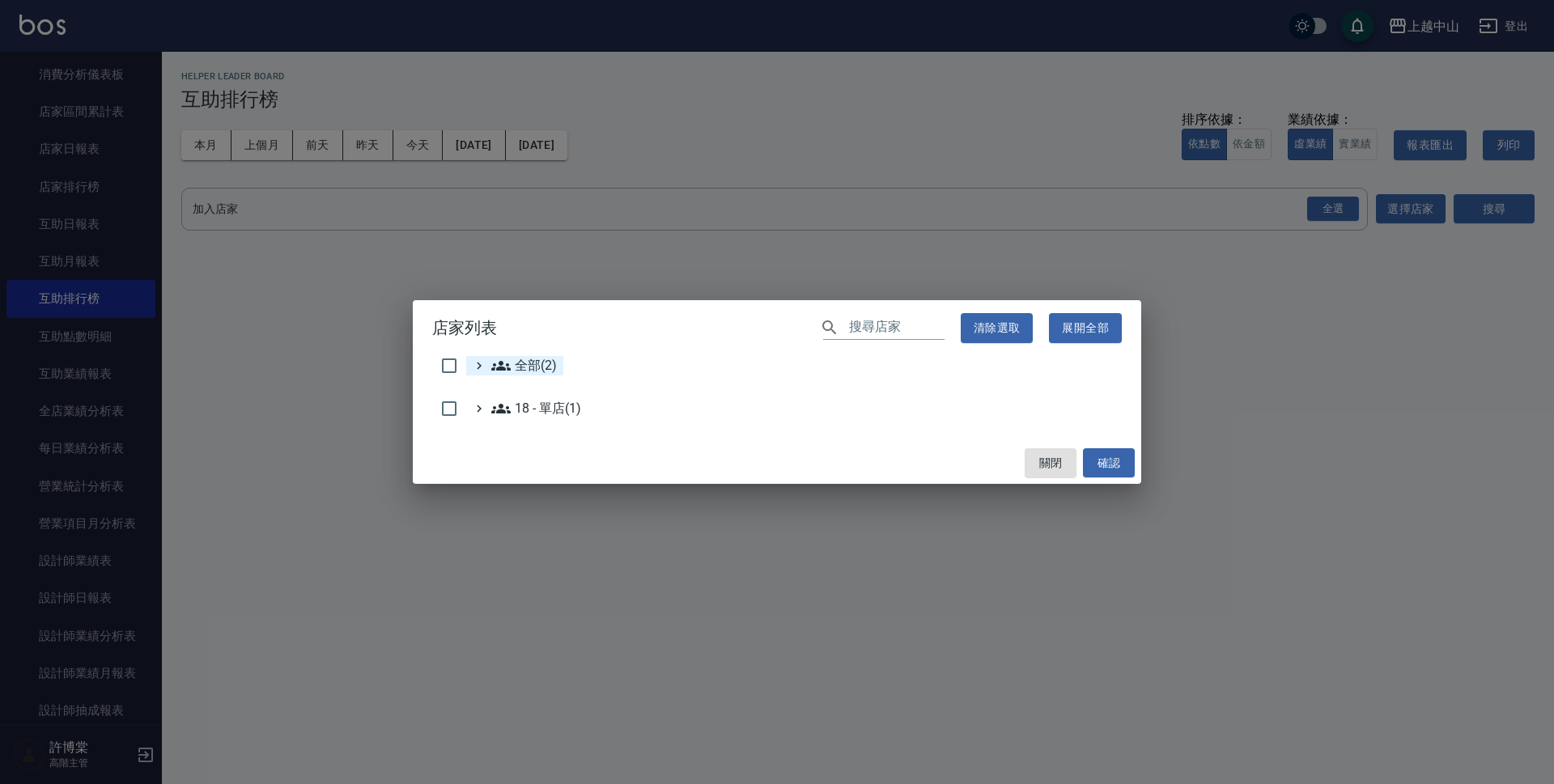
click at [478, 373] on div "全部(2)" at bounding box center [515, 366] width 97 height 19
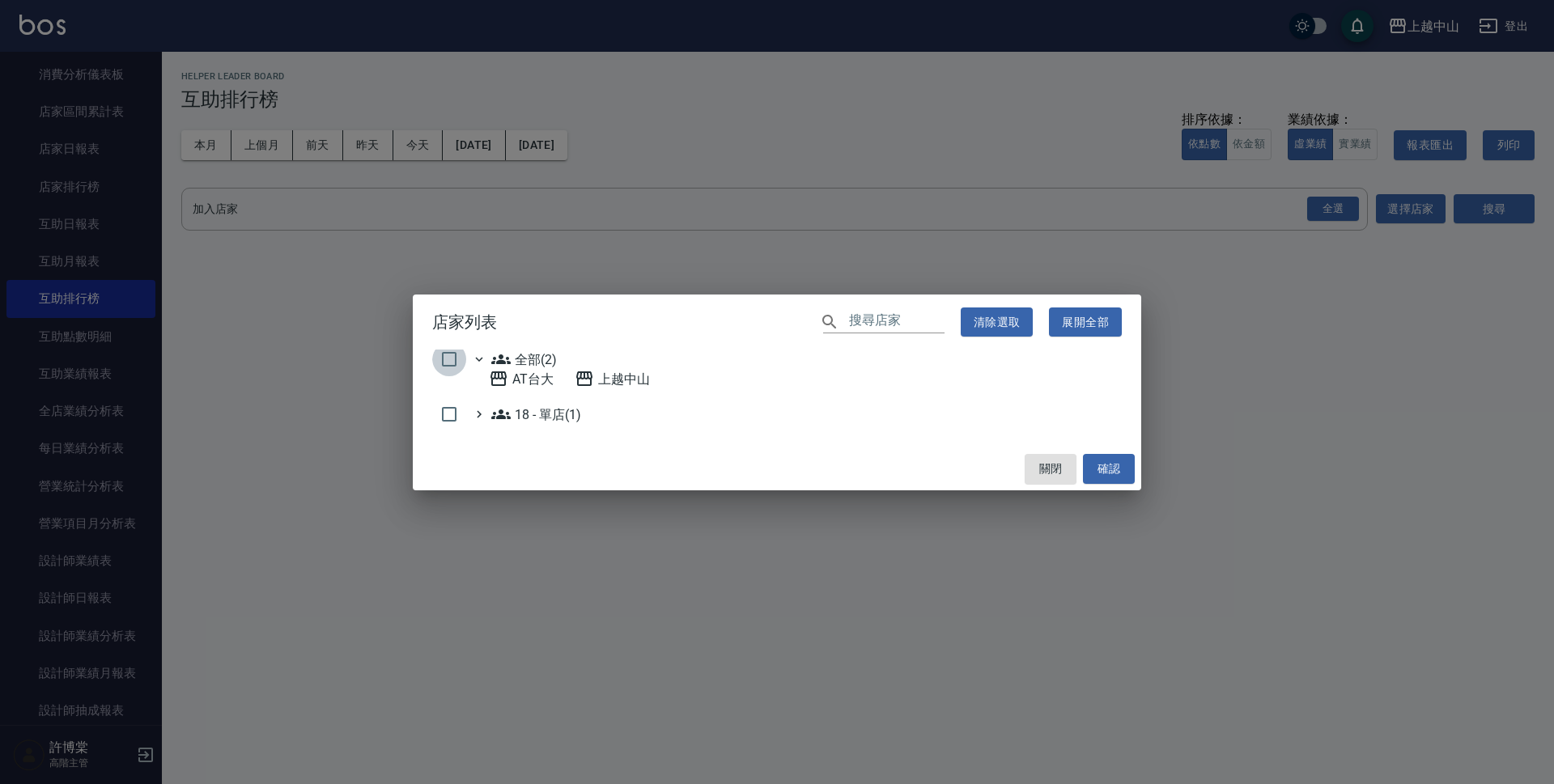
click at [457, 358] on input "checkbox" at bounding box center [449, 359] width 34 height 34
checkbox input "true"
click at [1106, 471] on button "確認" at bounding box center [1109, 469] width 52 height 30
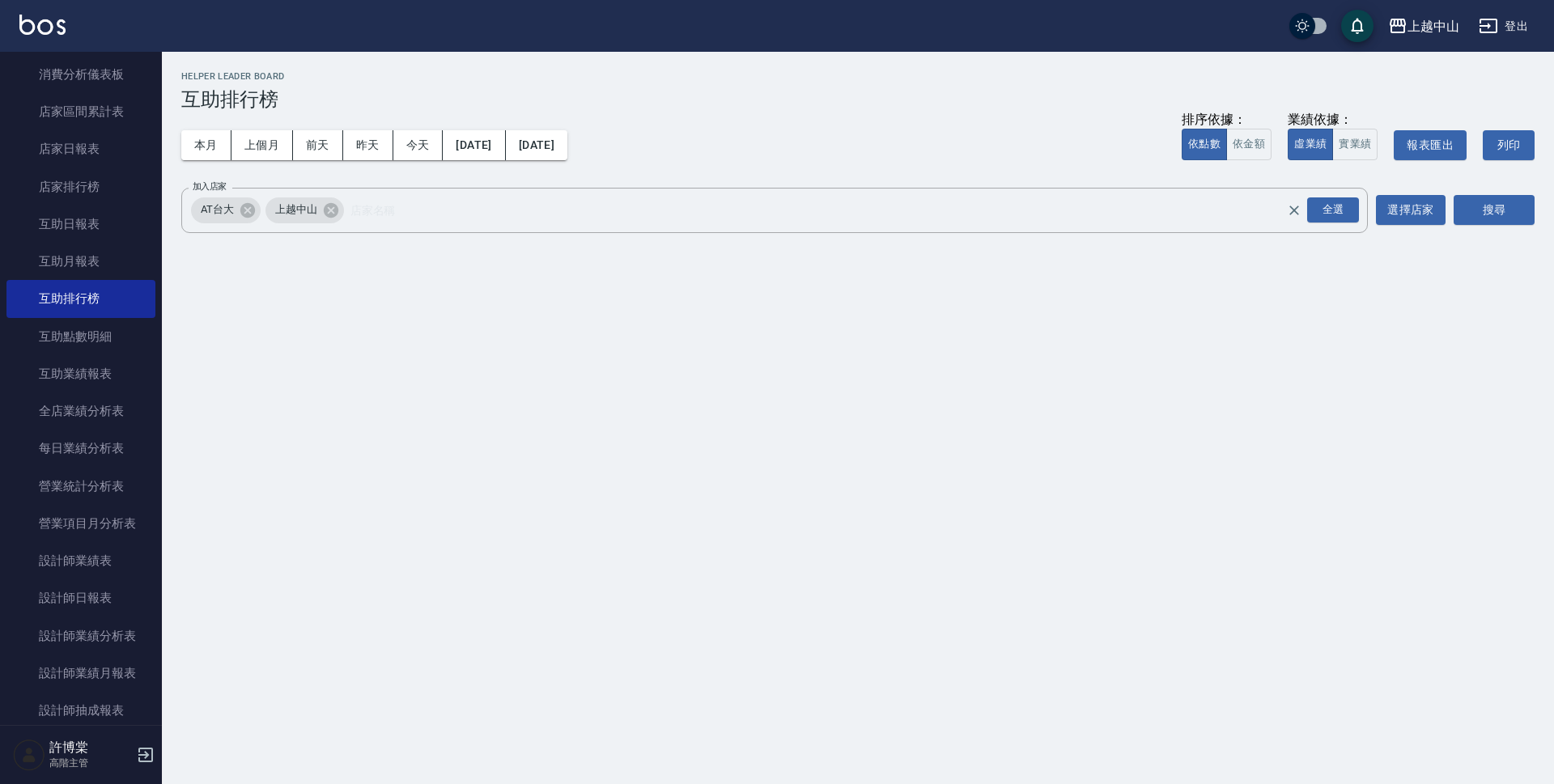
checkbox input "false"
click at [1502, 211] on button "搜尋" at bounding box center [1494, 210] width 81 height 30
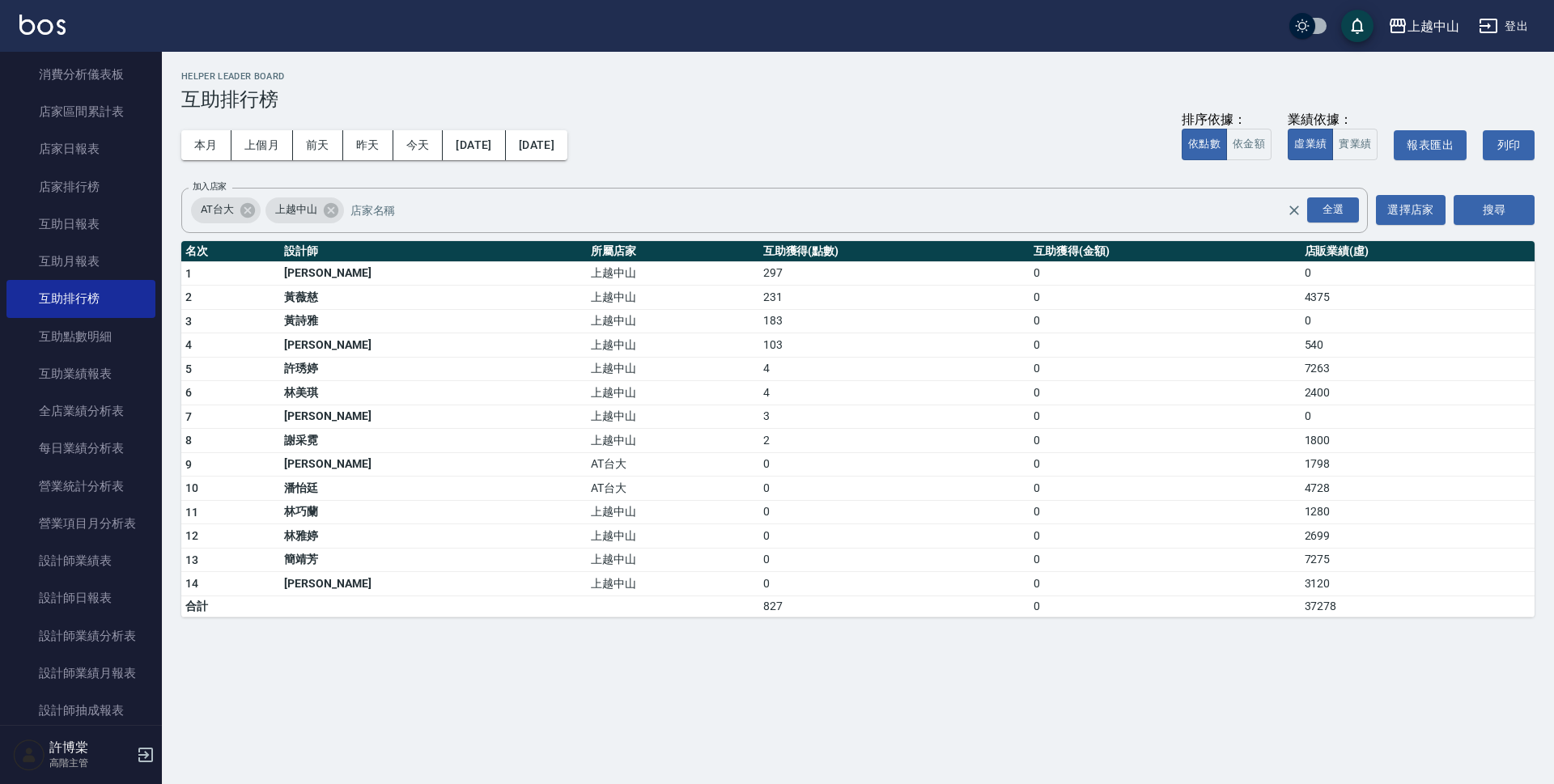
click at [943, 469] on td "0" at bounding box center [894, 464] width 270 height 24
click at [501, 148] on button "[DATE]" at bounding box center [473, 145] width 62 height 30
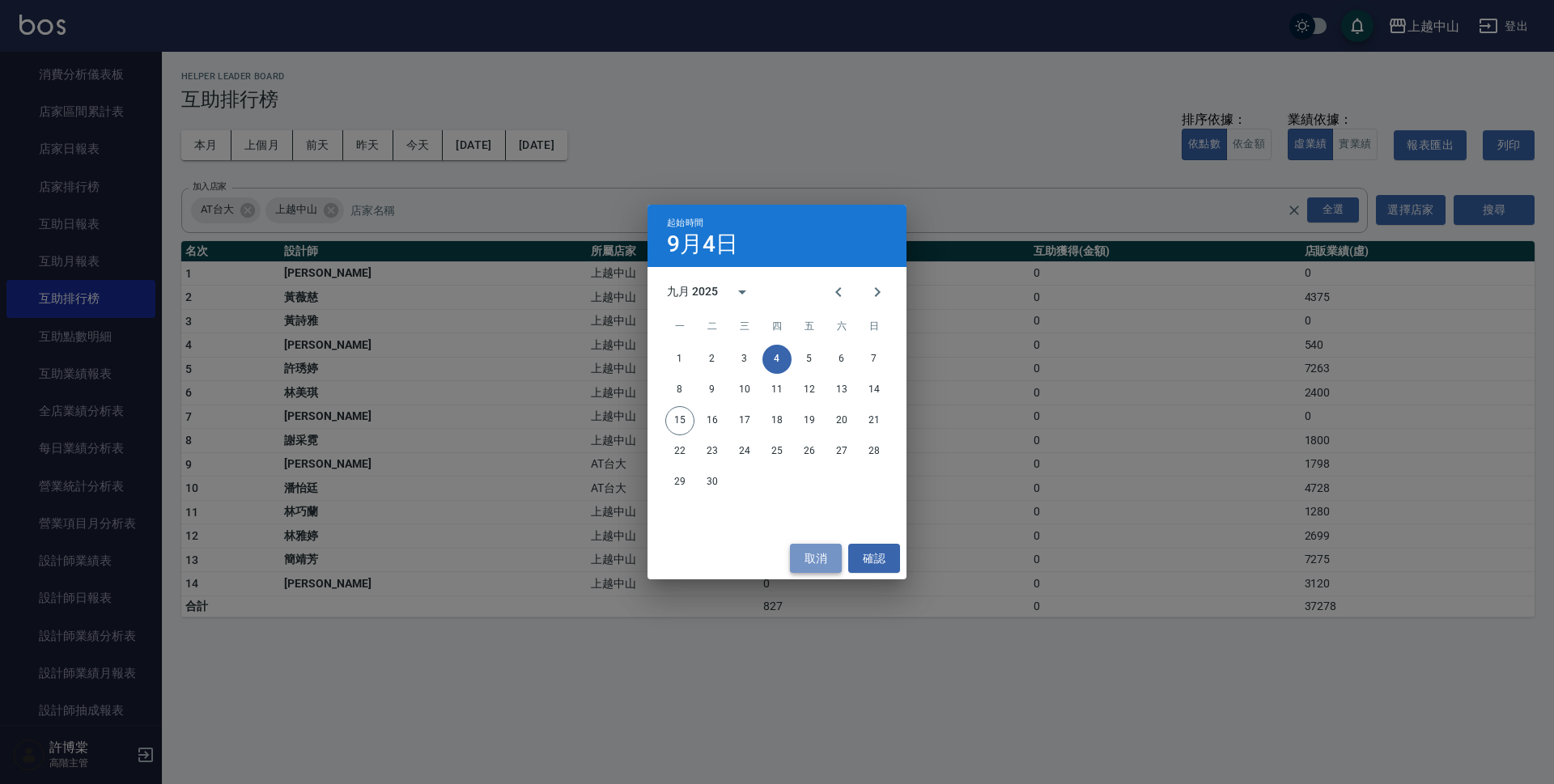
click at [820, 554] on button "取消" at bounding box center [815, 559] width 52 height 30
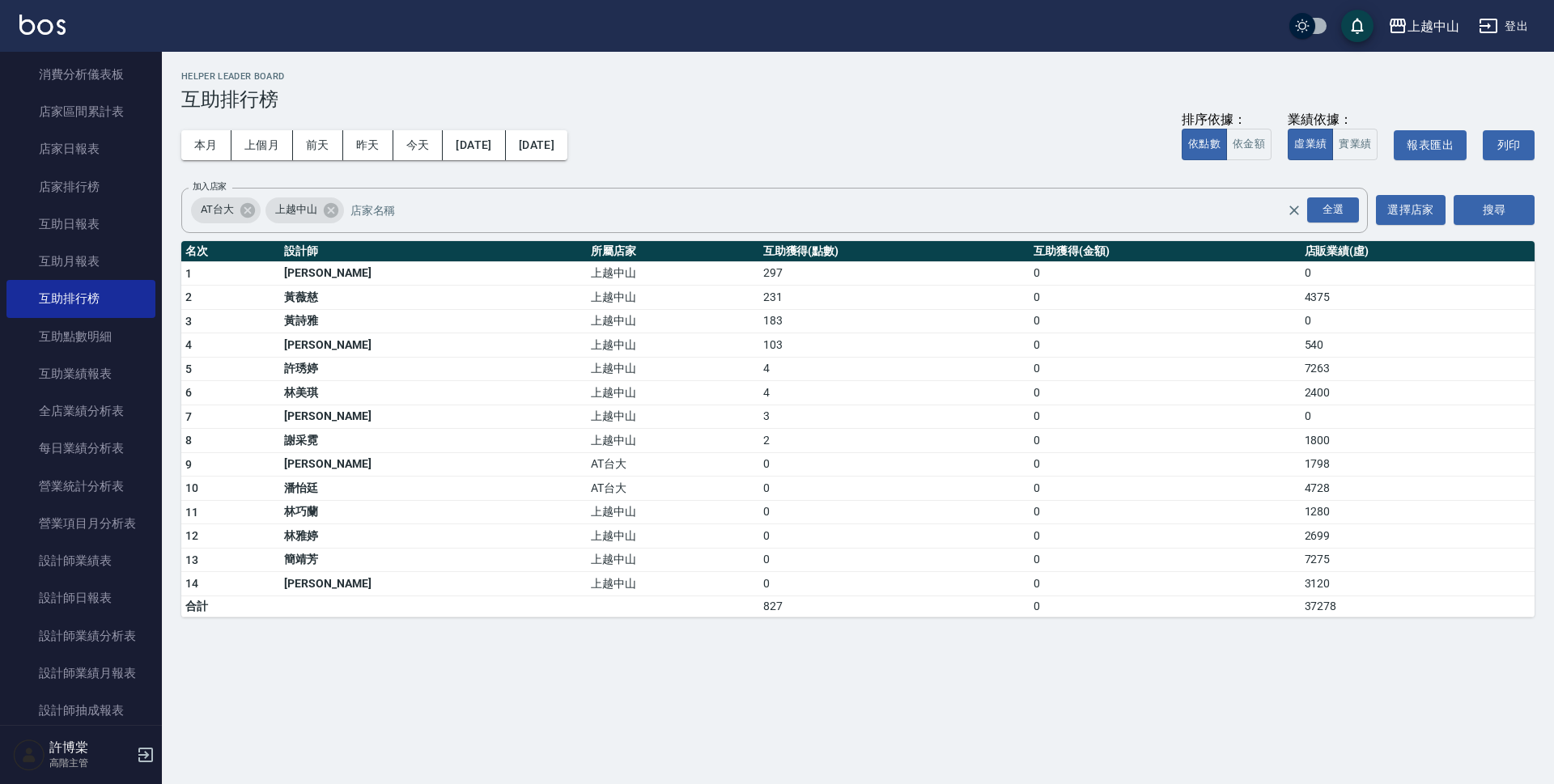
click at [759, 270] on td "297" at bounding box center [894, 273] width 270 height 24
click at [759, 301] on td "231" at bounding box center [894, 298] width 270 height 24
click at [759, 327] on td "183" at bounding box center [894, 321] width 270 height 24
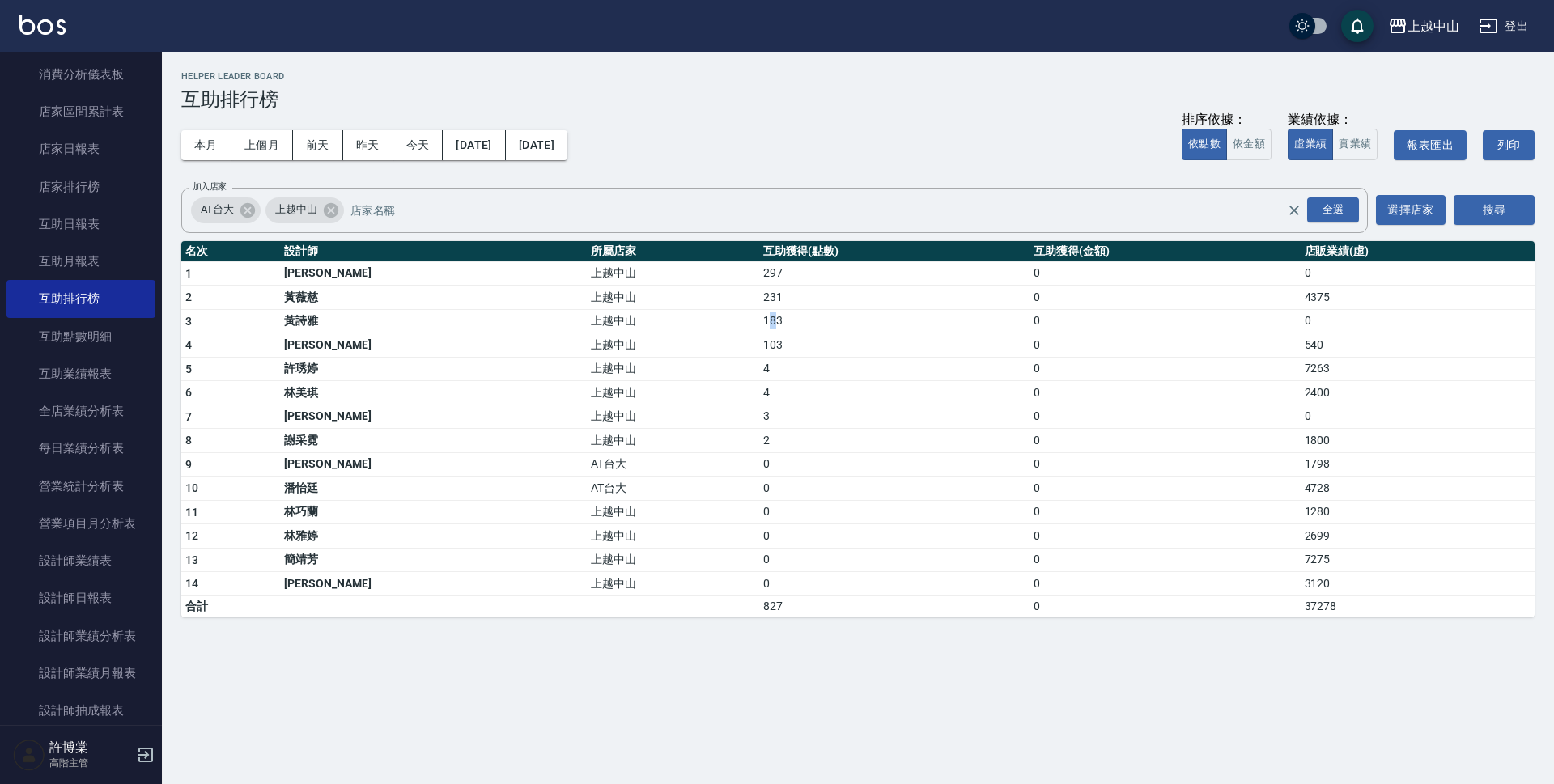
click at [759, 327] on td "183" at bounding box center [894, 321] width 270 height 24
drag, startPoint x: 461, startPoint y: 349, endPoint x: 1191, endPoint y: 334, distance: 730.2
click at [1191, 334] on tr "4 [PERSON_NAME]中山 103 0 540" at bounding box center [858, 346] width 1353 height 24
click at [362, 344] on td "[PERSON_NAME]" at bounding box center [433, 346] width 307 height 24
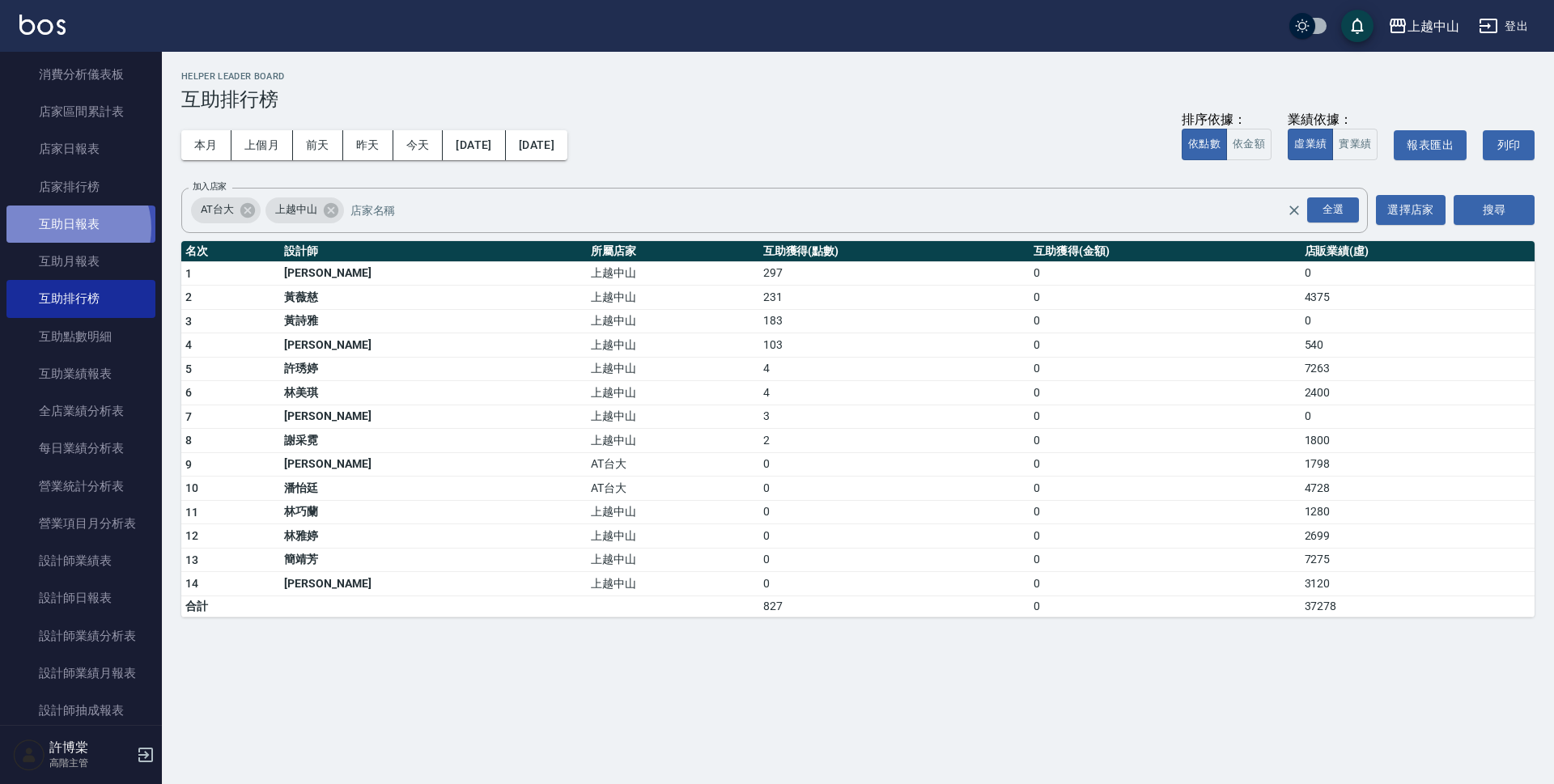
click at [69, 228] on link "互助日報表" at bounding box center [80, 224] width 148 height 38
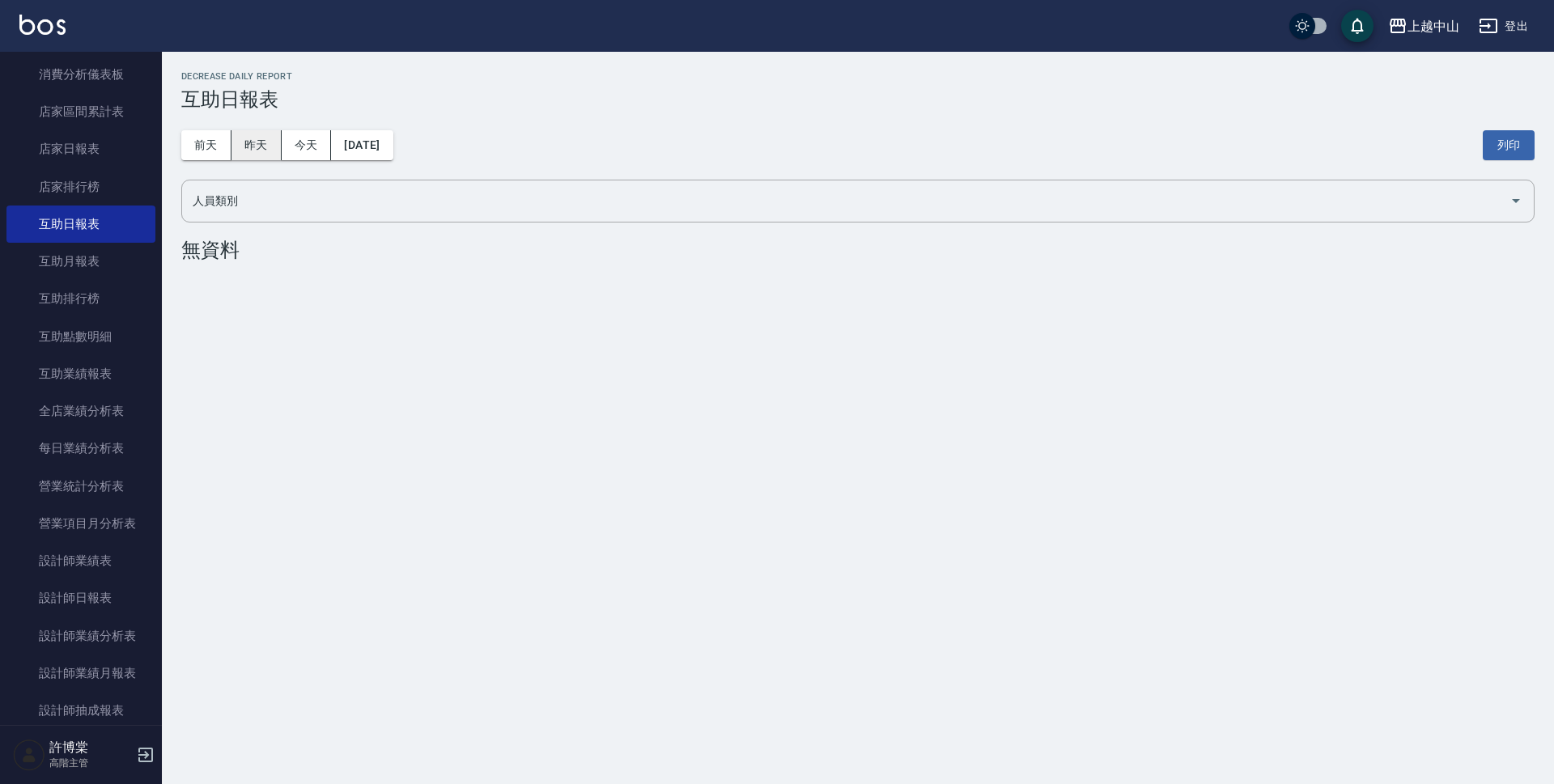
click at [245, 150] on button "昨天" at bounding box center [256, 145] width 50 height 30
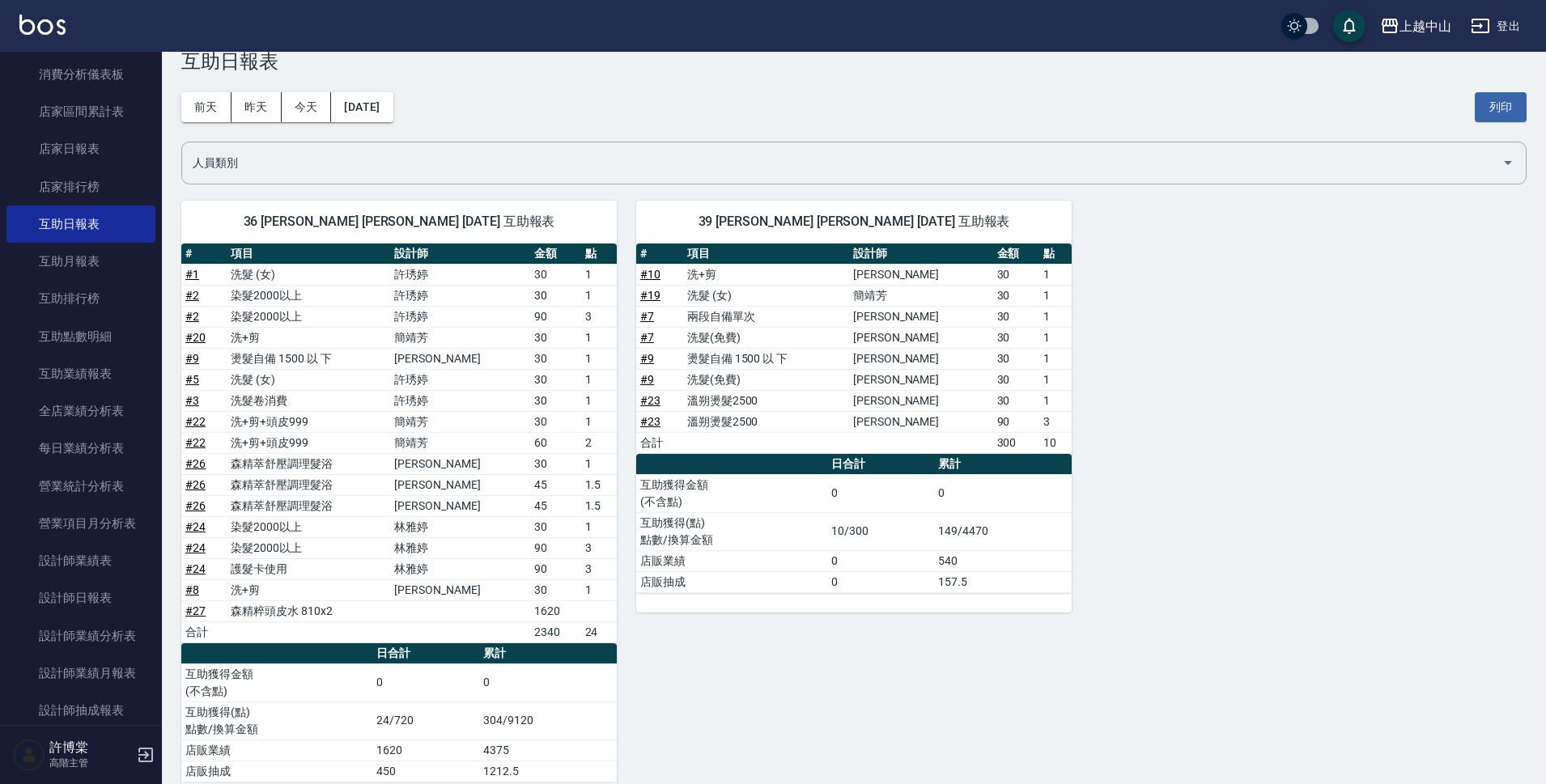
scroll to position [75, 0]
